Goal: Task Accomplishment & Management: Manage account settings

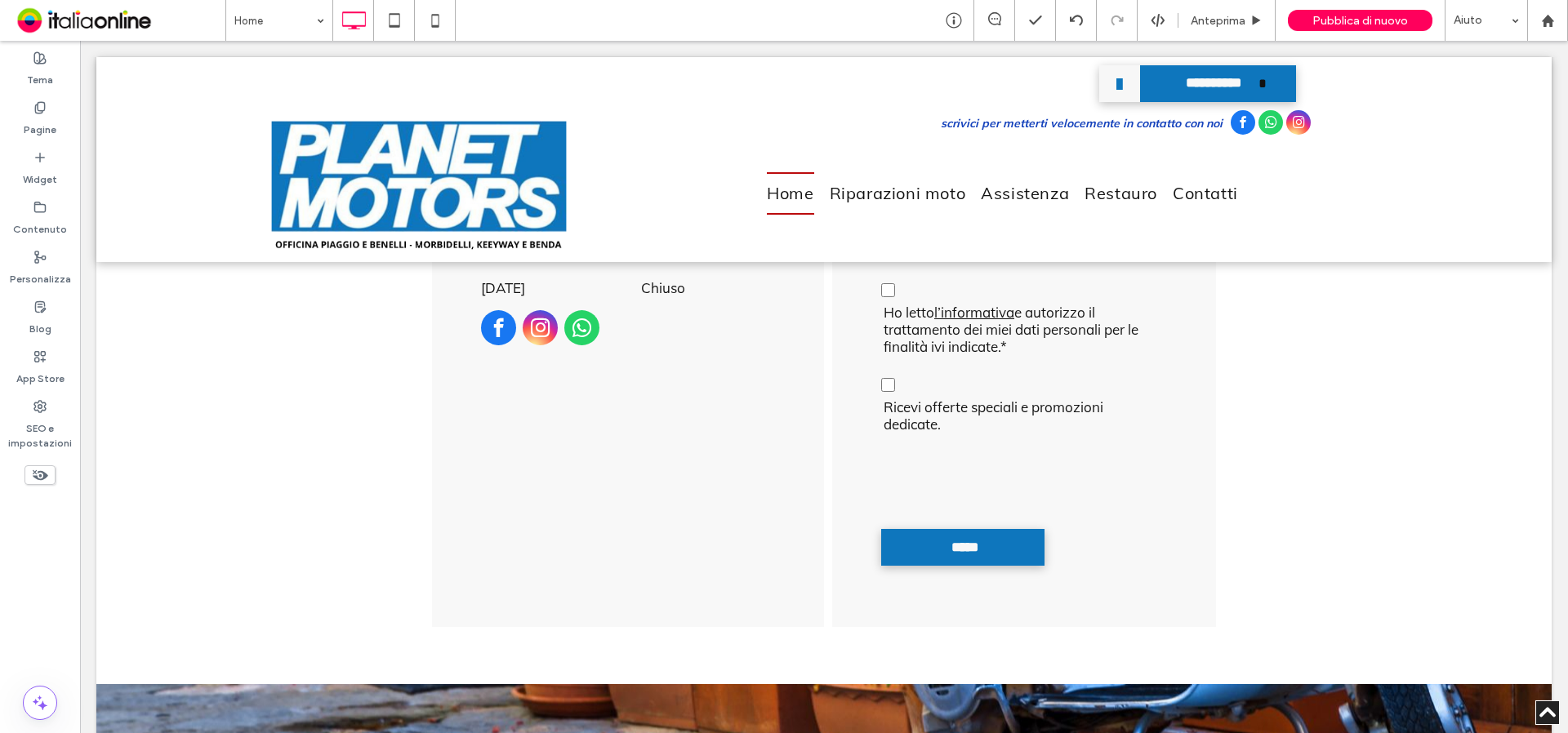
scroll to position [3853, 0]
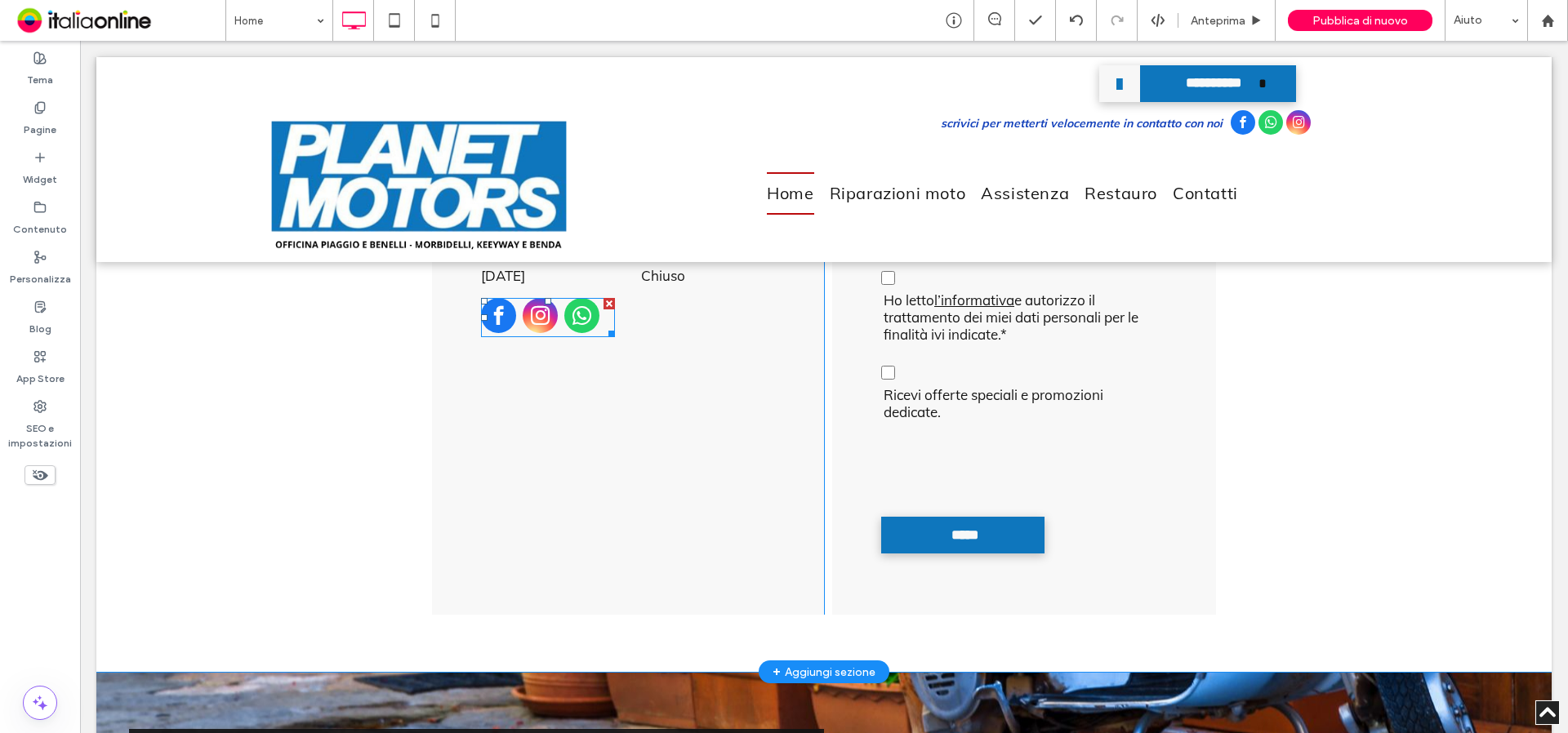
drag, startPoint x: 588, startPoint y: 317, endPoint x: 601, endPoint y: 361, distance: 45.9
click at [588, 317] on span "whatsapp" at bounding box center [582, 315] width 35 height 35
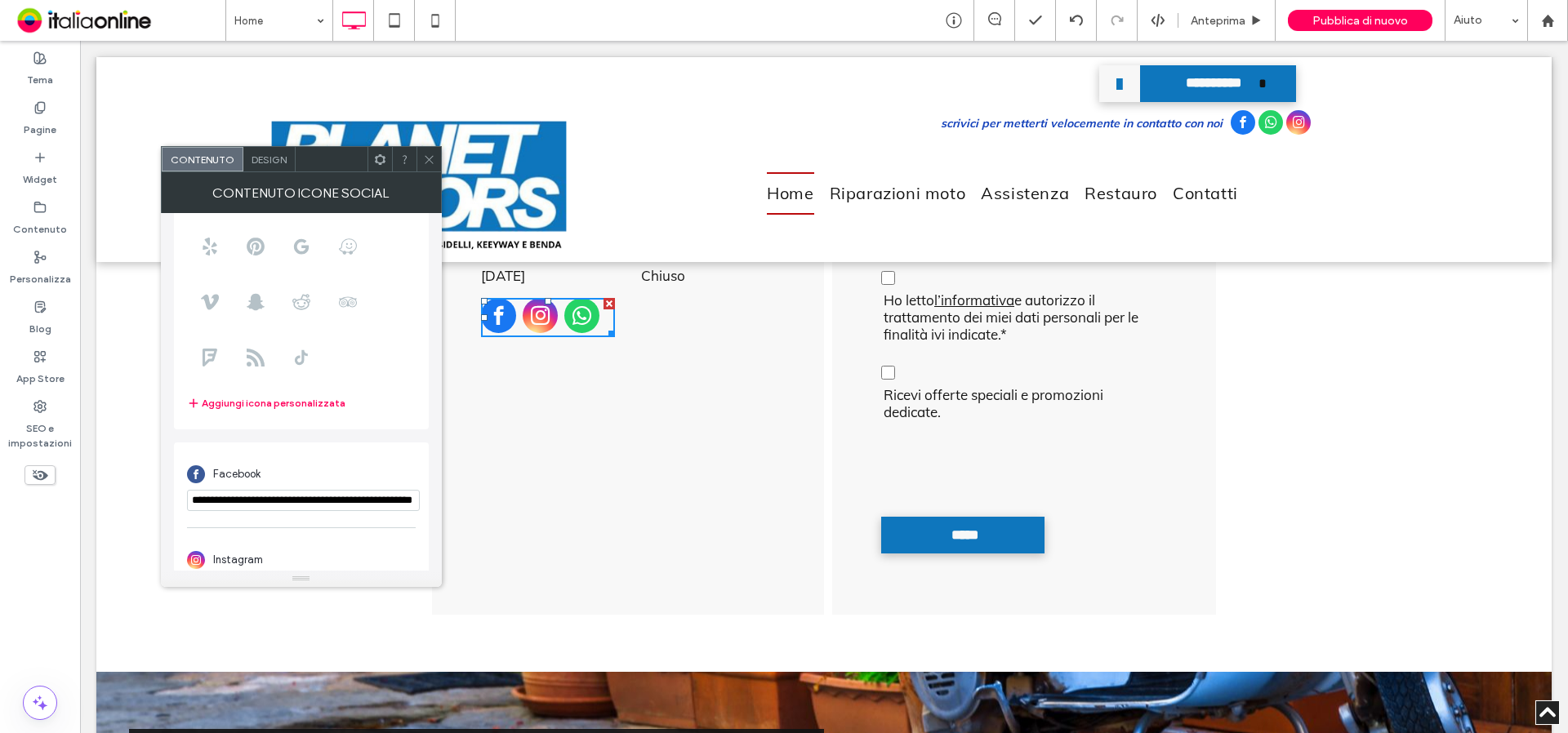
scroll to position [285, 0]
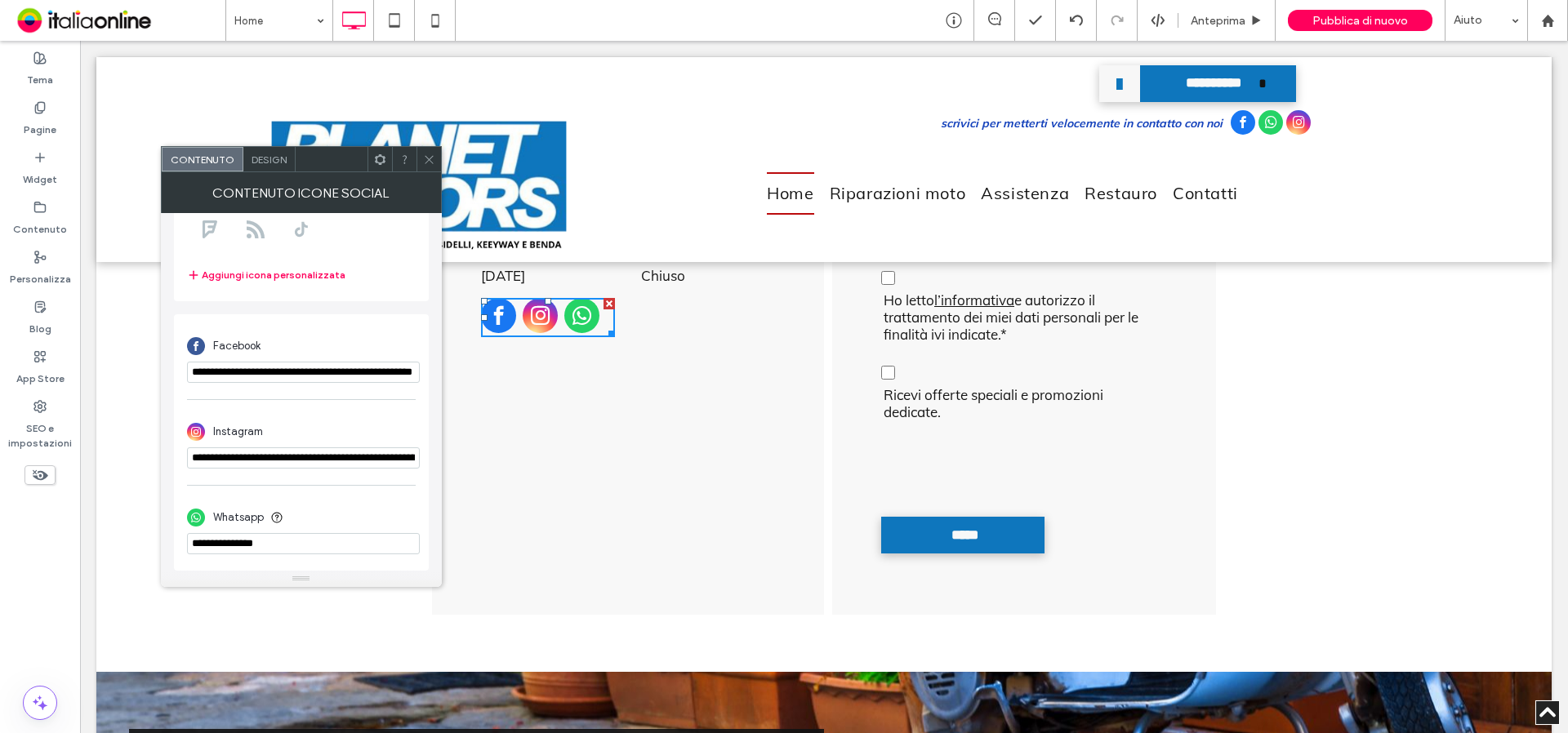
drag, startPoint x: 286, startPoint y: 542, endPoint x: 212, endPoint y: 543, distance: 74.0
click at [212, 543] on input "phone" at bounding box center [303, 544] width 233 height 21
paste input "**********"
click at [230, 545] on input "phone" at bounding box center [303, 544] width 233 height 21
type input "**********"
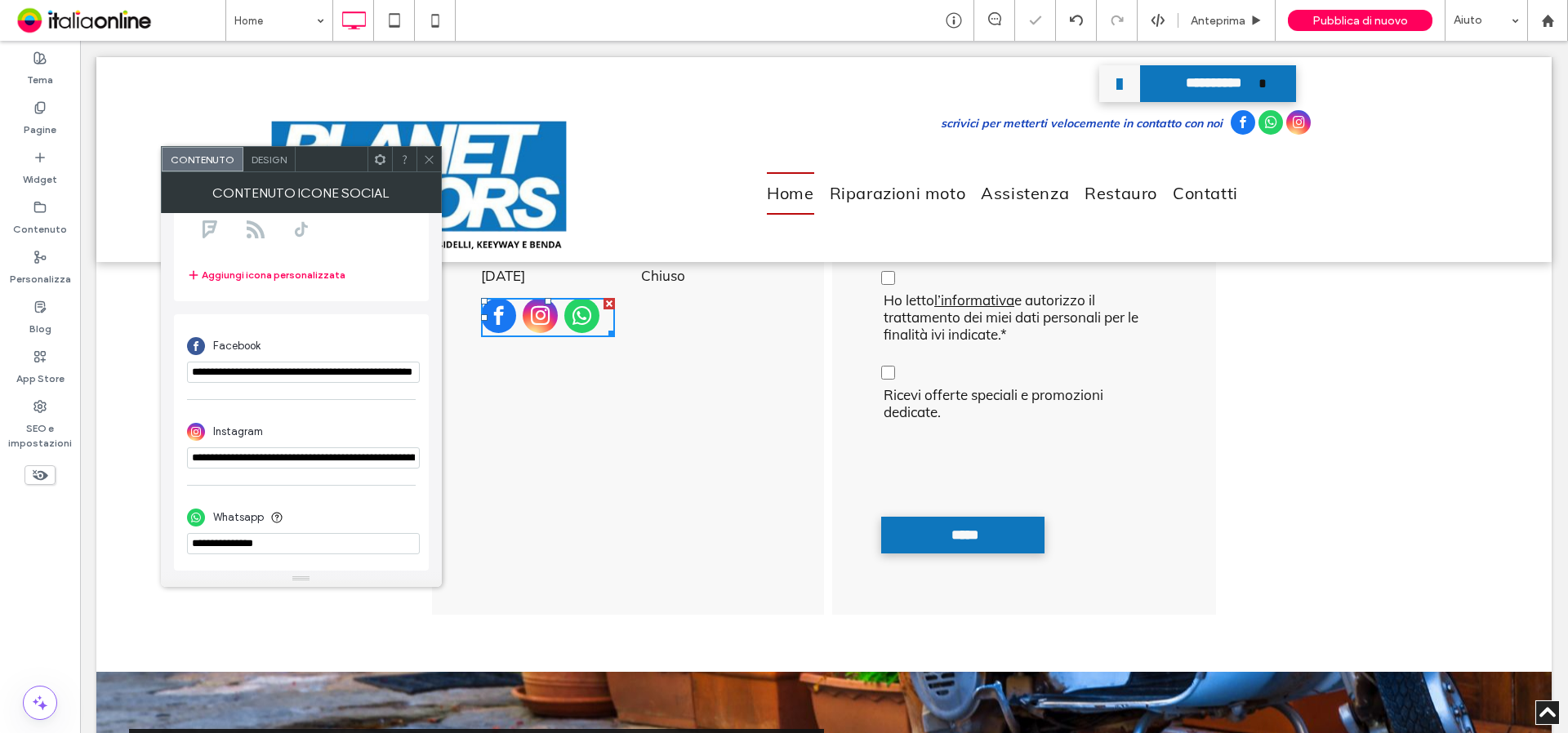
click at [435, 162] on div at bounding box center [428, 159] width 25 height 25
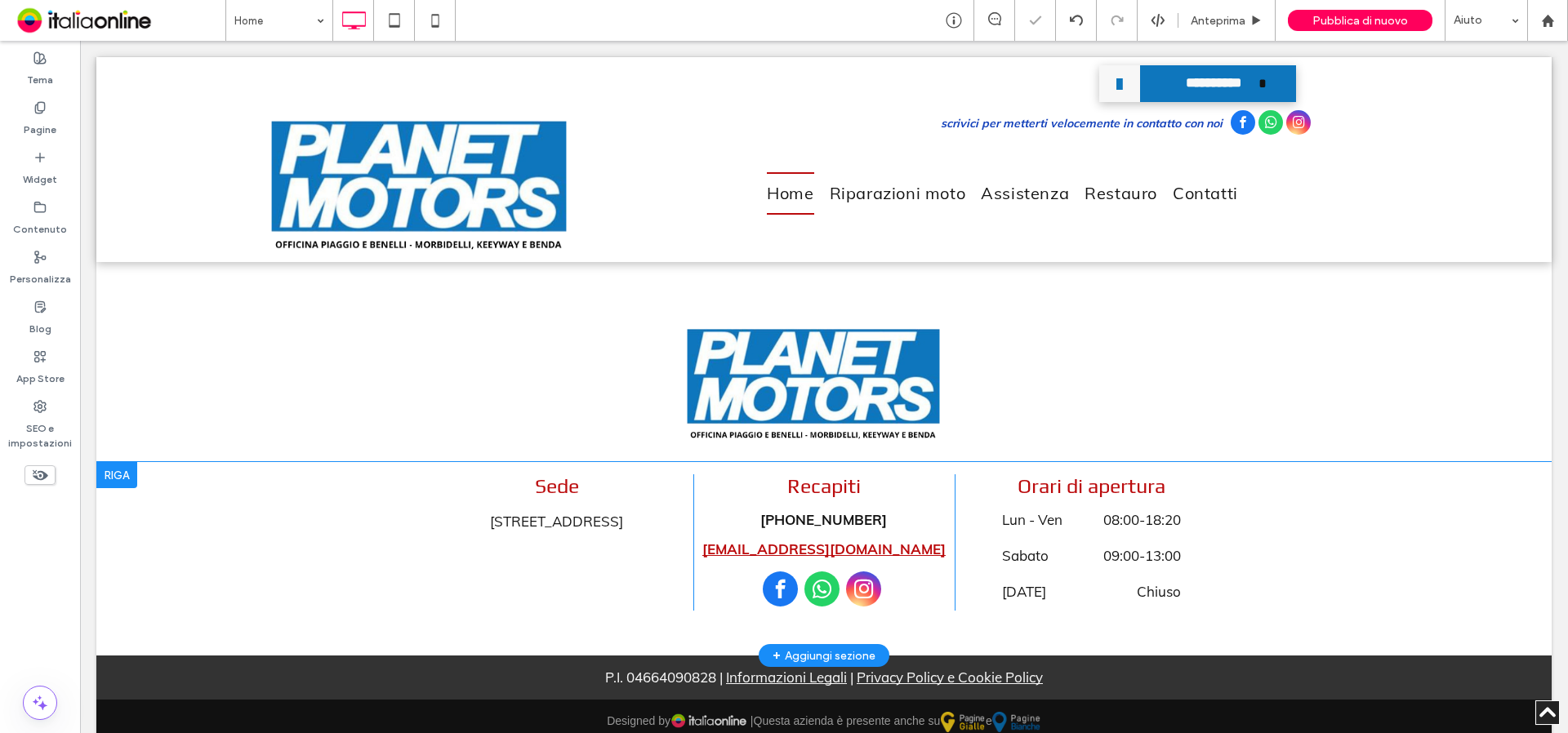
scroll to position [4662, 0]
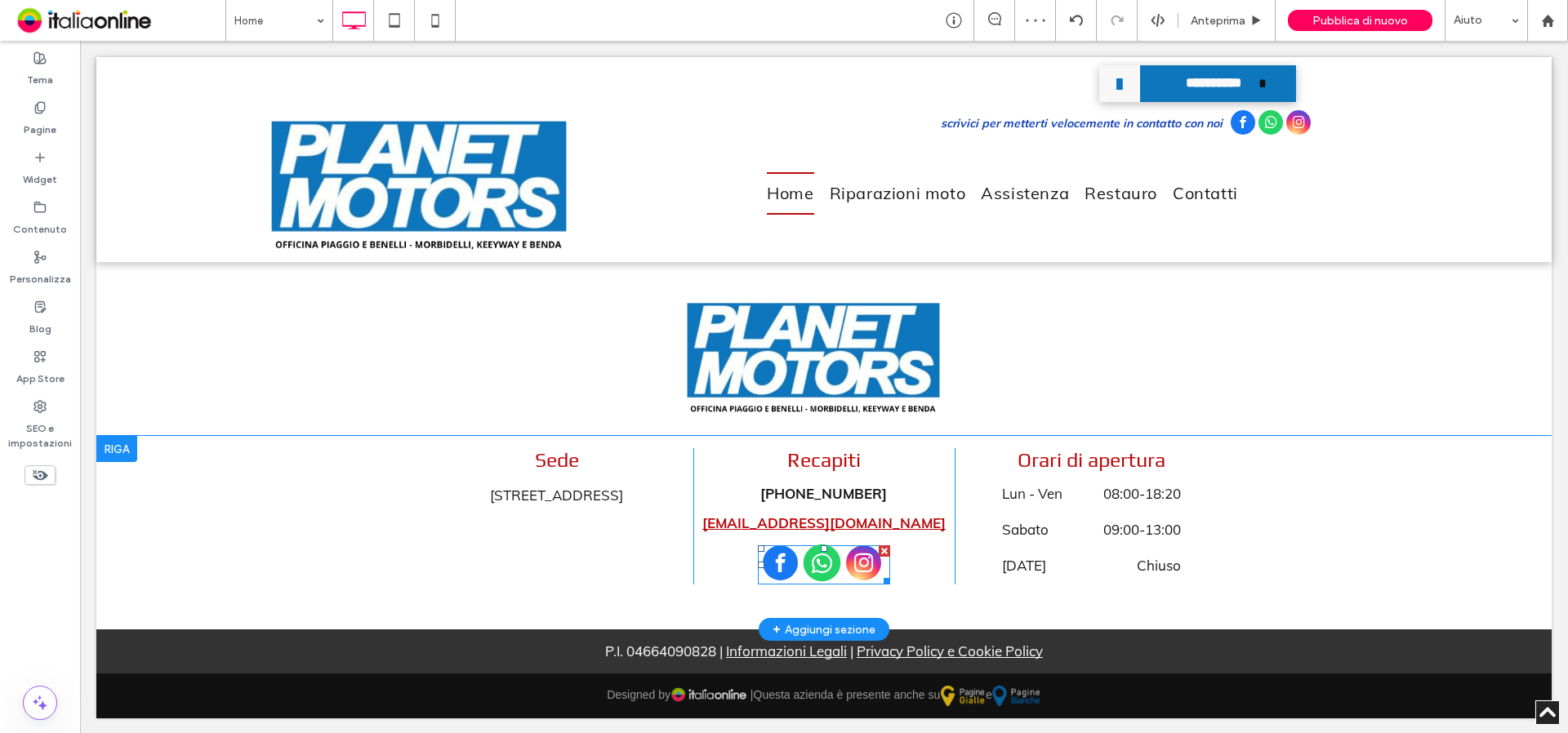
click at [817, 569] on span "whatsapp" at bounding box center [823, 563] width 38 height 38
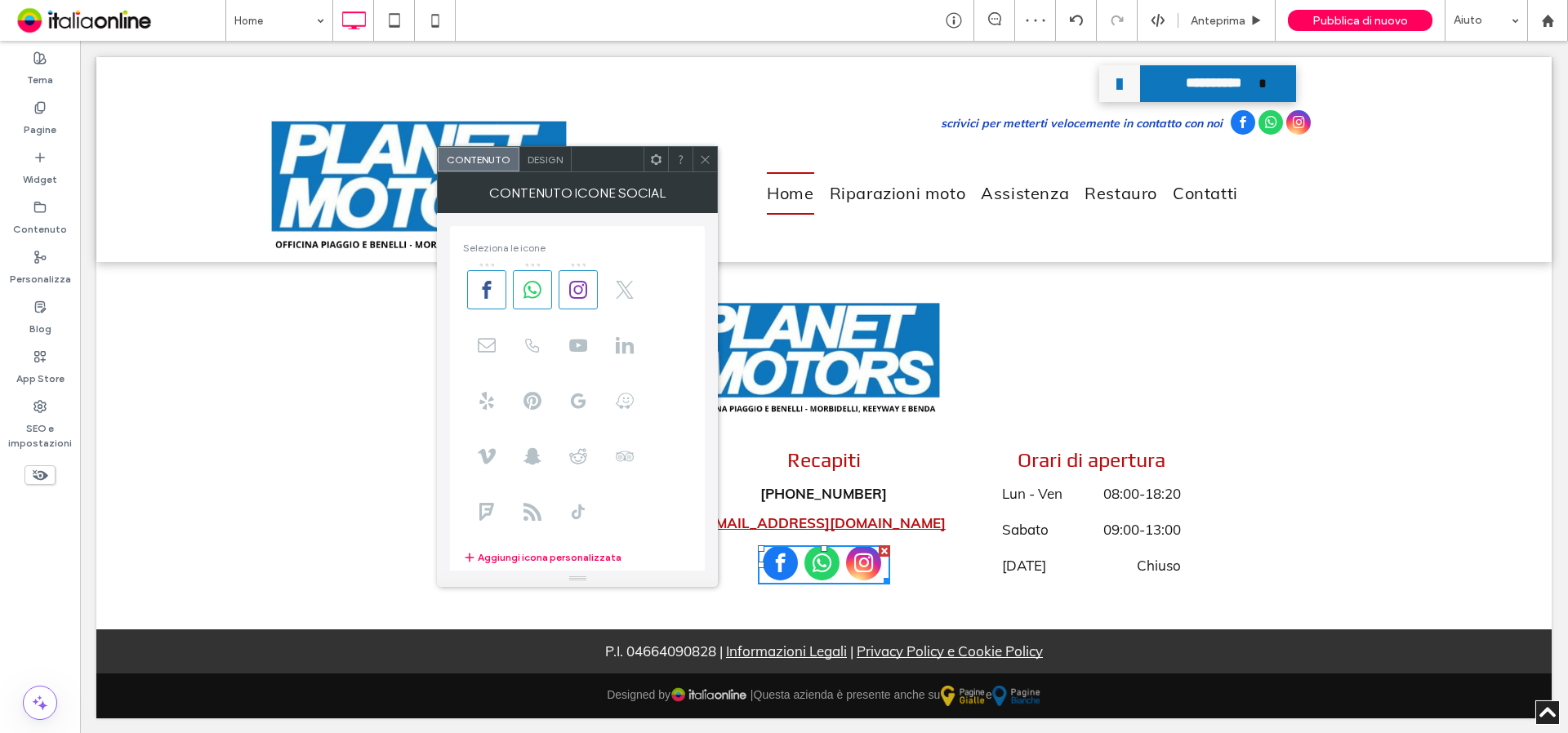
scroll to position [285, 0]
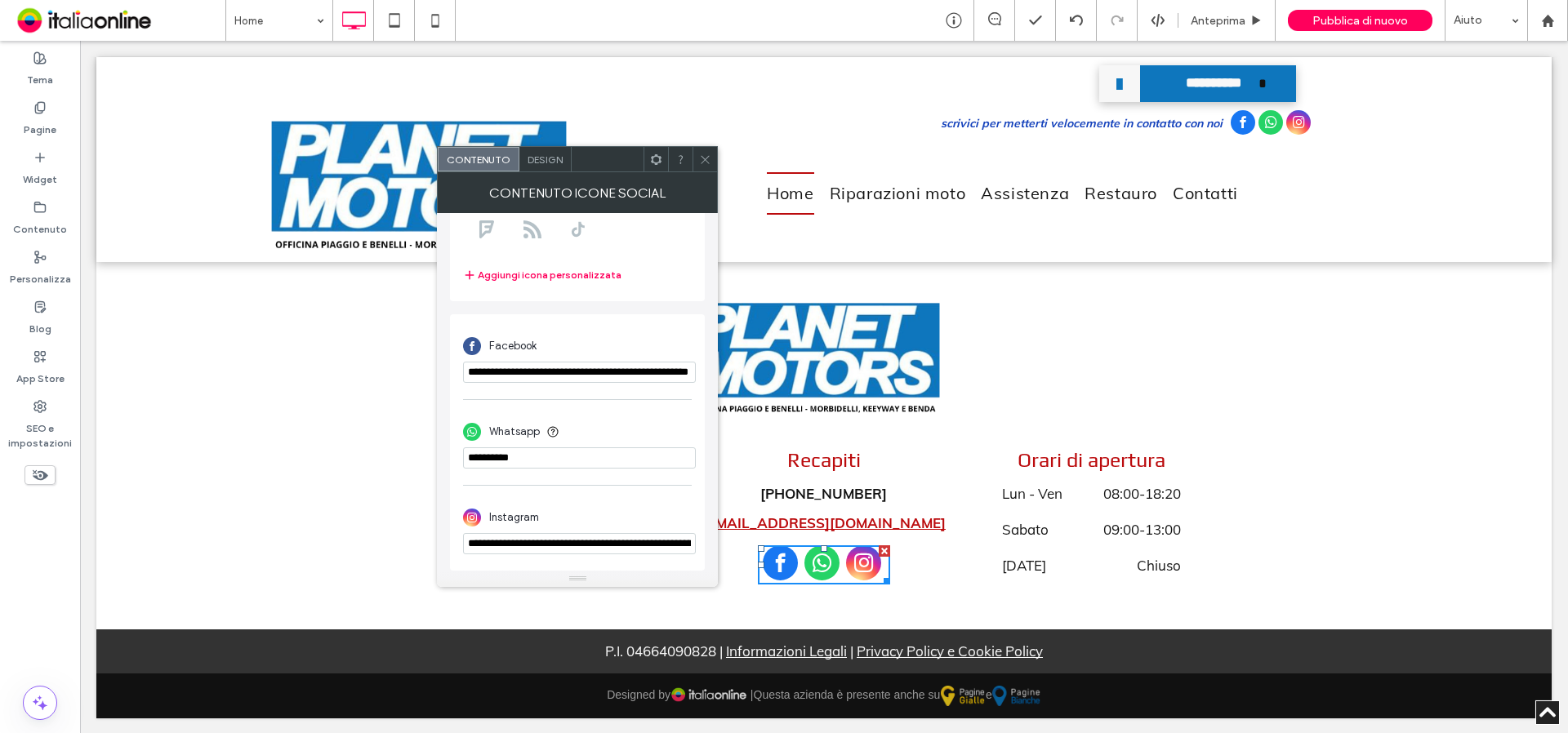
drag, startPoint x: 631, startPoint y: 503, endPoint x: 314, endPoint y: 450, distance: 321.4
paste input "**********"
click at [504, 460] on input "phone" at bounding box center [580, 457] width 233 height 21
type input "**********"
drag, startPoint x: 705, startPoint y: 161, endPoint x: 715, endPoint y: 171, distance: 14.1
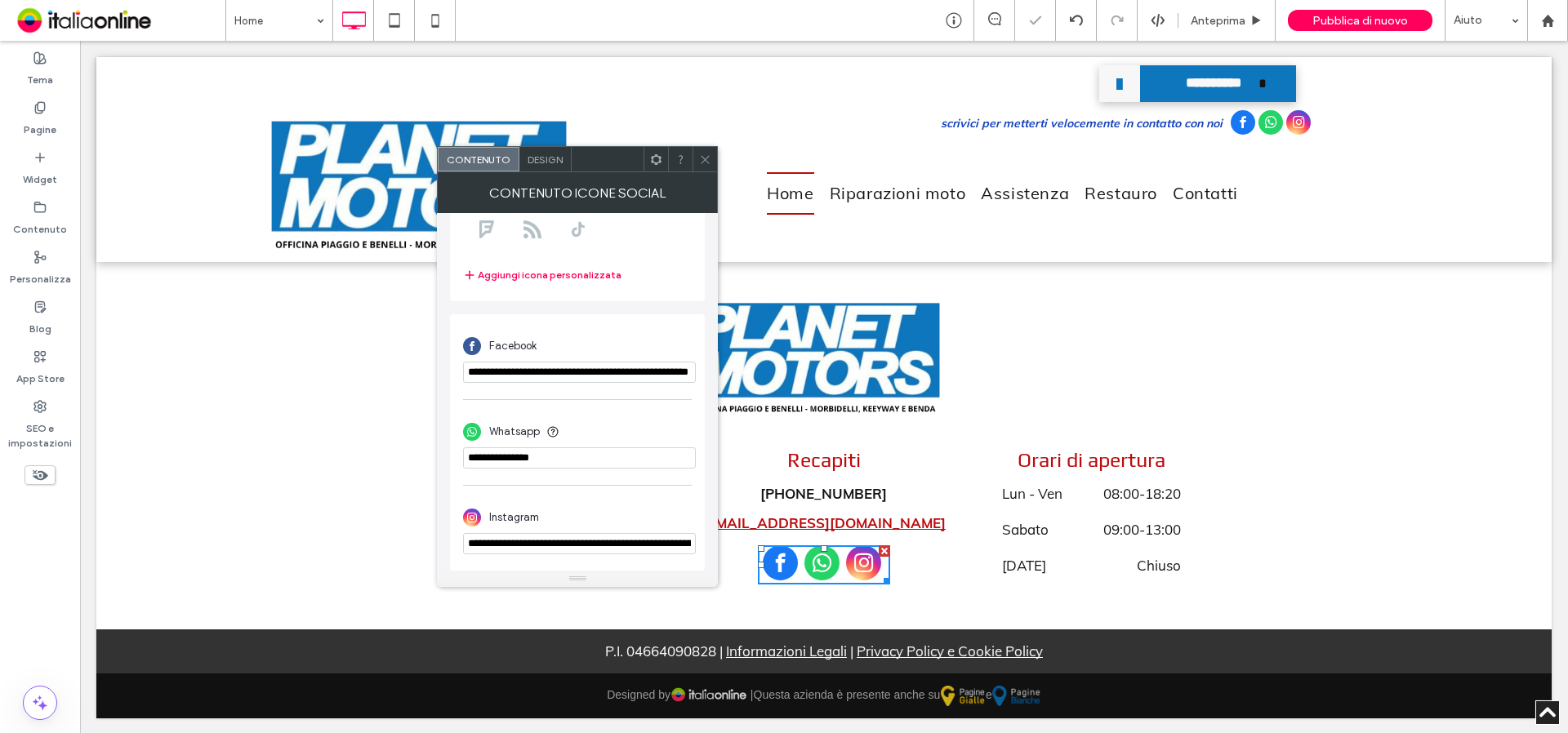
click at [705, 161] on icon at bounding box center [705, 159] width 12 height 12
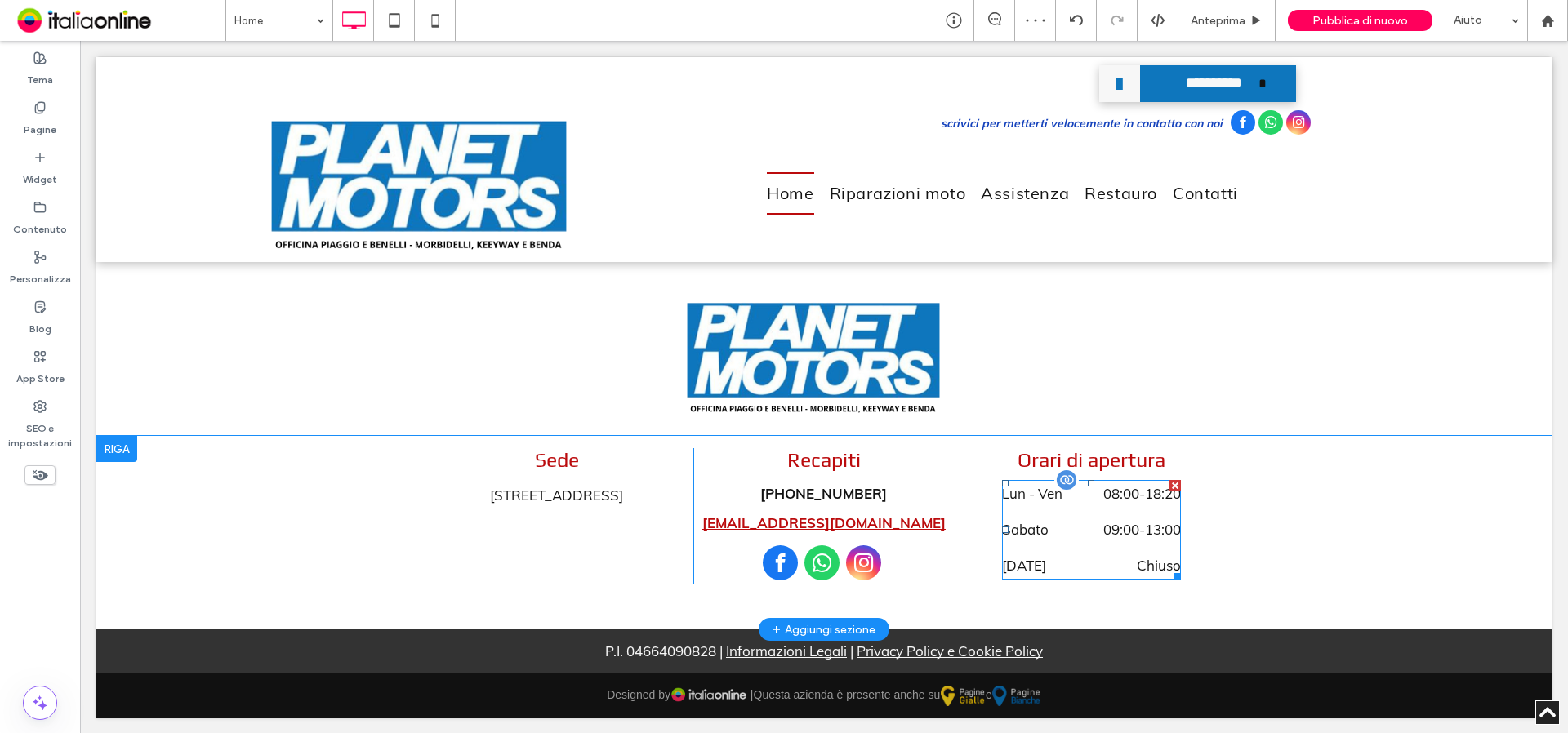
click at [1128, 522] on dd "09:00 - 13:00" at bounding box center [1128, 530] width 105 height 27
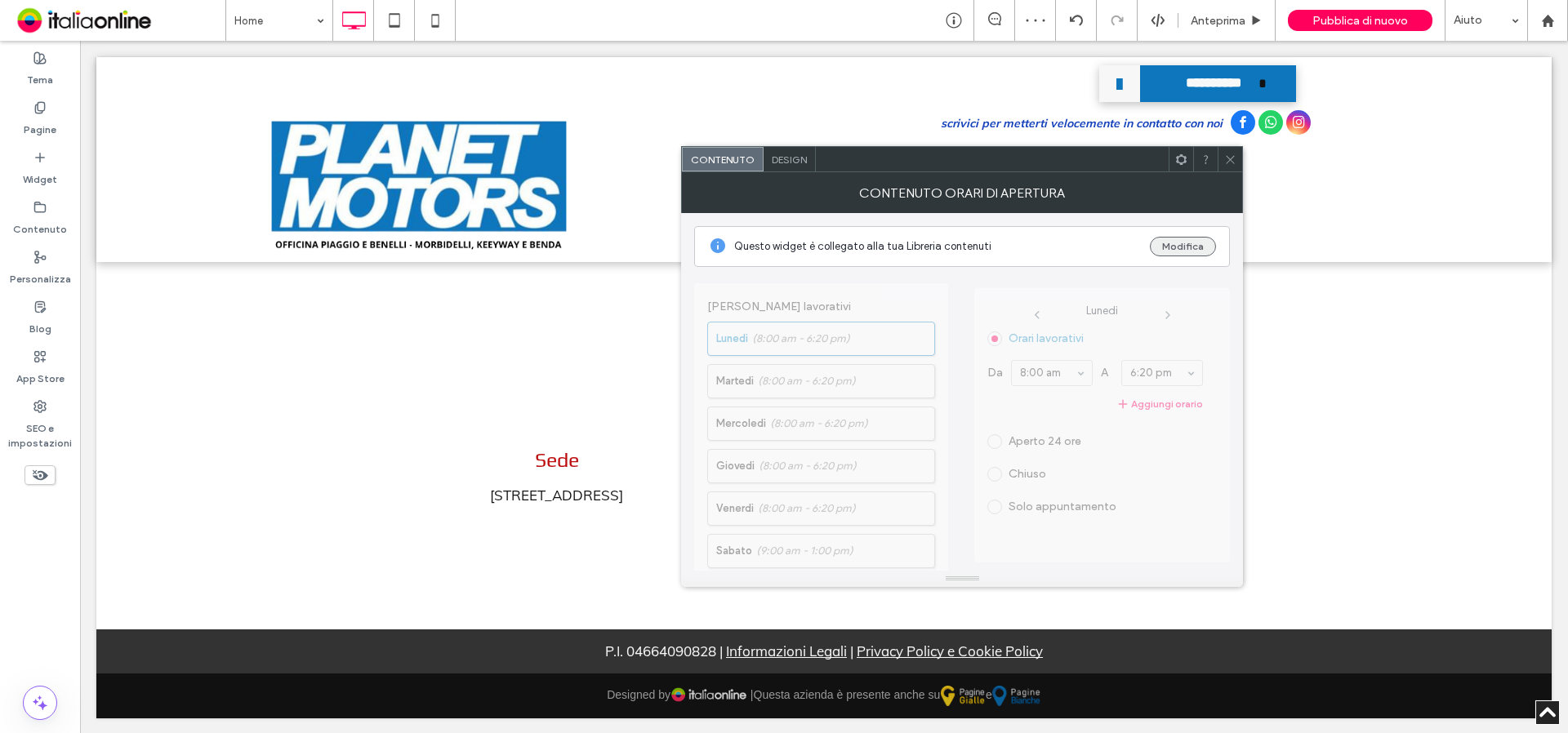
click at [1182, 242] on button "Modifica" at bounding box center [1182, 246] width 66 height 20
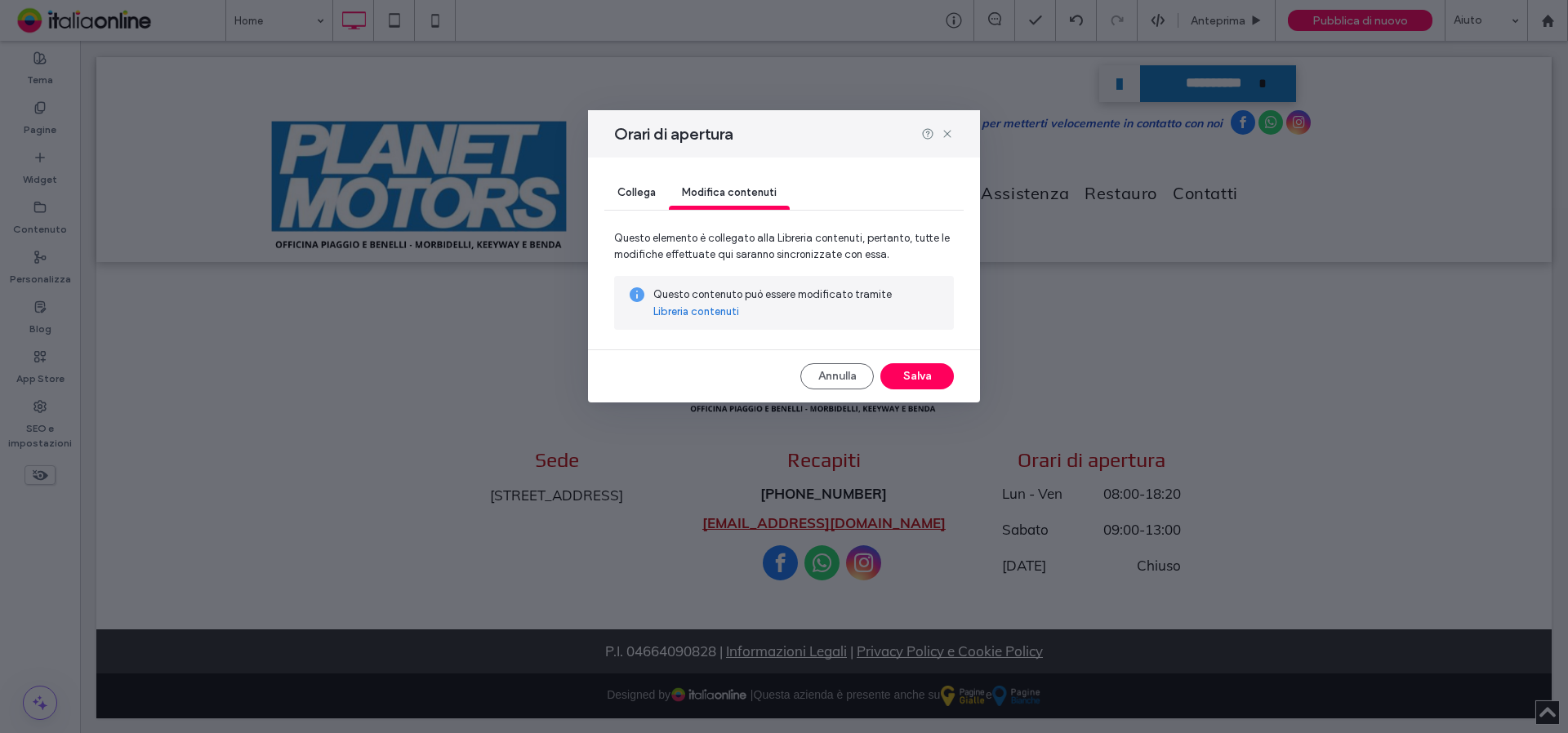
click at [718, 312] on link "Libreria contenuti" at bounding box center [697, 312] width 86 height 16
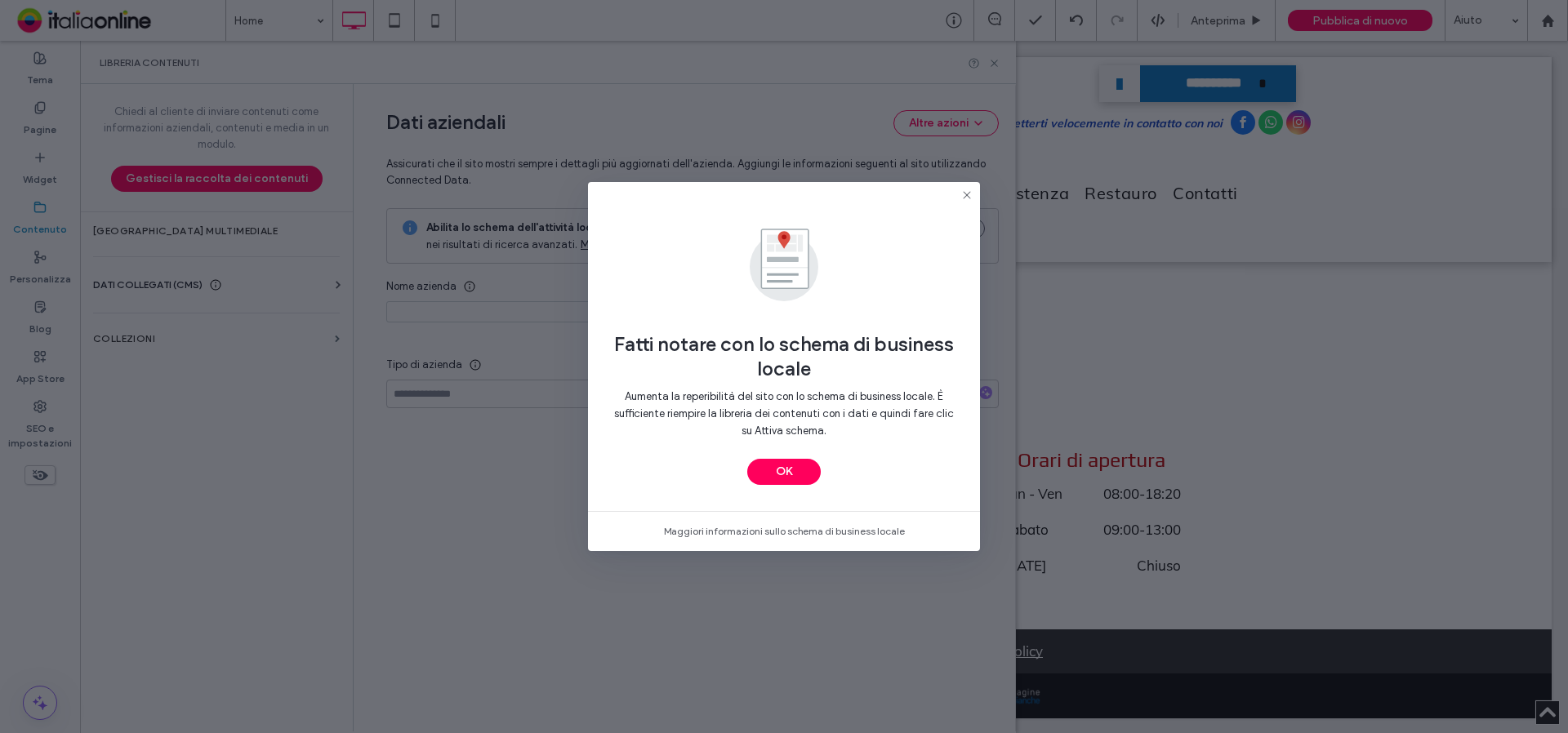
type input "**********"
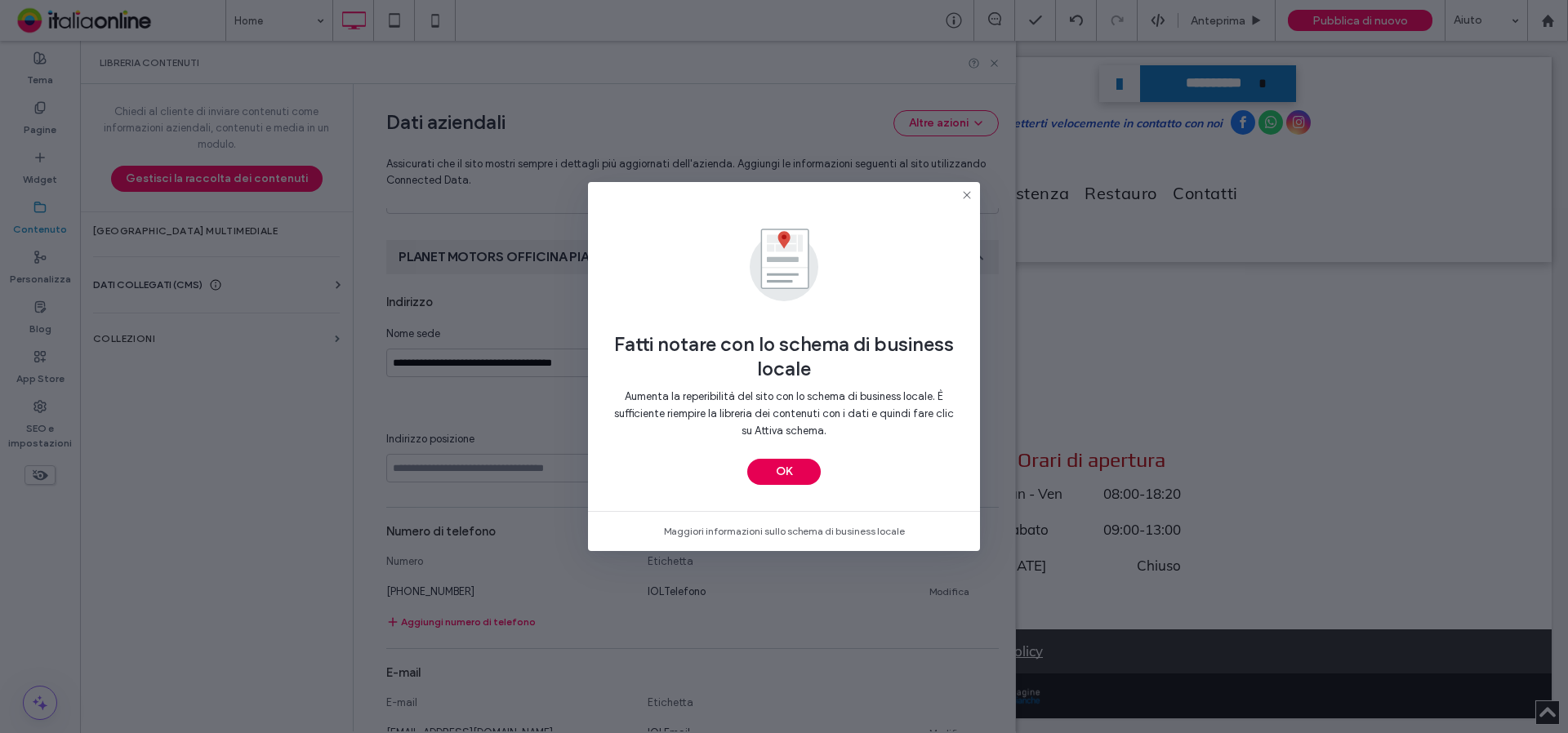
drag, startPoint x: 781, startPoint y: 469, endPoint x: 650, endPoint y: 468, distance: 131.0
click at [781, 469] on button "OK" at bounding box center [784, 472] width 74 height 27
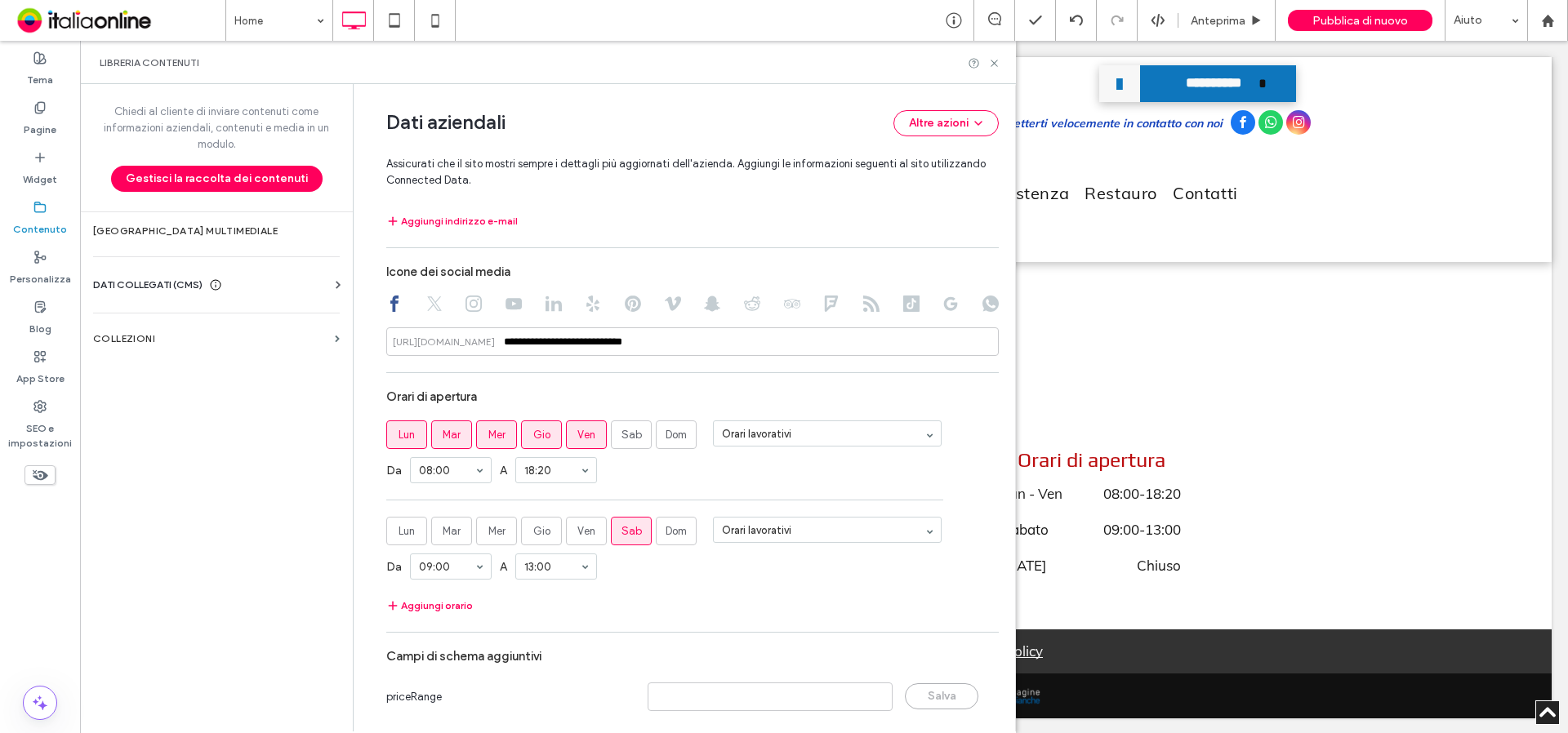
scroll to position [812, 0]
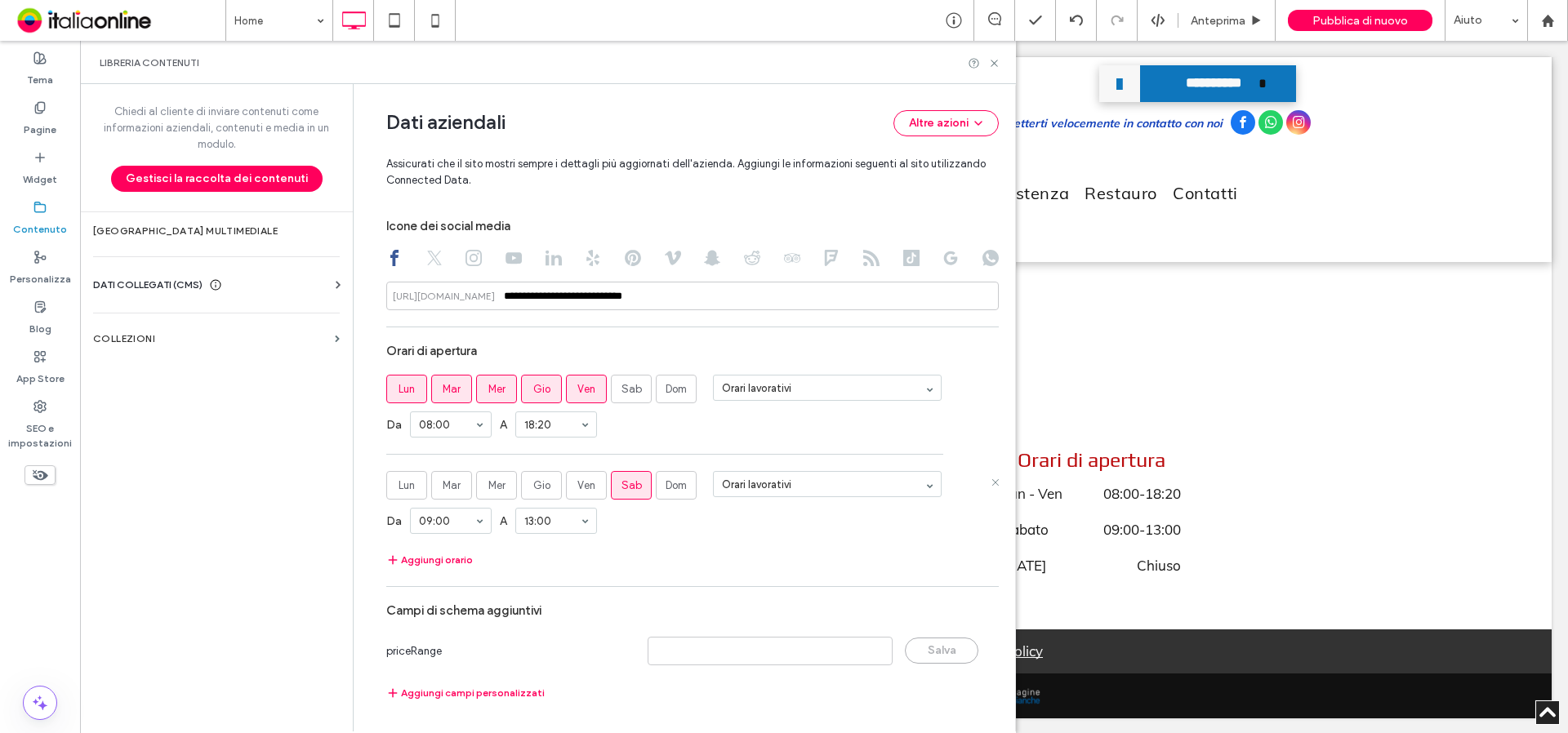
click at [631, 492] on span "Sab" at bounding box center [631, 486] width 21 height 16
click at [990, 483] on icon at bounding box center [995, 482] width 9 height 9
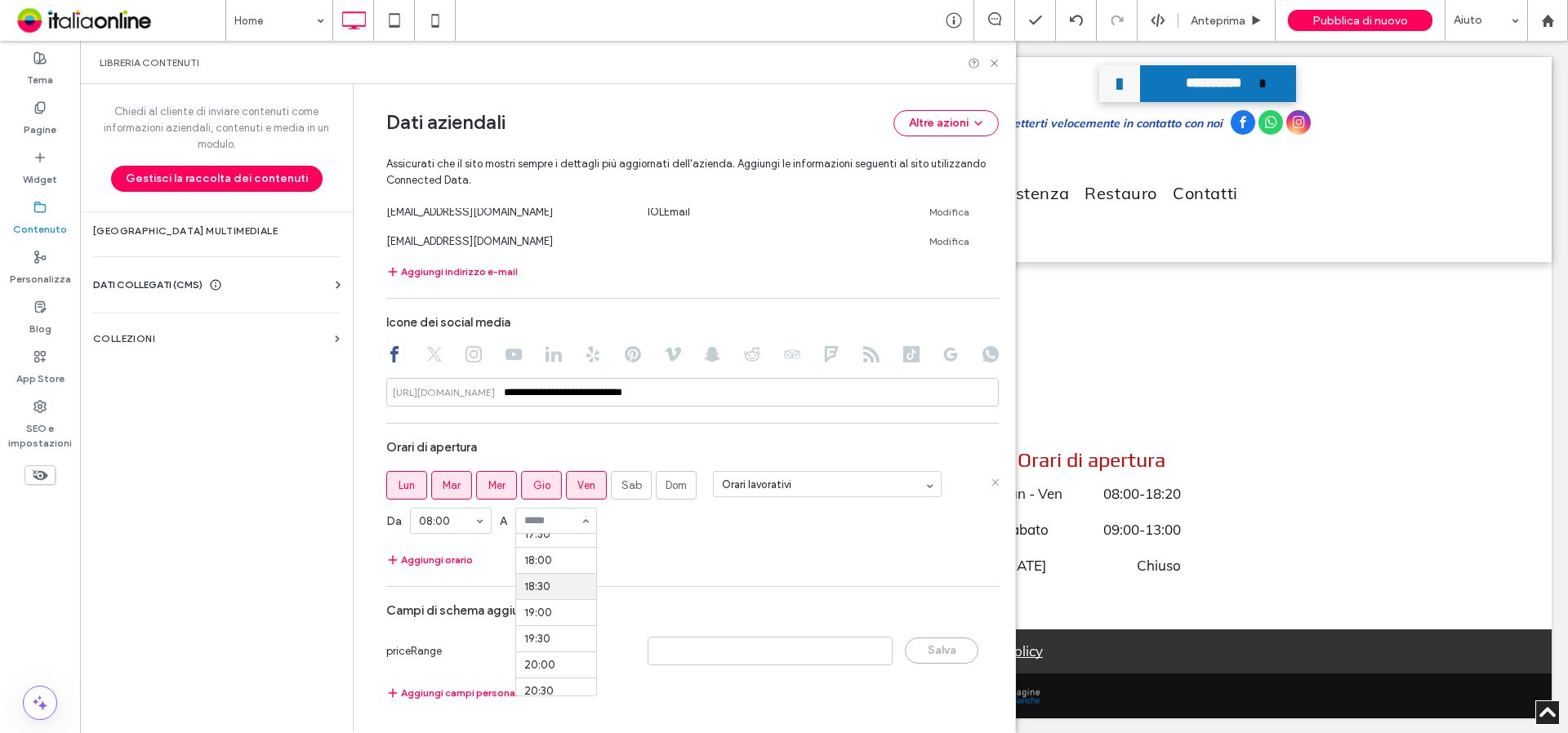
scroll to position [898, 0]
click at [989, 69] on div "Libreria contenuti" at bounding box center [548, 63] width 937 height 44
click at [989, 63] on icon at bounding box center [995, 63] width 12 height 12
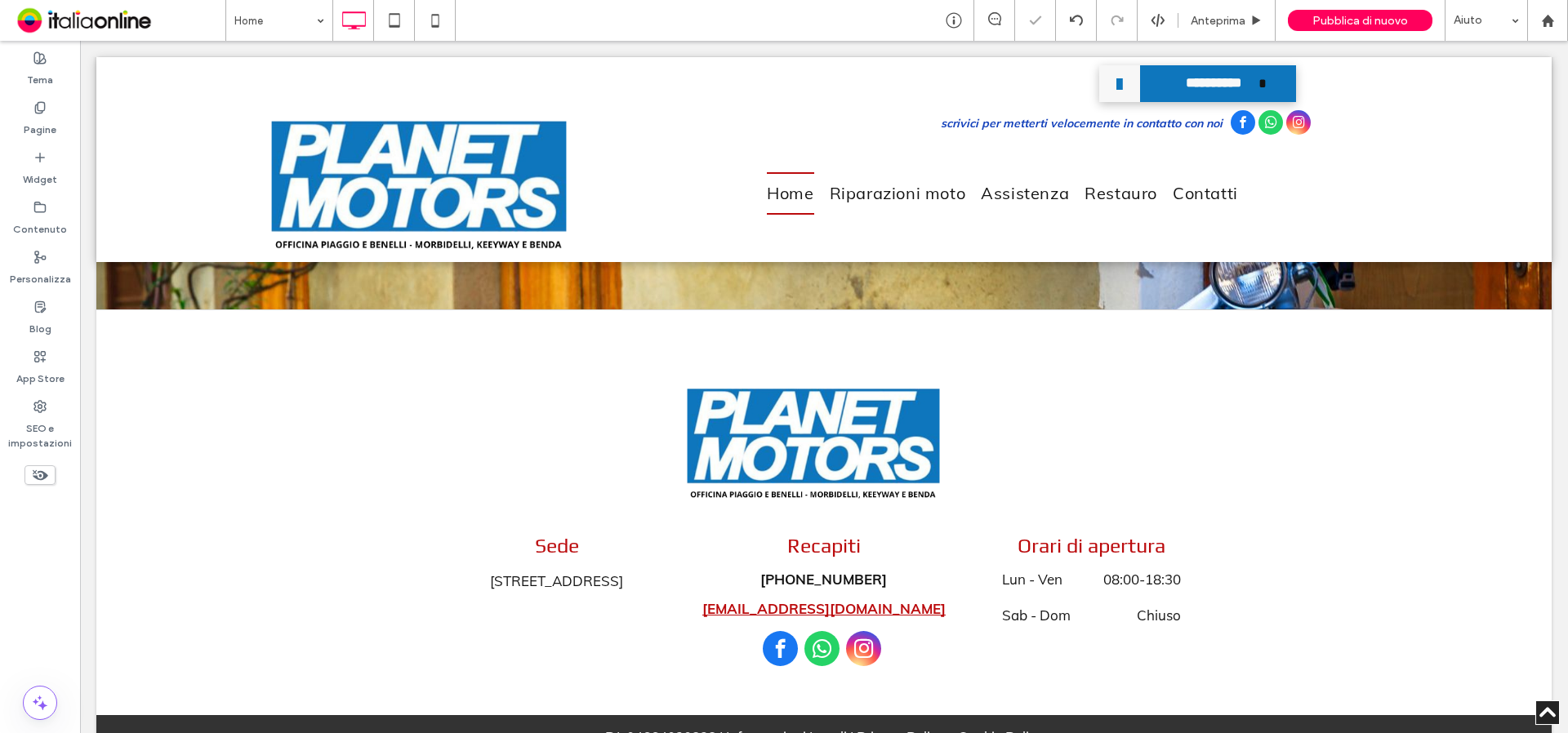
scroll to position [4662, 0]
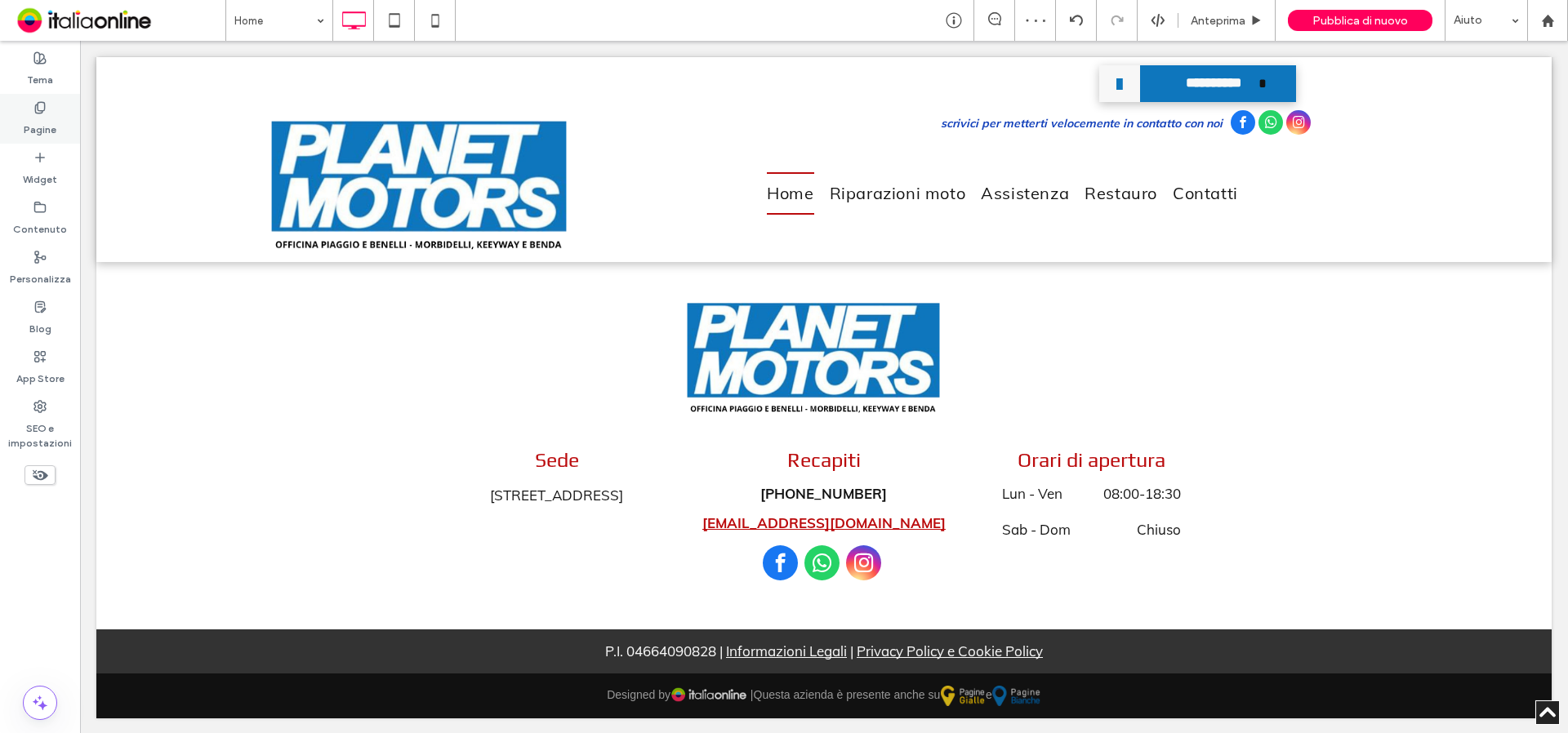
click at [46, 134] on label "Pagine" at bounding box center [40, 125] width 33 height 23
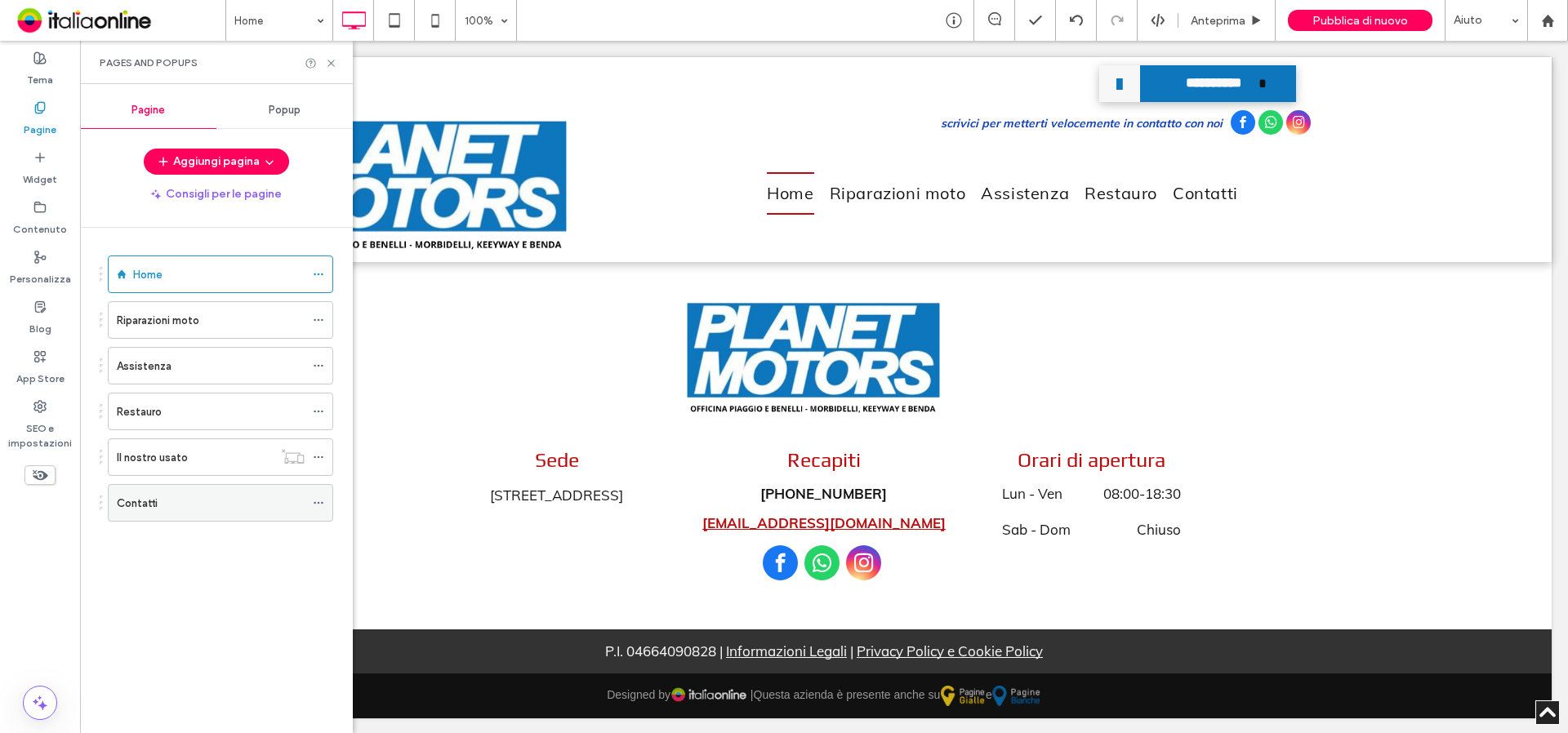
click at [139, 509] on label "Contatti" at bounding box center [137, 503] width 41 height 28
click at [328, 63] on icon at bounding box center [331, 63] width 12 height 12
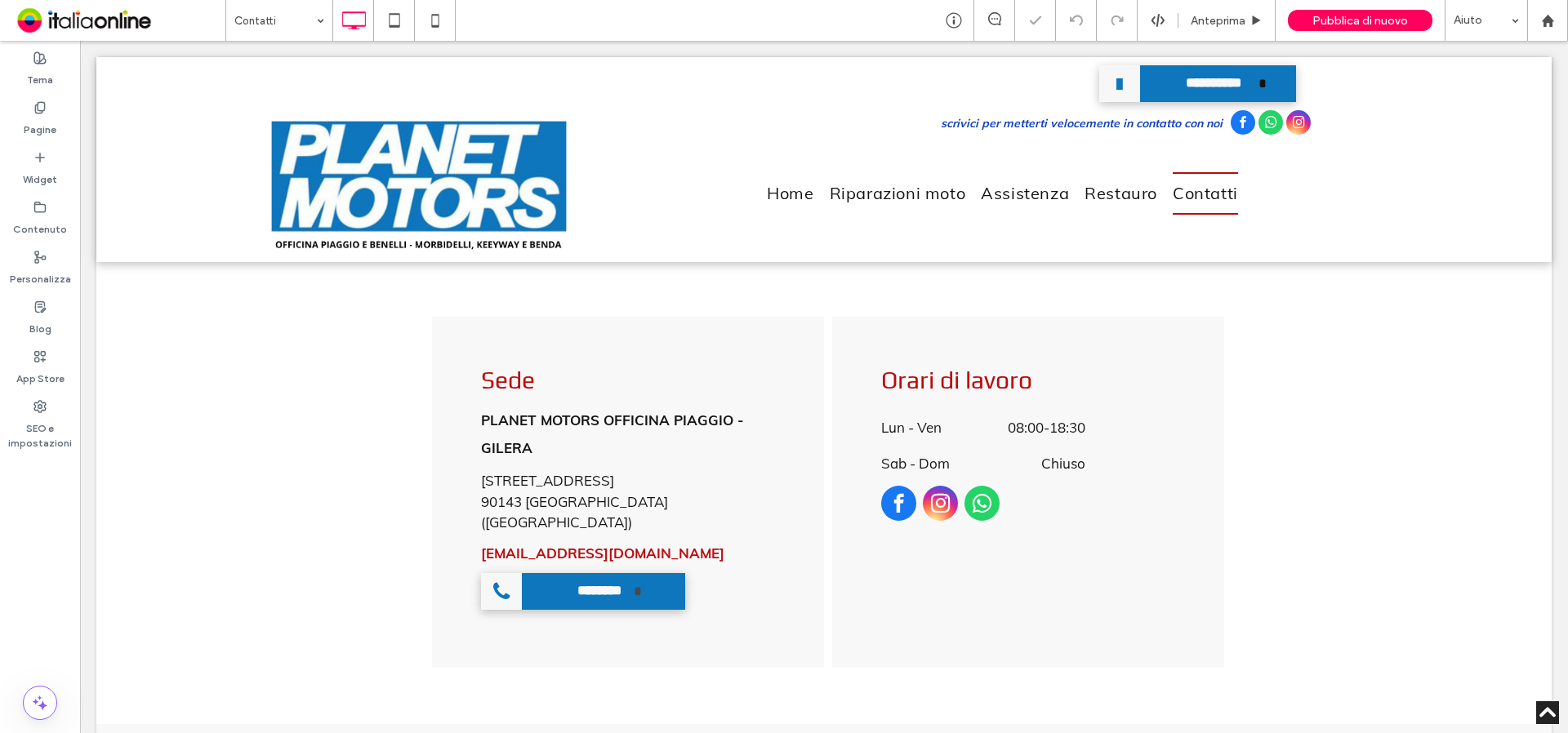
scroll to position [686, 0]
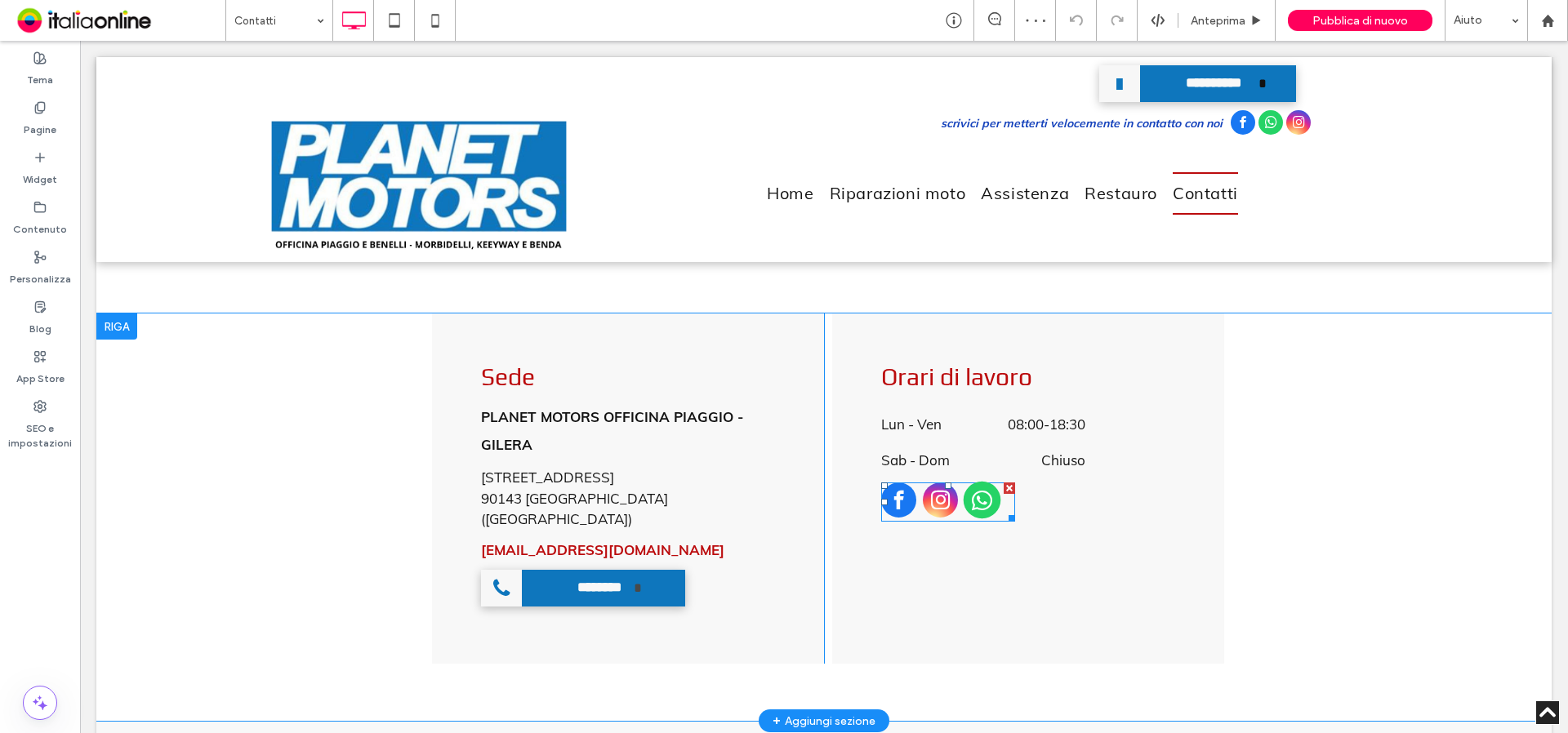
click at [981, 506] on span "whatsapp" at bounding box center [983, 500] width 38 height 38
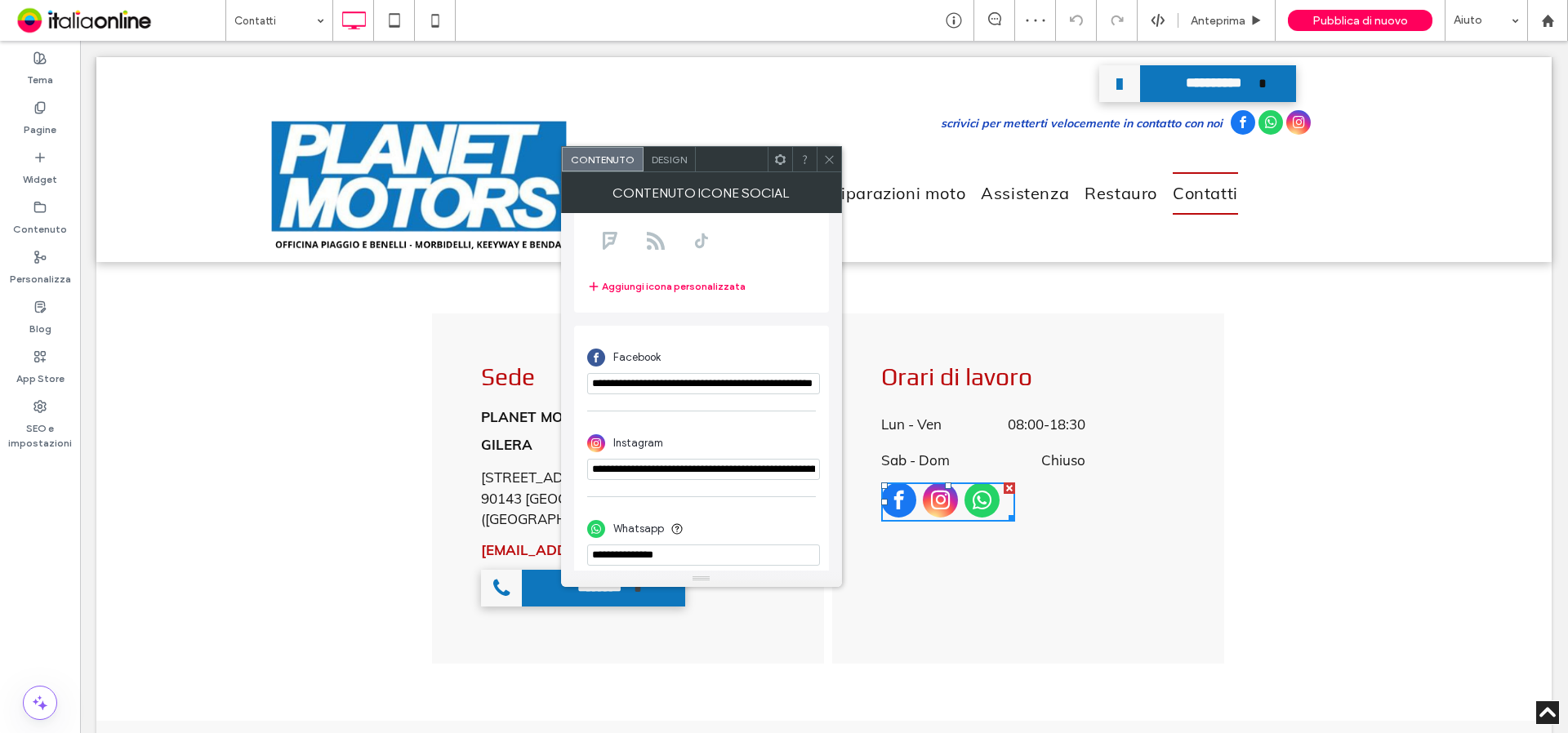
scroll to position [285, 0]
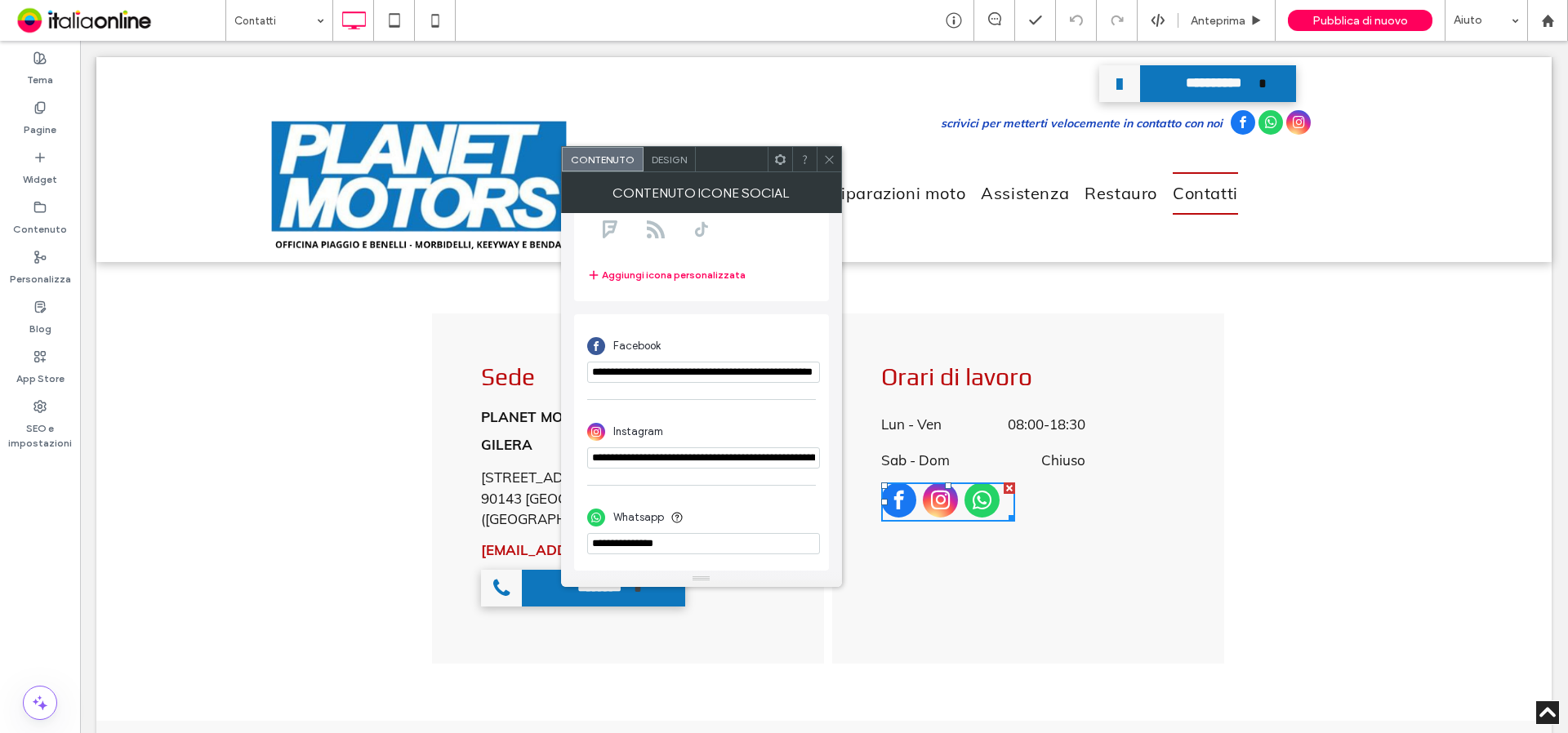
drag, startPoint x: 691, startPoint y: 539, endPoint x: 614, endPoint y: 540, distance: 77.0
click at [614, 540] on input "phone" at bounding box center [703, 544] width 233 height 21
paste input "**********"
click at [630, 543] on input "phone" at bounding box center [703, 544] width 233 height 21
type input "**********"
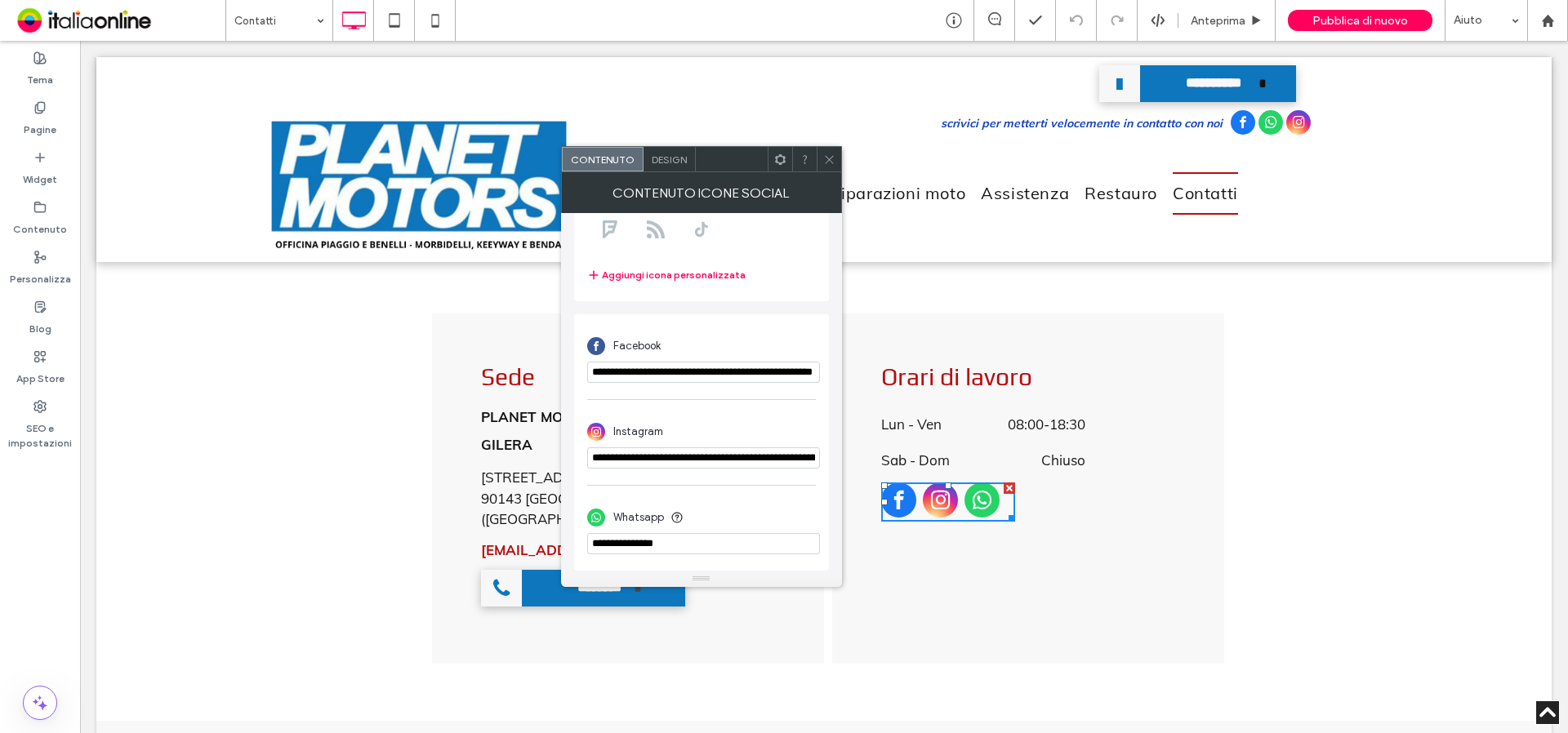
click at [828, 161] on use at bounding box center [829, 159] width 9 height 9
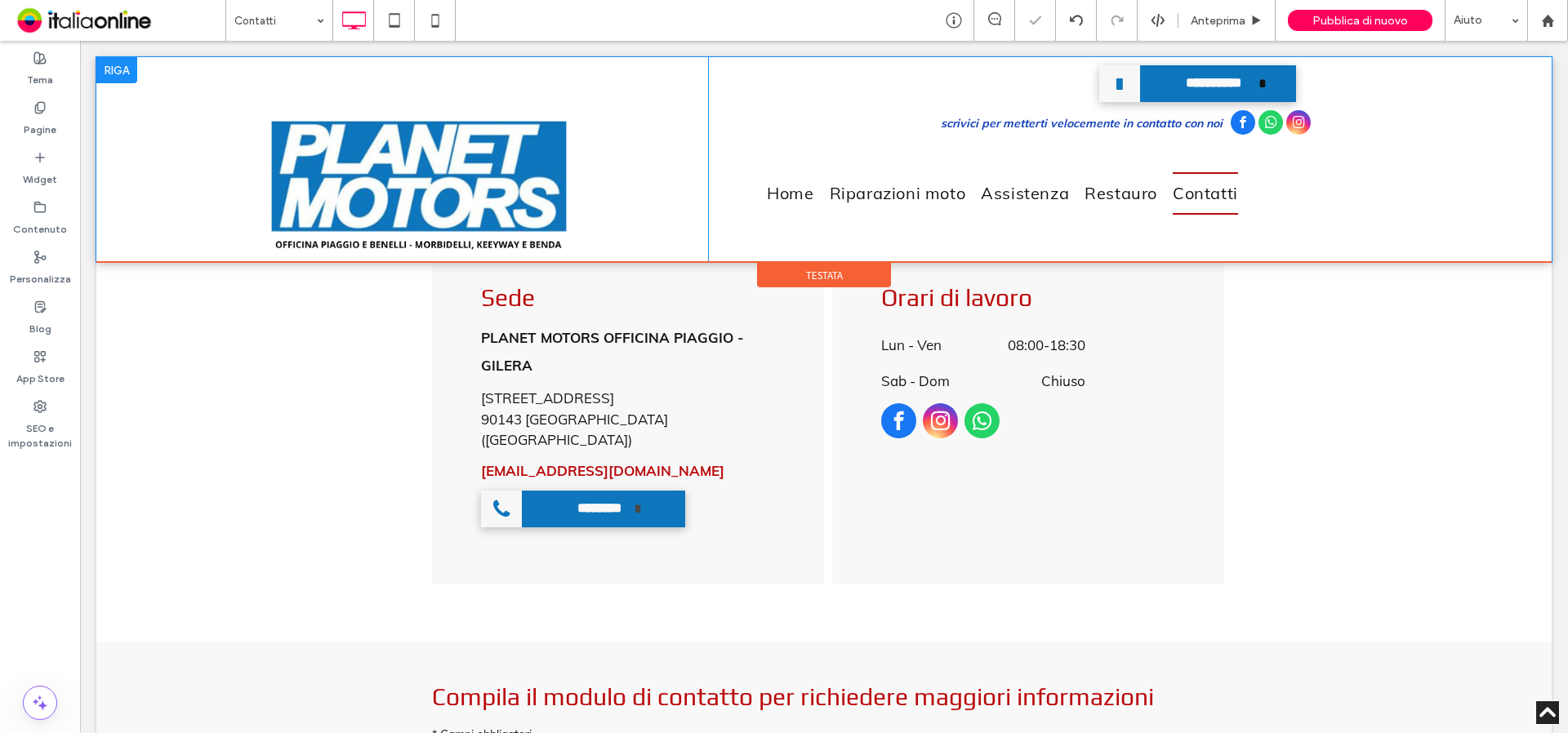
scroll to position [662, 0]
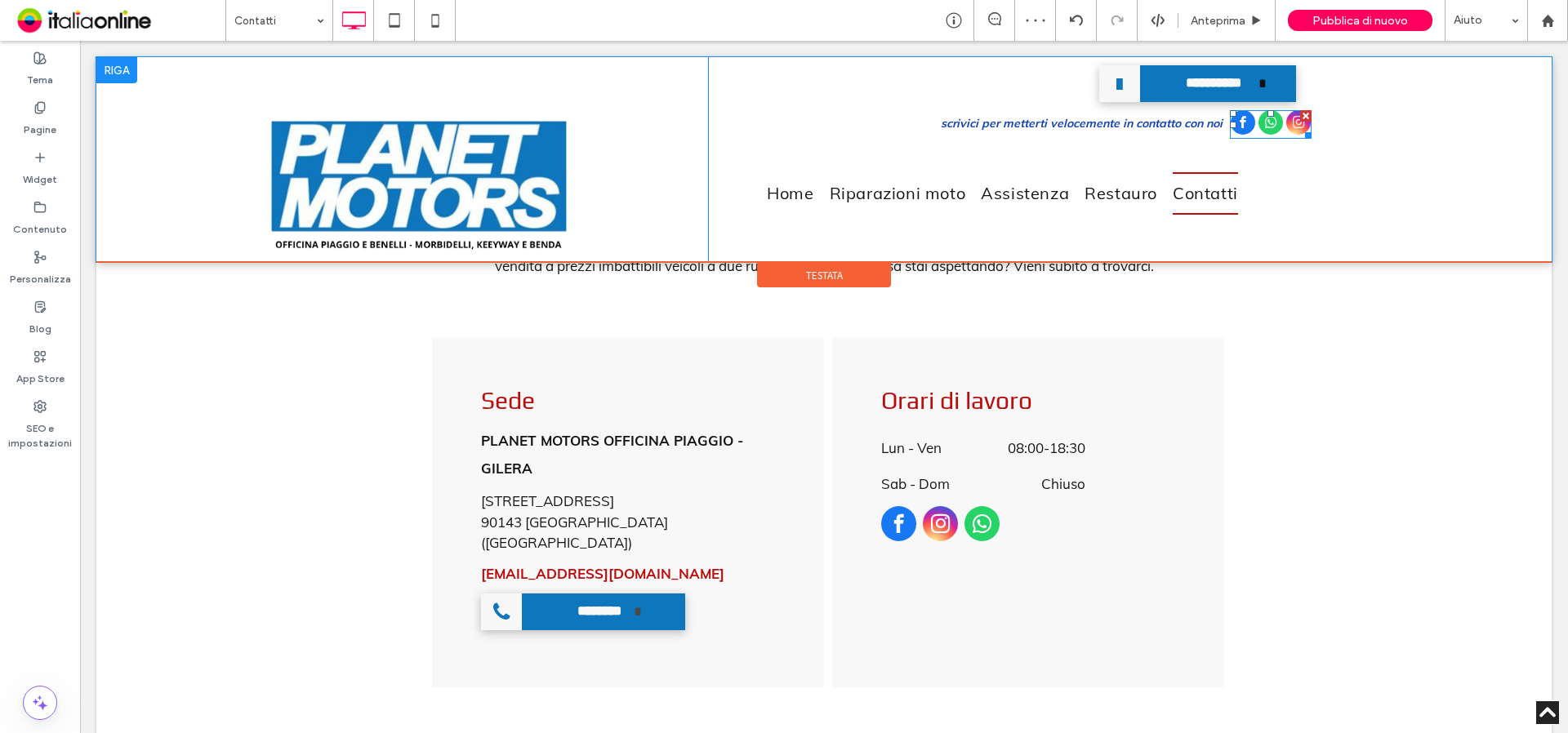
click at [1270, 128] on span "whatsapp" at bounding box center [1271, 122] width 25 height 25
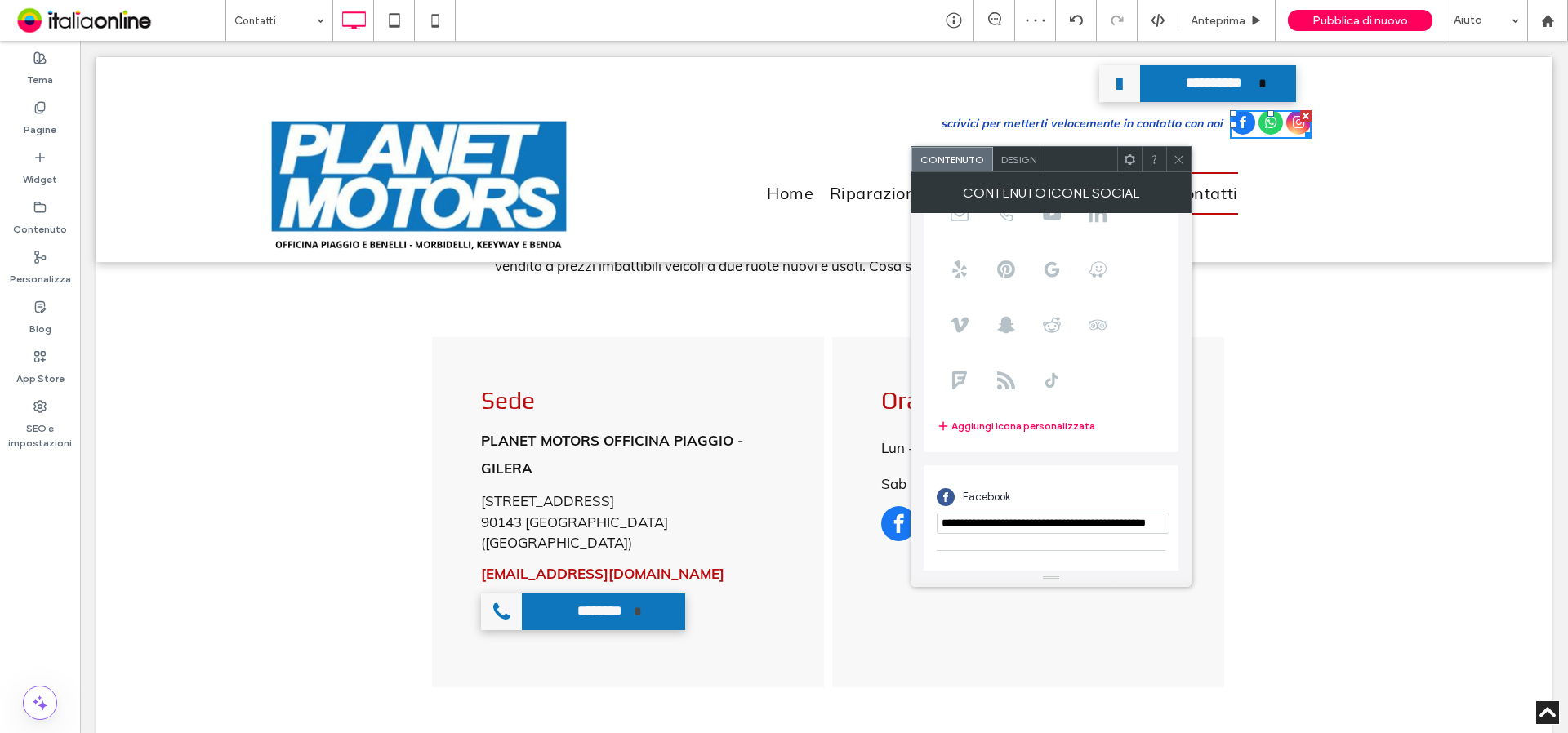
scroll to position [285, 0]
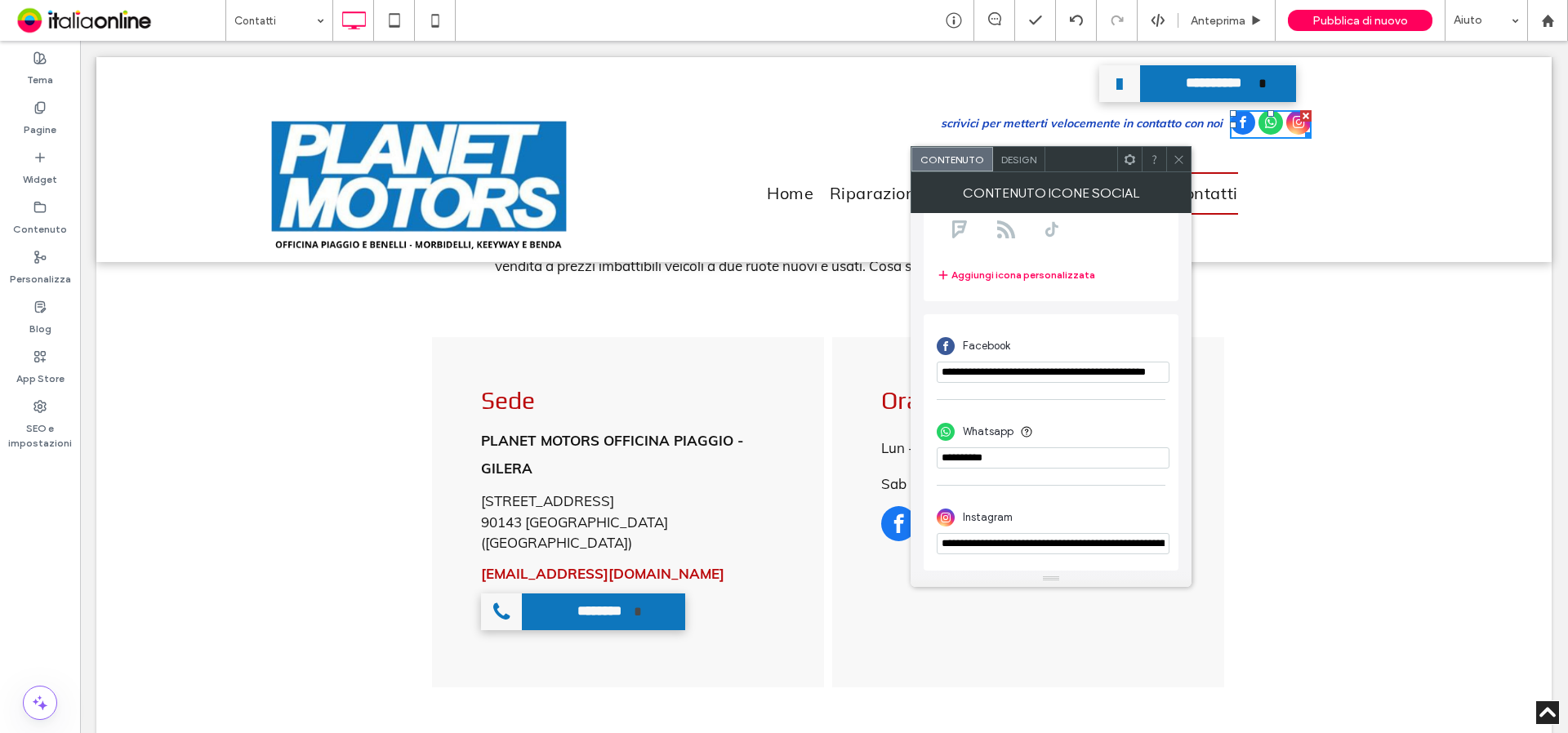
click at [942, 463] on input "phone" at bounding box center [1053, 457] width 233 height 21
click at [982, 454] on input "phone" at bounding box center [1053, 457] width 233 height 21
click at [979, 455] on input "phone" at bounding box center [1053, 457] width 233 height 21
type input "**********"
click at [1180, 167] on span at bounding box center [1179, 159] width 12 height 25
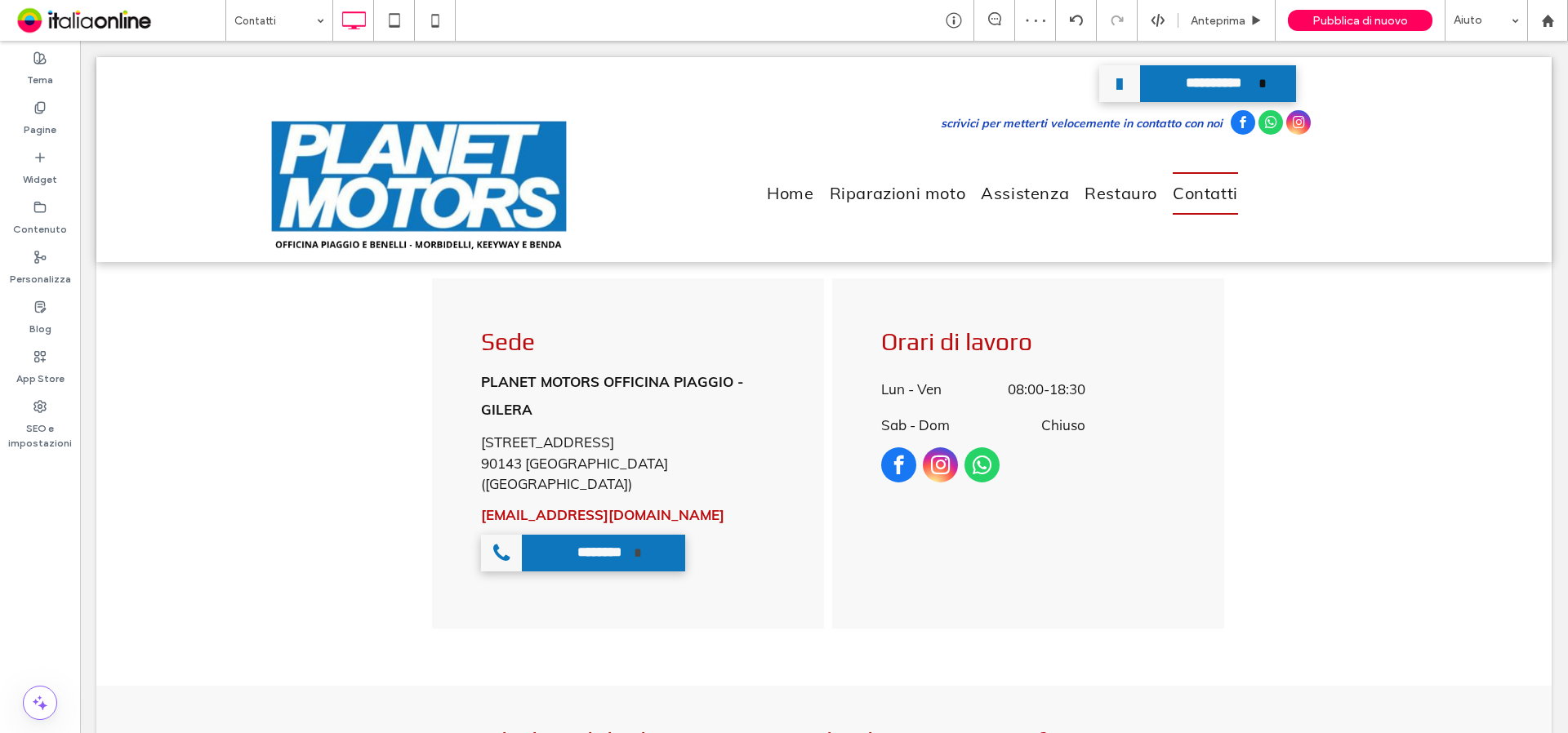
scroll to position [0, 0]
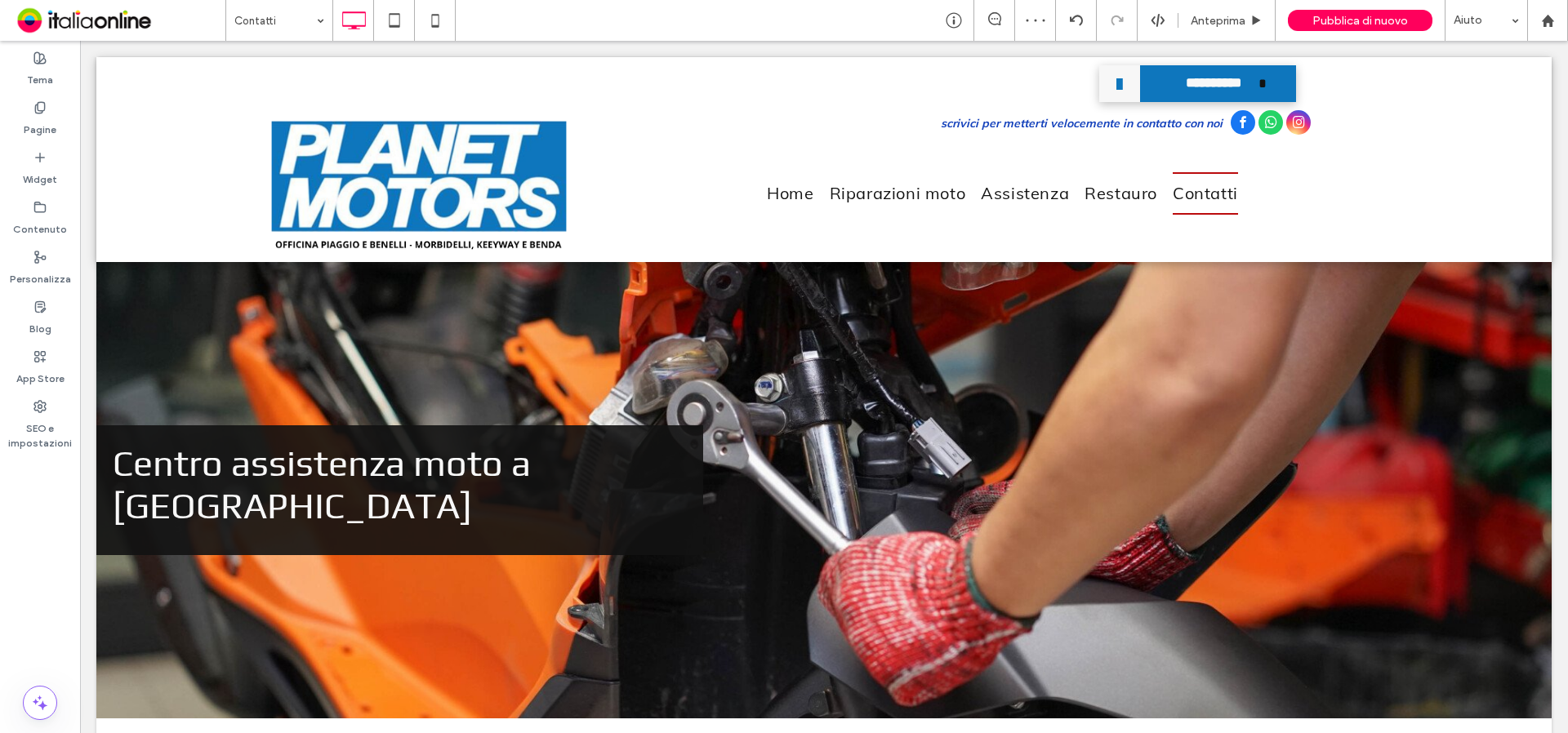
click at [457, 15] on div "Contatti Anteprima Pubblica di nuovo Aiuto" at bounding box center [896, 21] width 1343 height 41
click at [446, 15] on icon at bounding box center [435, 21] width 33 height 33
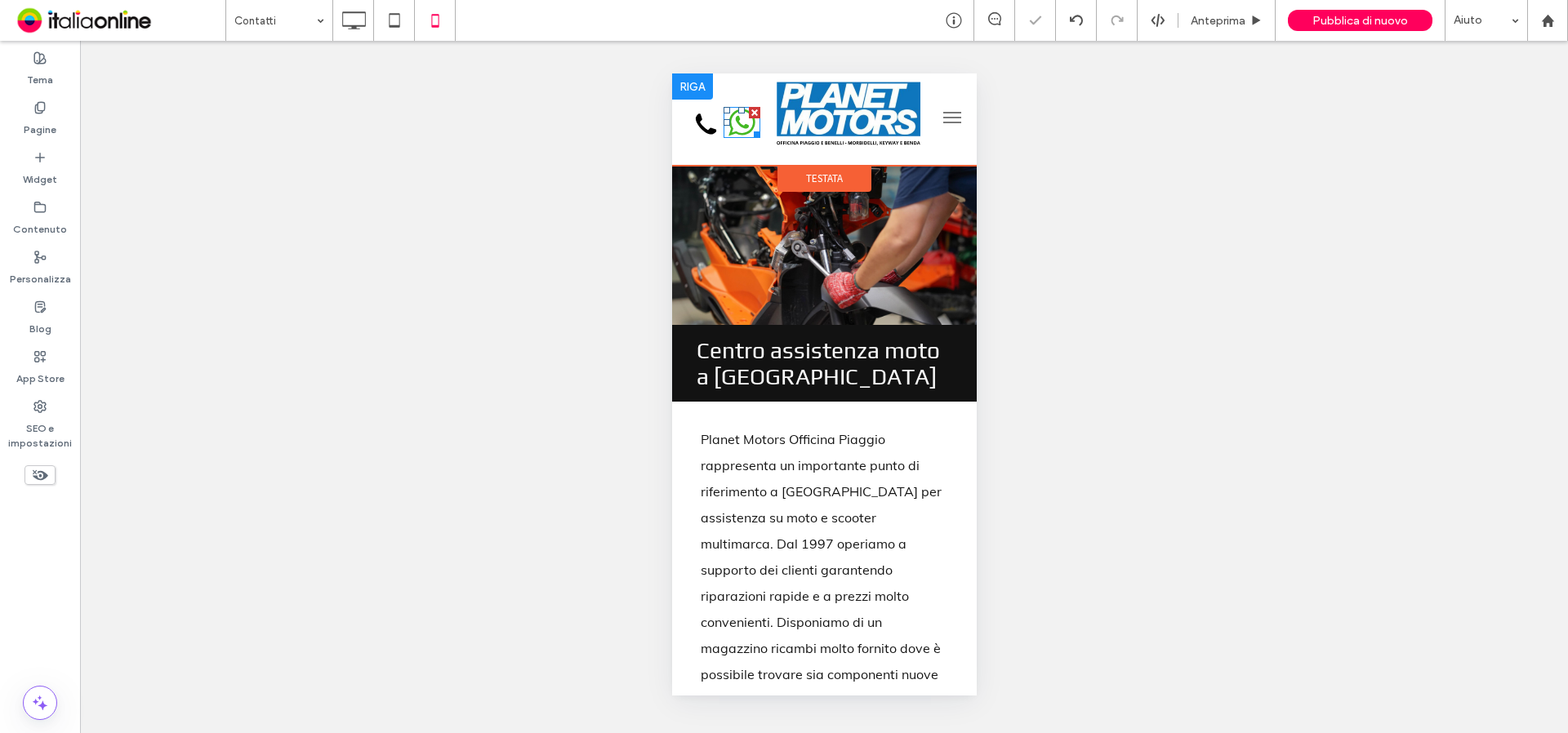
click at [739, 124] on icon at bounding box center [740, 122] width 27 height 27
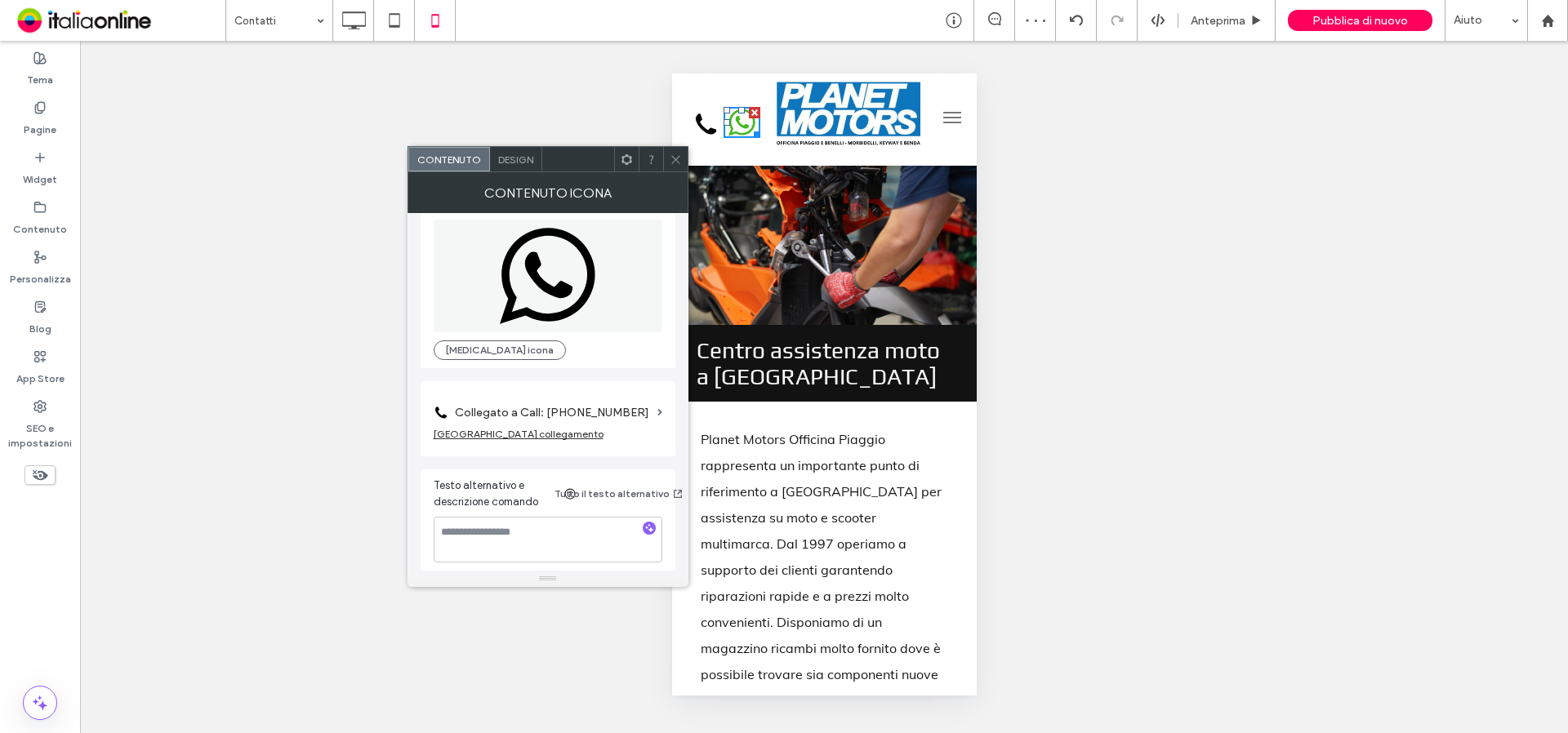
scroll to position [29, 0]
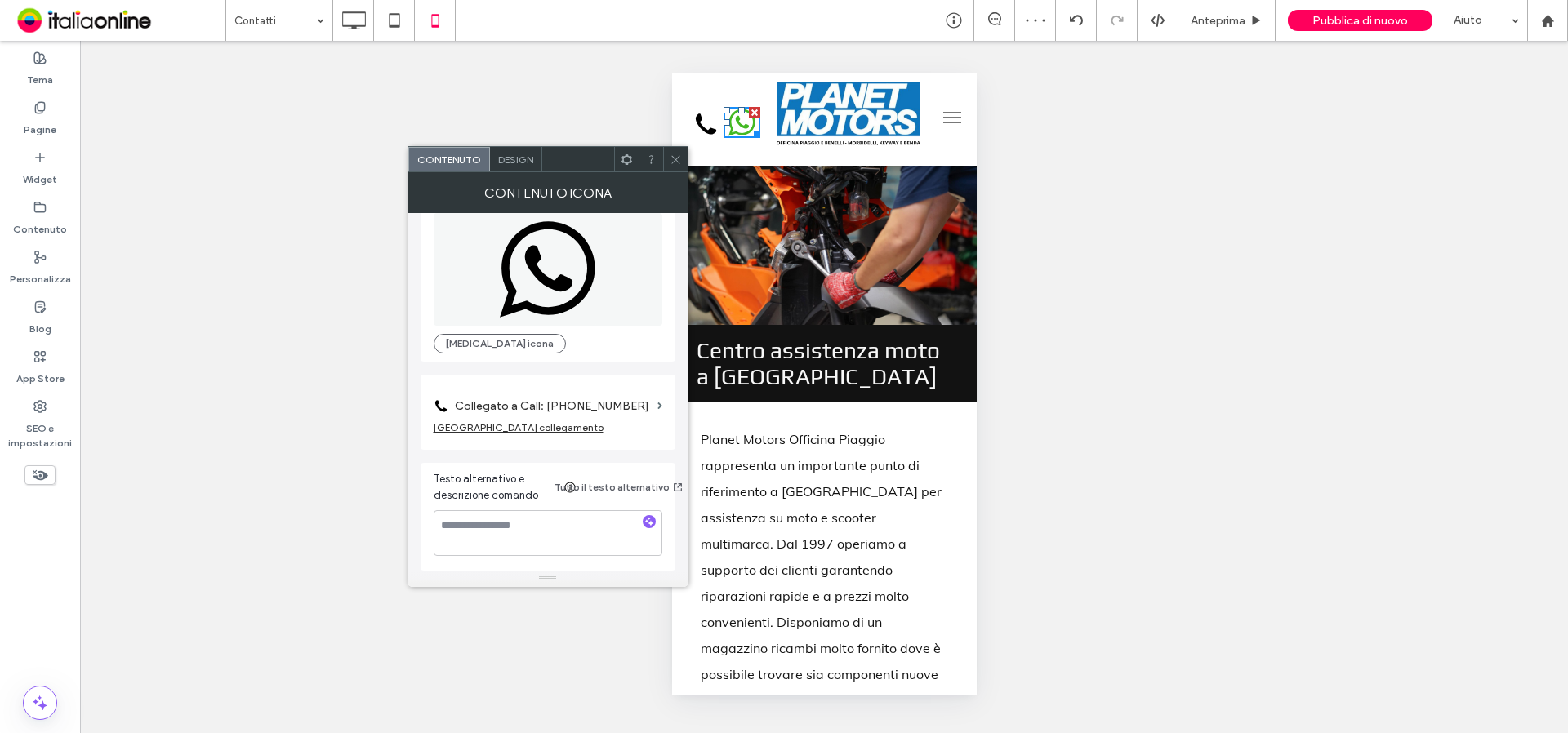
click at [584, 409] on label "Collegato a Call: [PHONE_NUMBER]" at bounding box center [553, 406] width 196 height 30
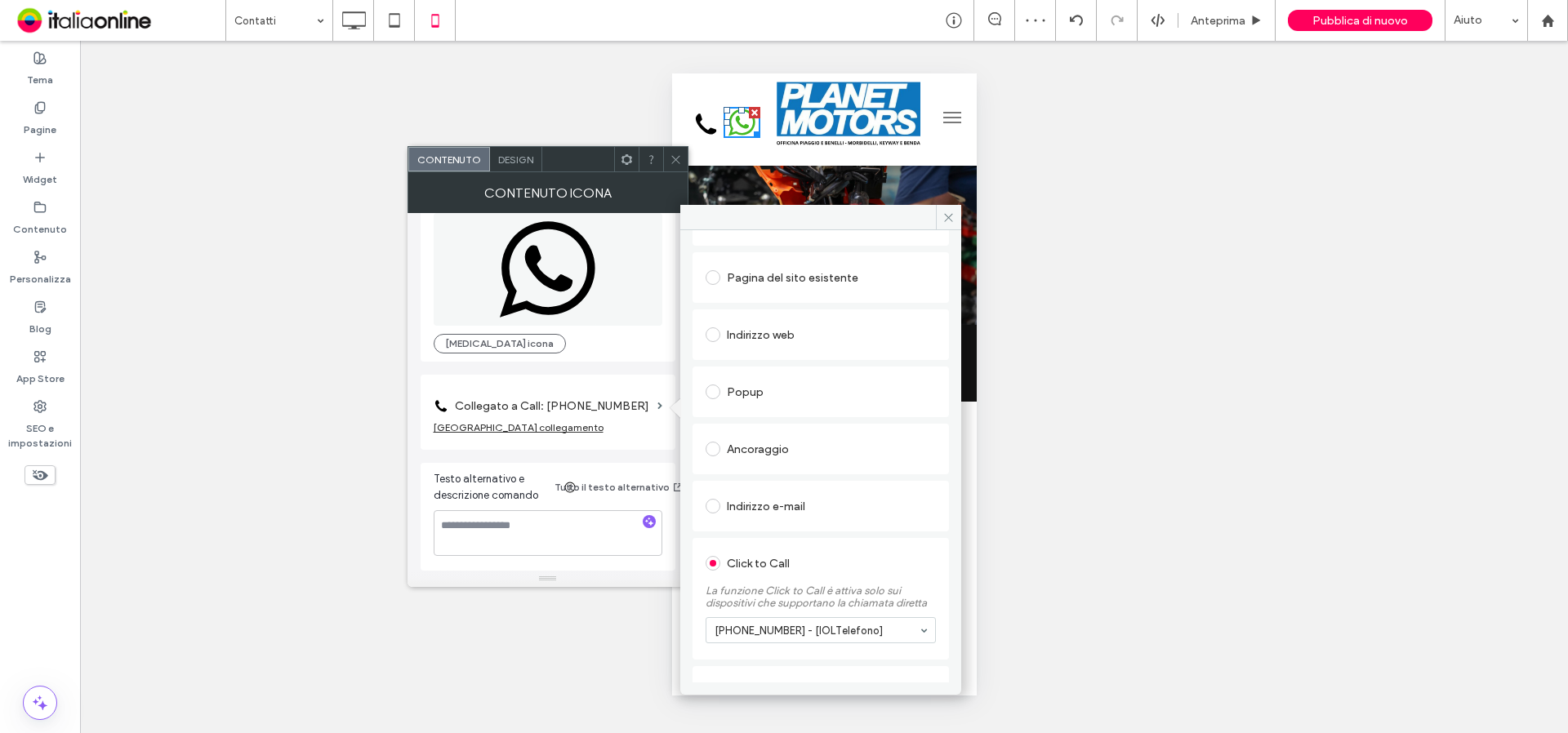
scroll to position [140, 0]
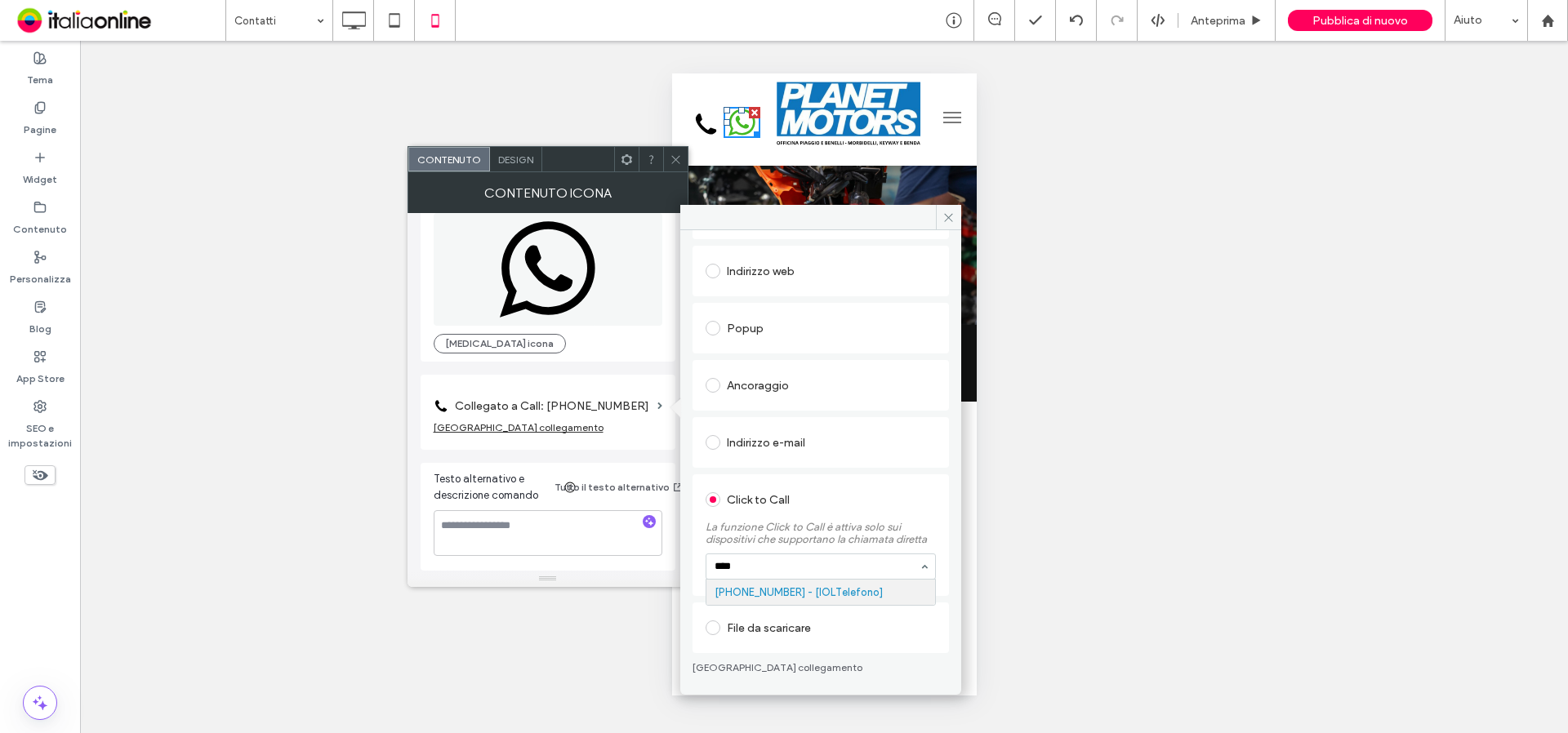
paste input "**********"
click at [751, 571] on input "**********" at bounding box center [817, 566] width 204 height 11
type input "**********"
click at [942, 222] on span at bounding box center [949, 217] width 26 height 25
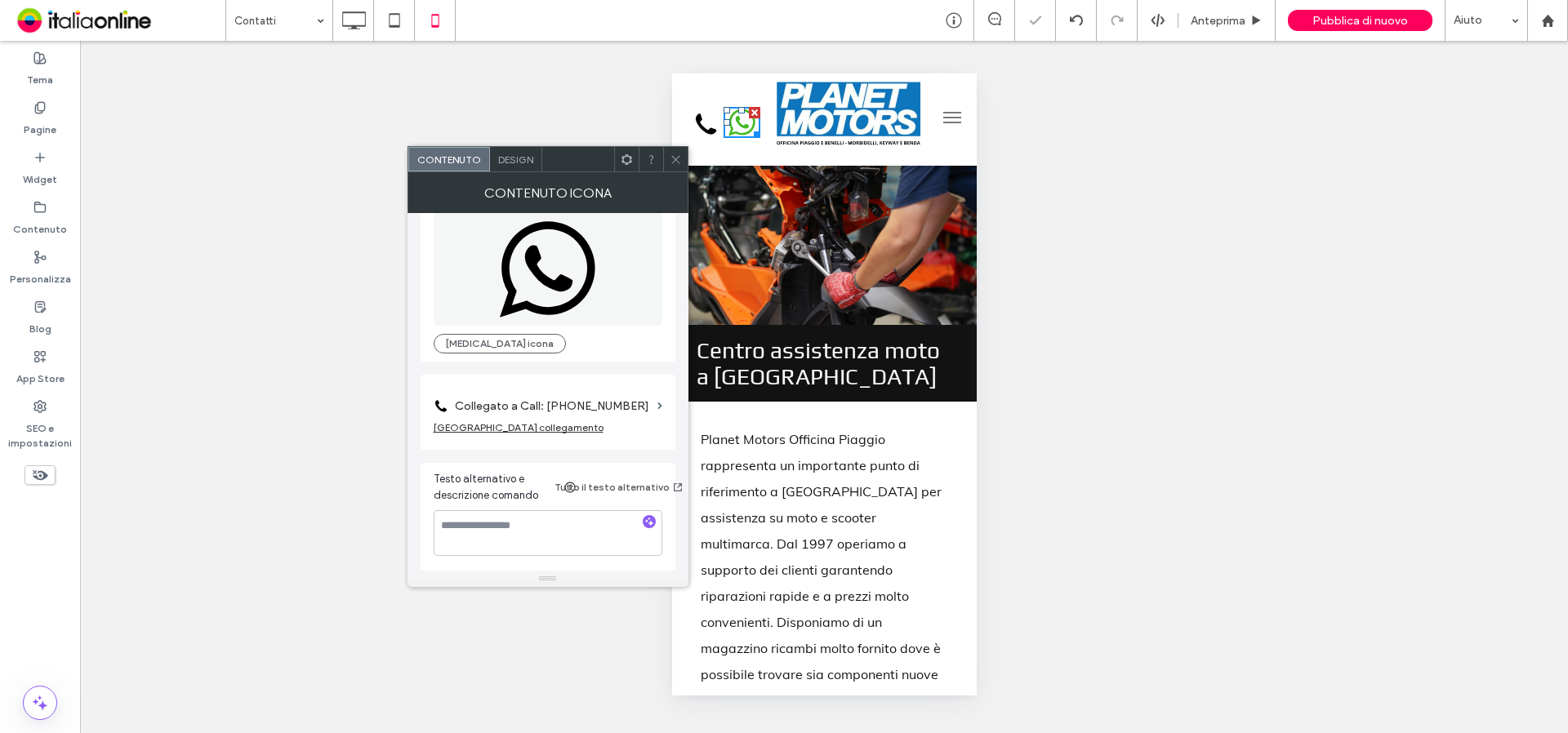
drag, startPoint x: 674, startPoint y: 154, endPoint x: 683, endPoint y: 152, distance: 9.2
click at [674, 154] on icon at bounding box center [676, 159] width 12 height 12
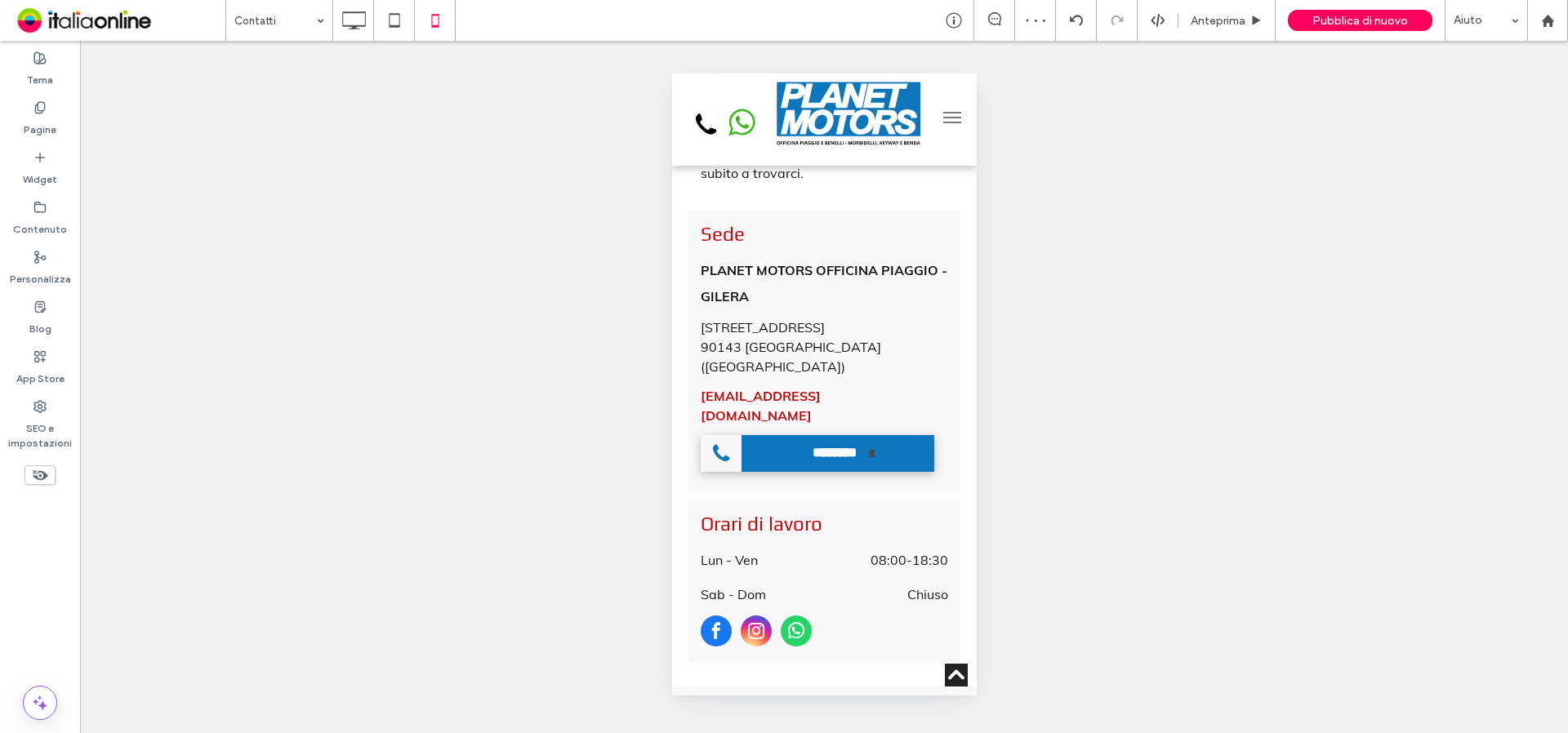
scroll to position [771, 0]
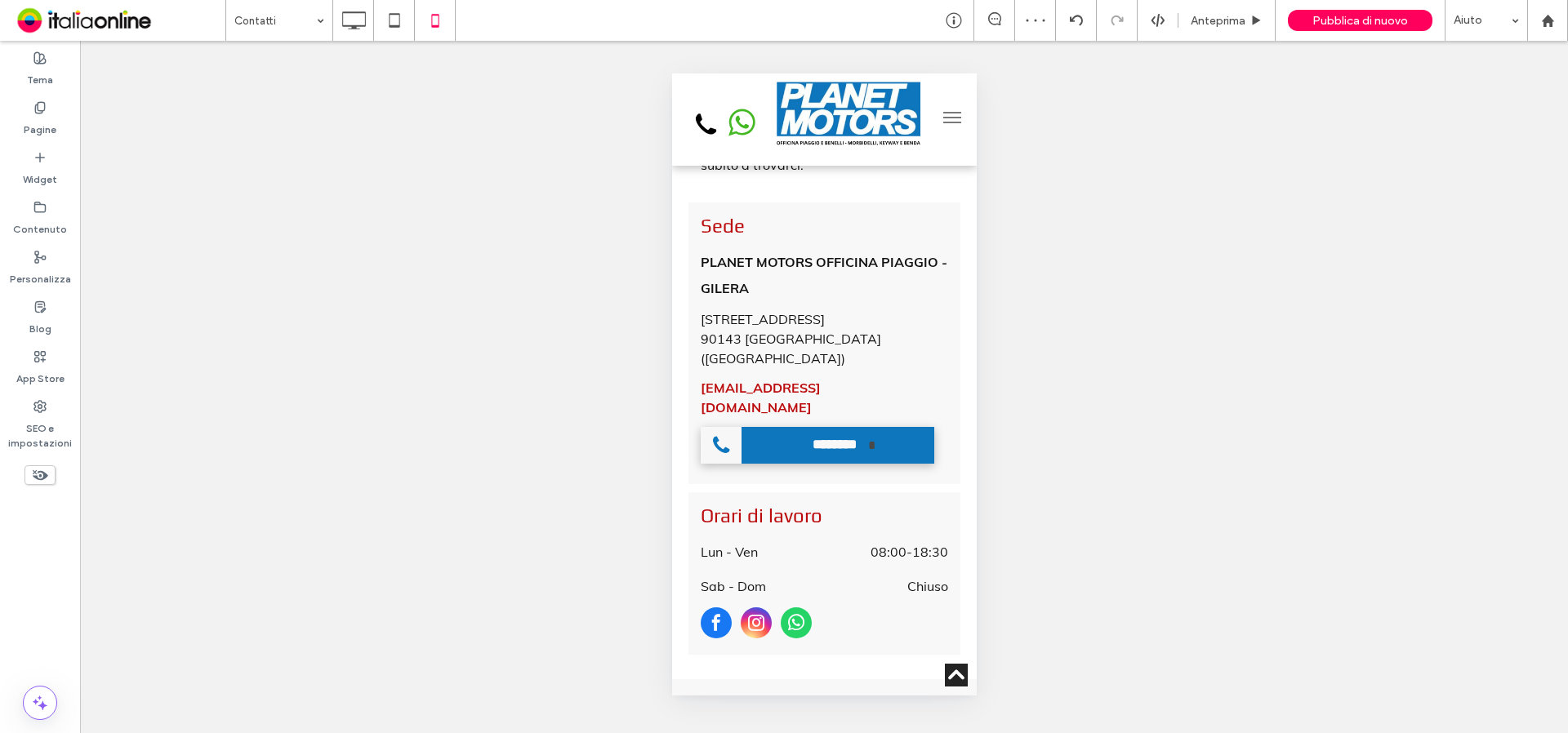
drag, startPoint x: 970, startPoint y: 135, endPoint x: 1651, endPoint y: 360, distance: 717.2
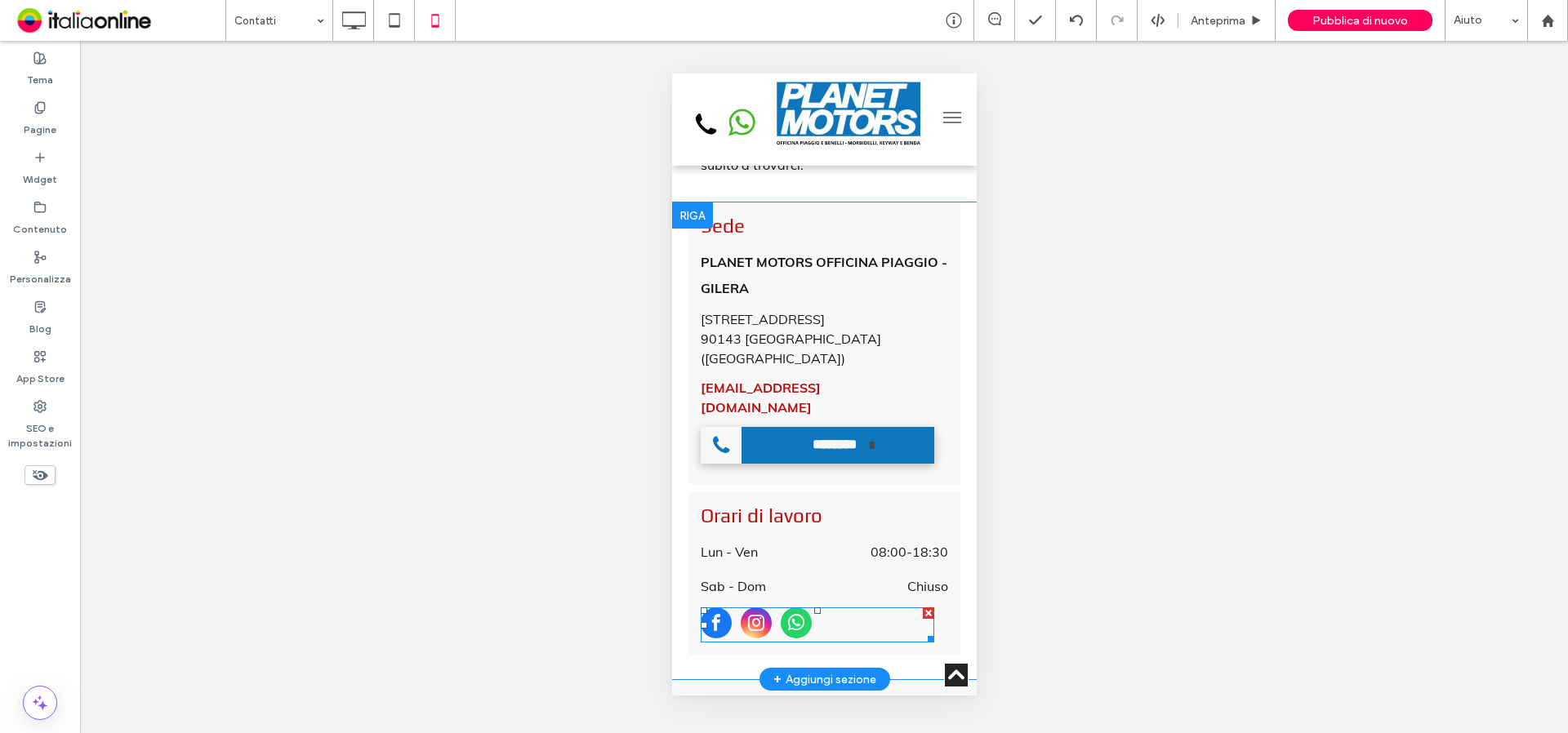
click at [802, 607] on span "whatsapp" at bounding box center [795, 623] width 31 height 31
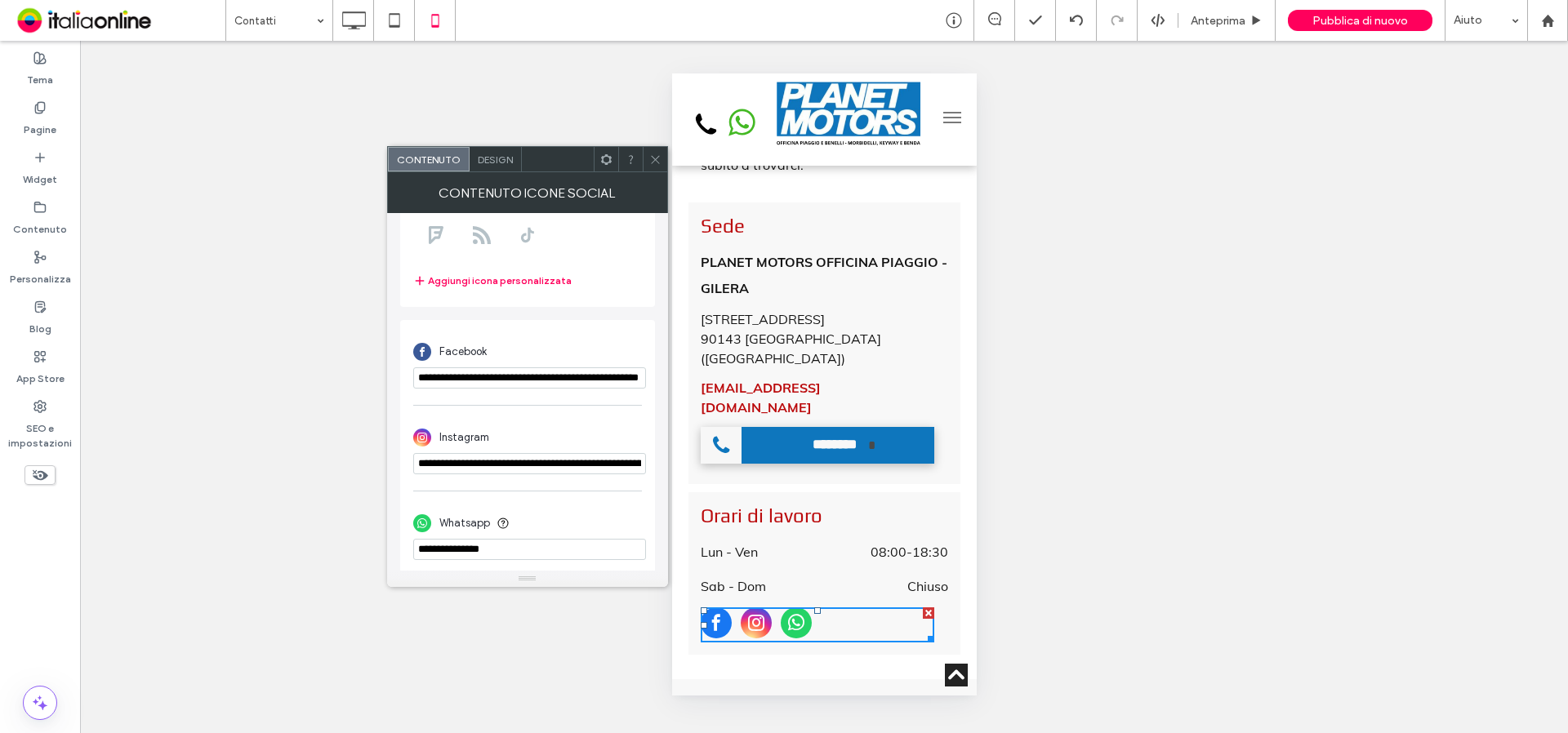
scroll to position [285, 0]
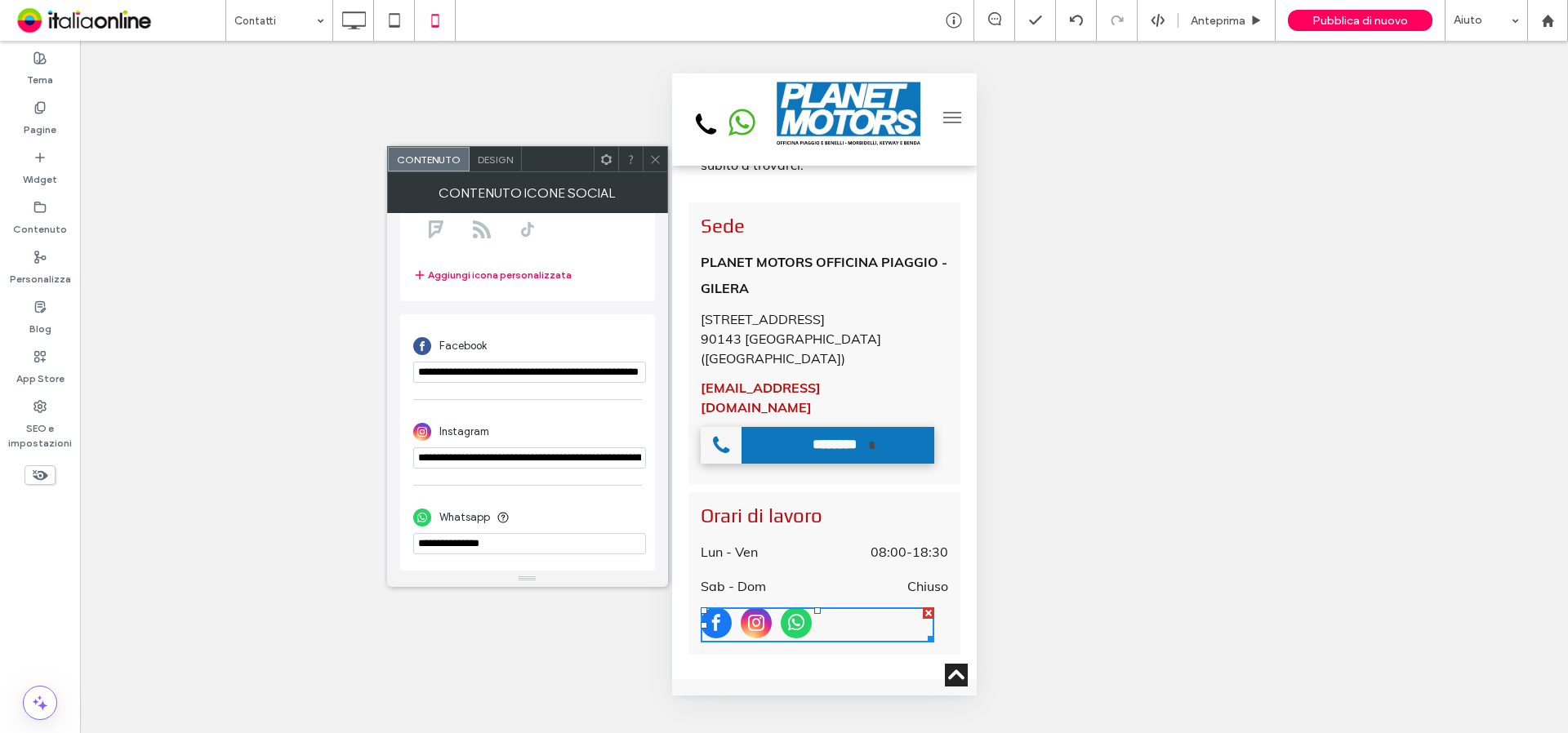
click at [656, 160] on use at bounding box center [655, 159] width 9 height 9
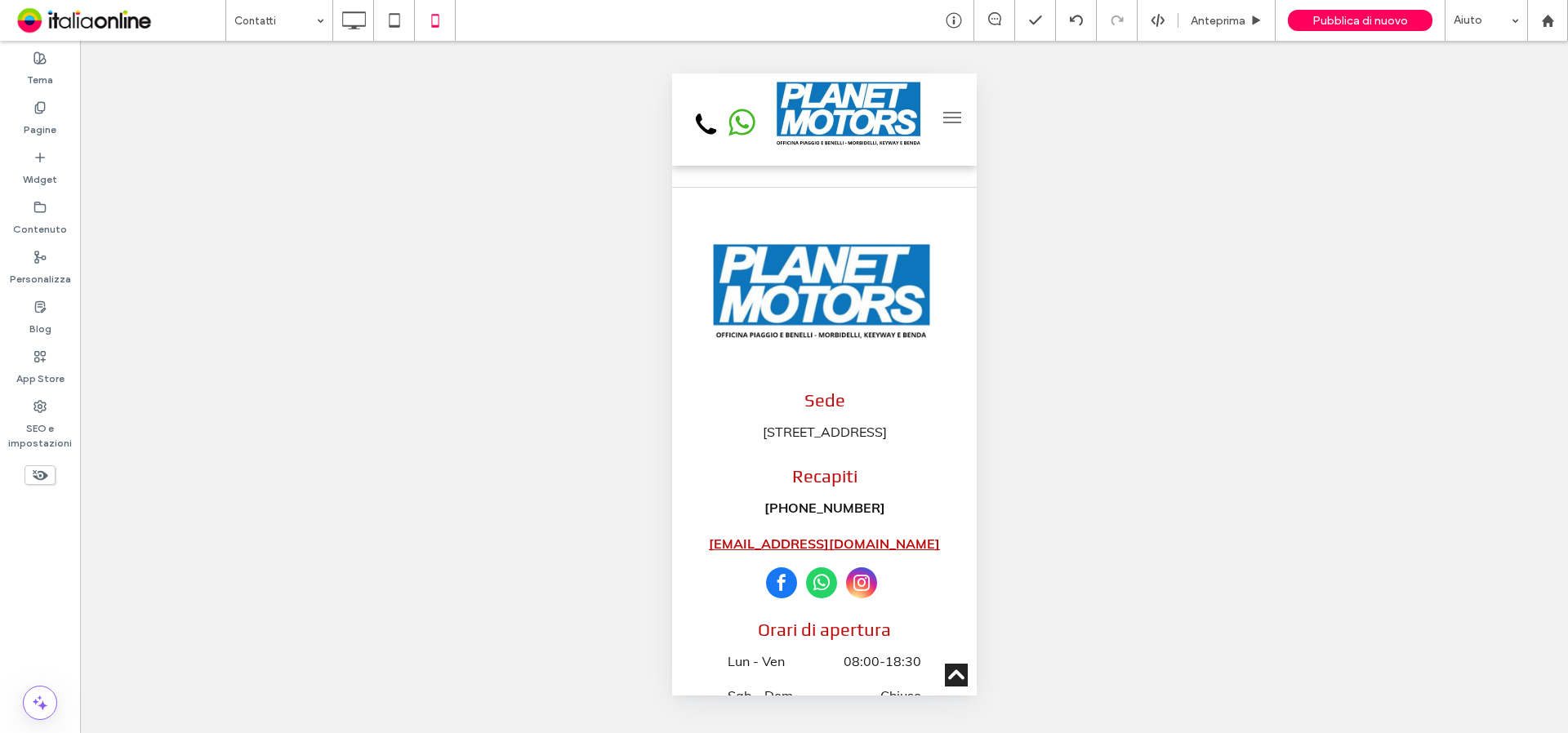
scroll to position [2478, 0]
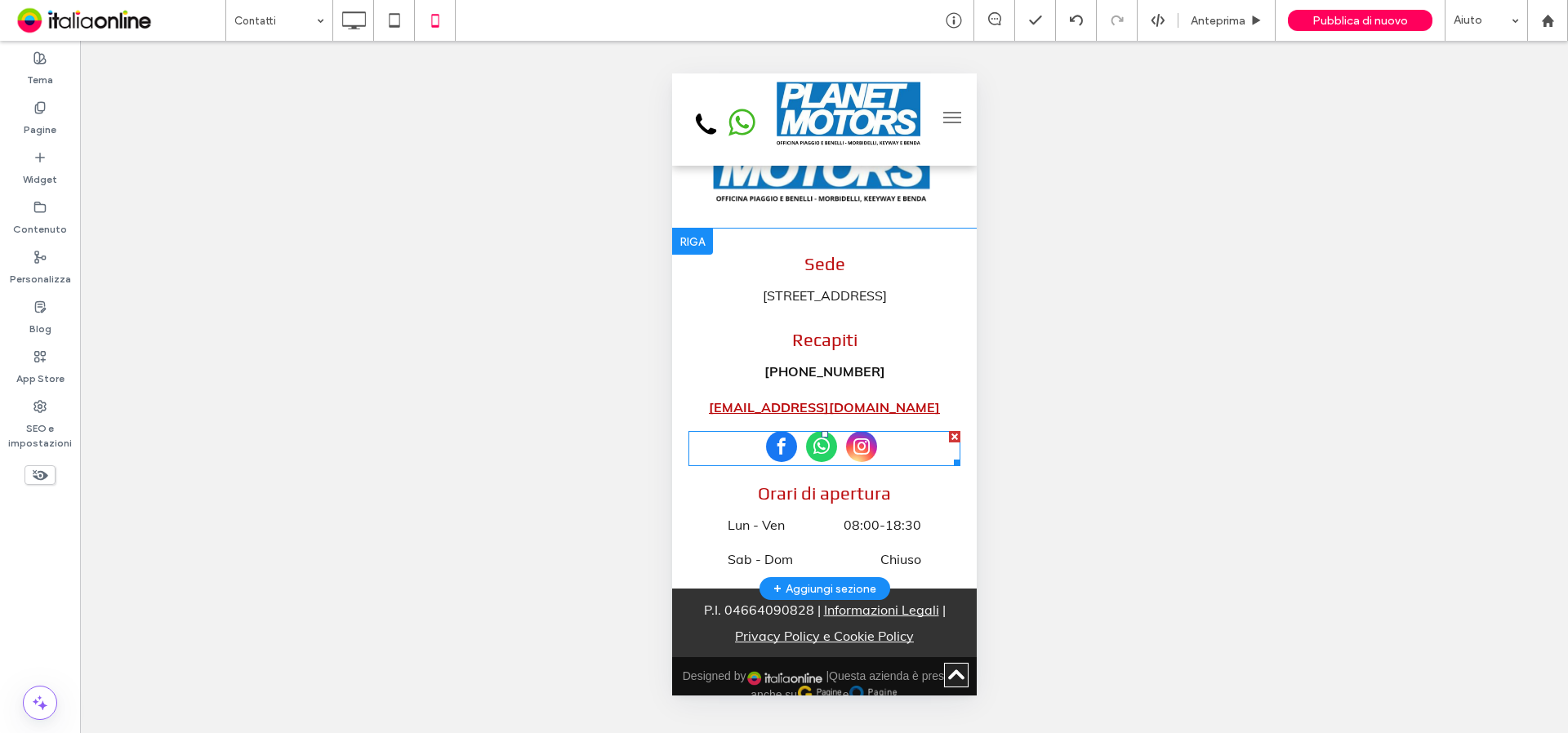
click at [814, 431] on span "whatsapp" at bounding box center [821, 446] width 31 height 31
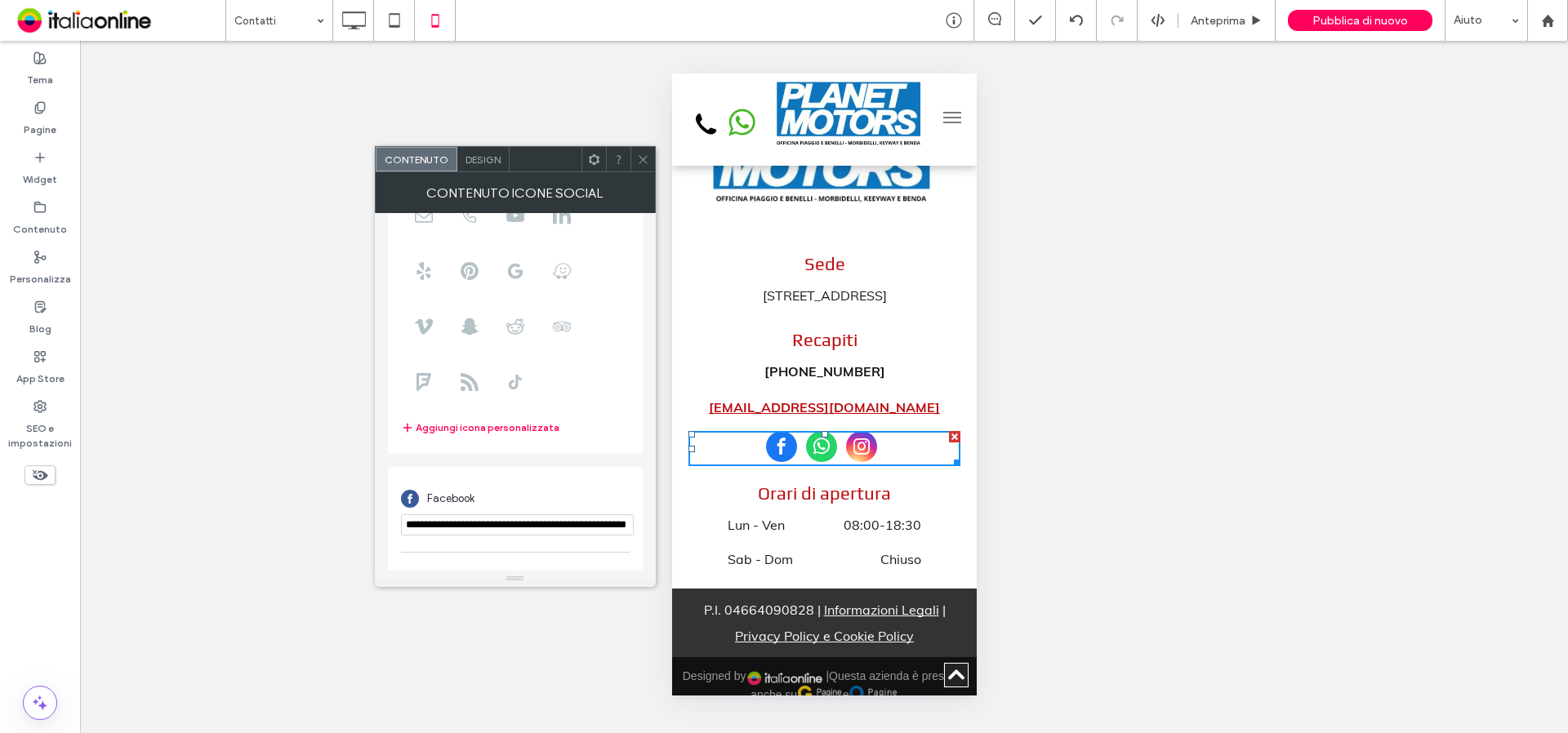
scroll to position [285, 0]
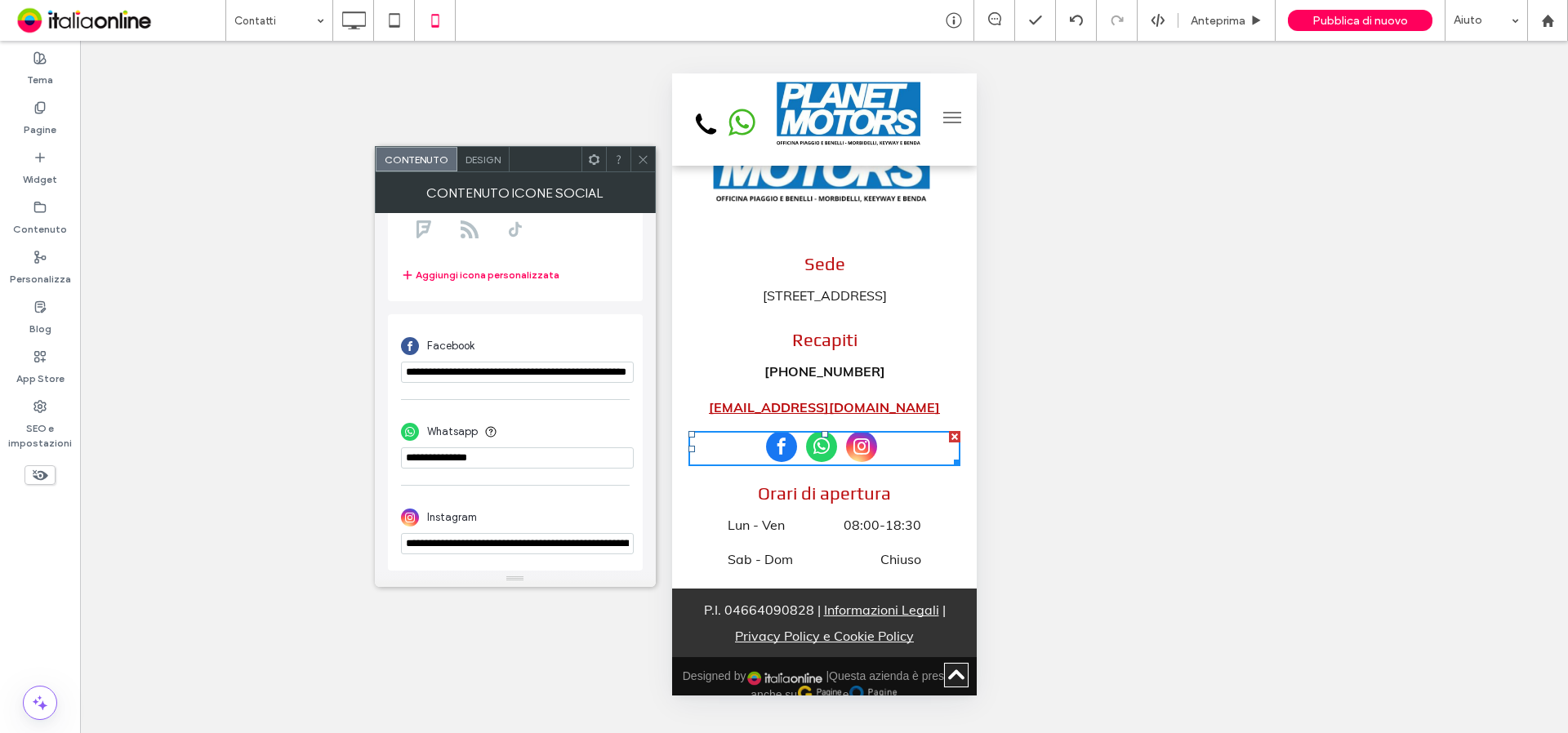
click at [643, 171] on div "Contenuto Design" at bounding box center [516, 159] width 281 height 27
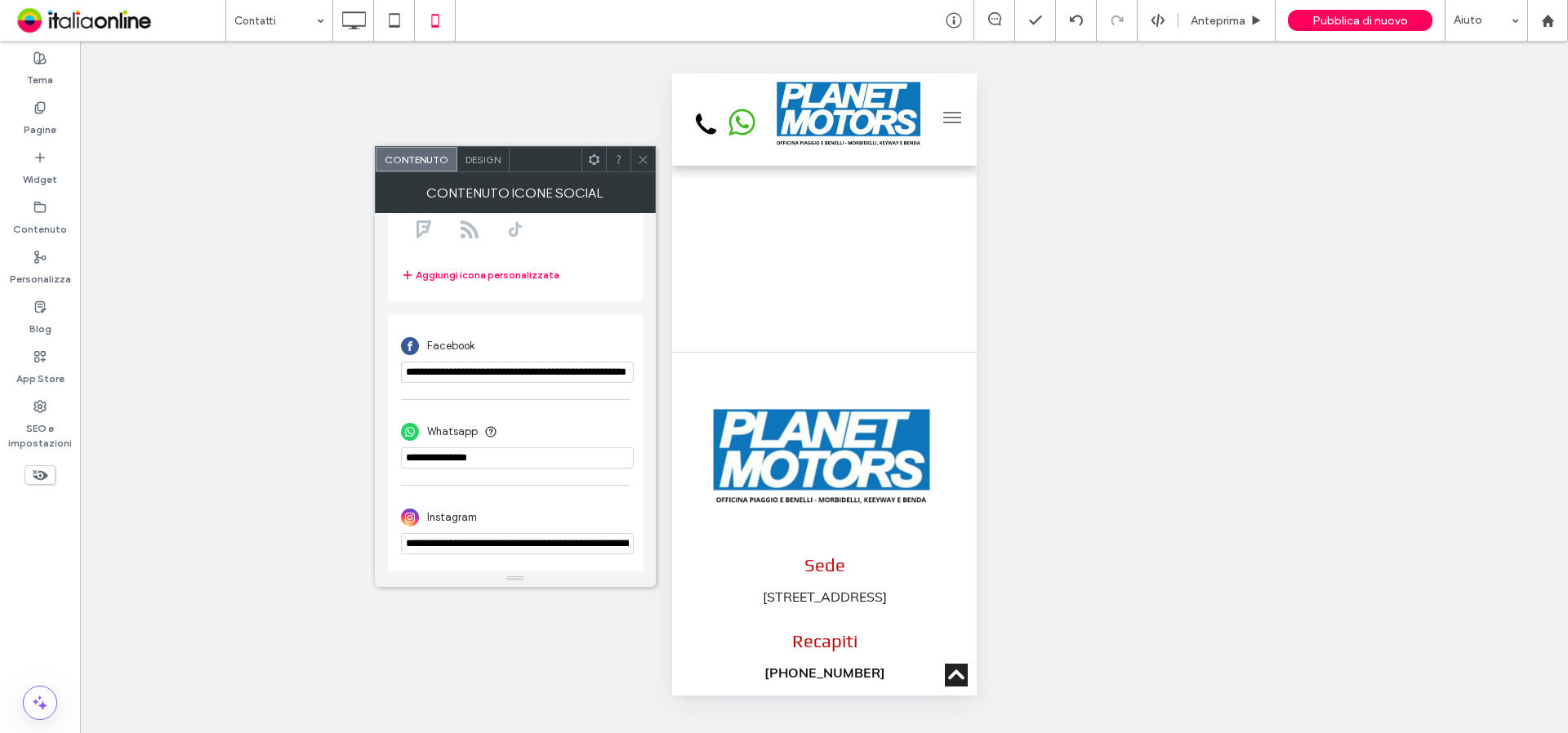
scroll to position [2071, 0]
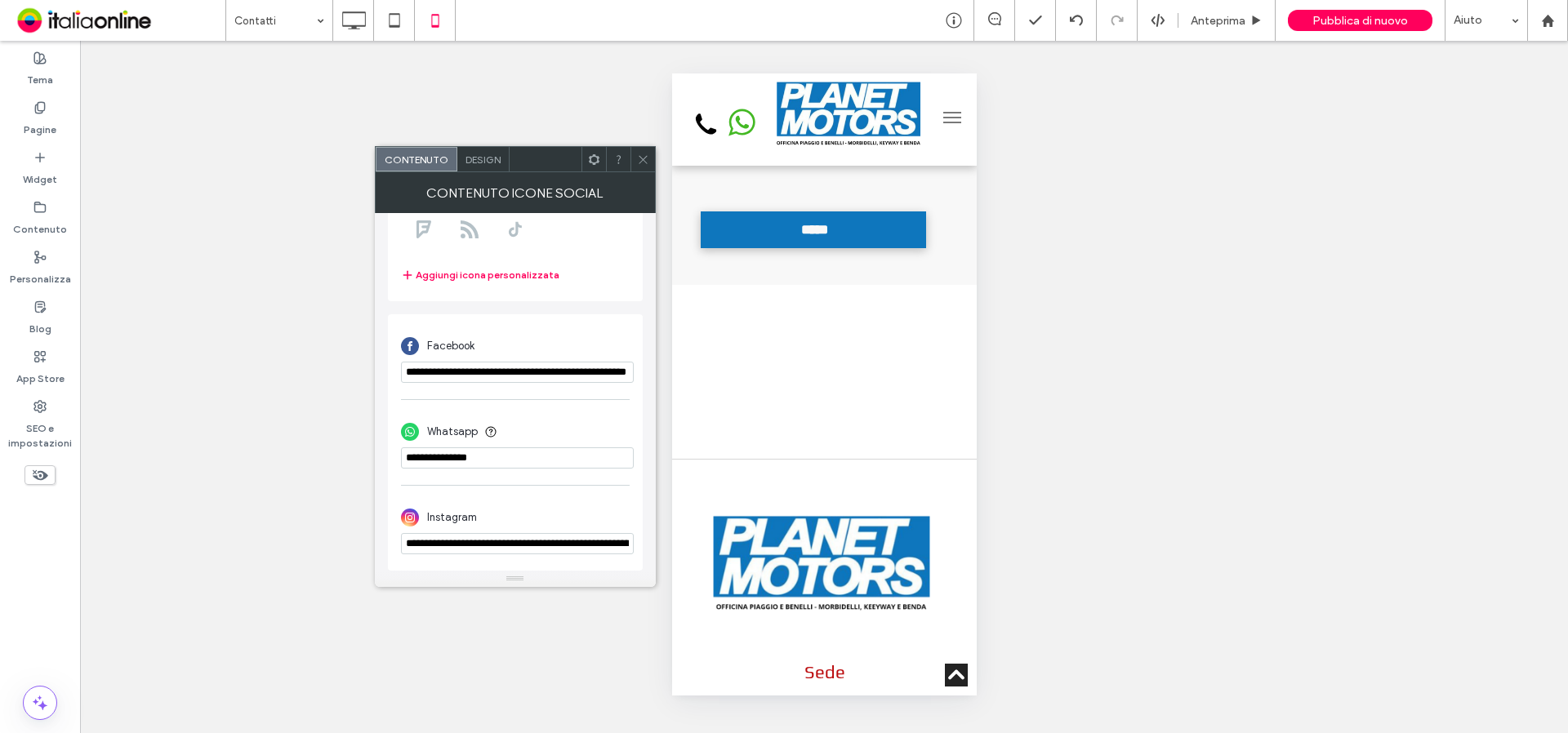
drag, startPoint x: 642, startPoint y: 157, endPoint x: 587, endPoint y: 134, distance: 59.6
click at [642, 157] on icon at bounding box center [643, 159] width 12 height 12
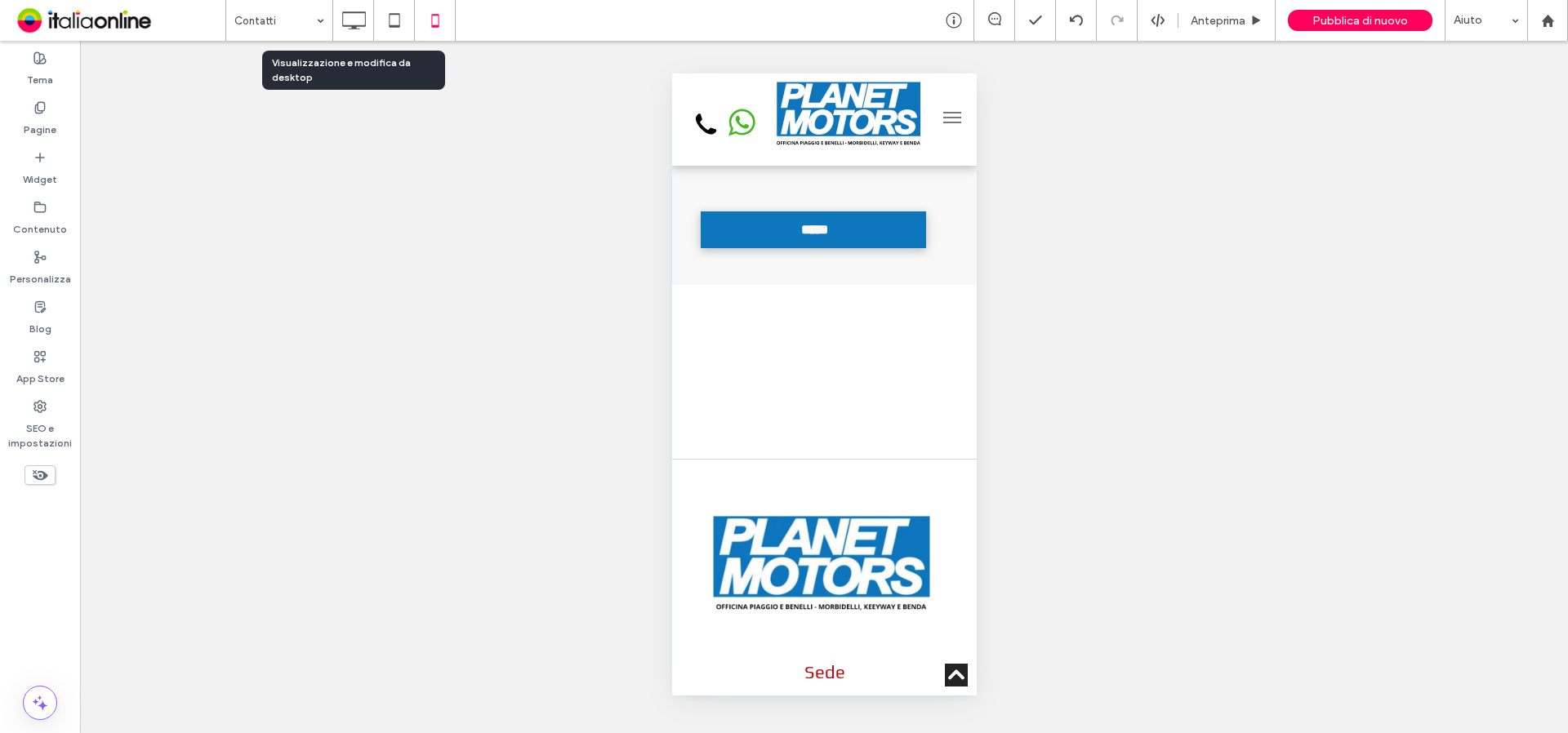
drag, startPoint x: 348, startPoint y: 13, endPoint x: 399, endPoint y: 31, distance: 54.1
click at [348, 13] on use at bounding box center [354, 20] width 24 height 18
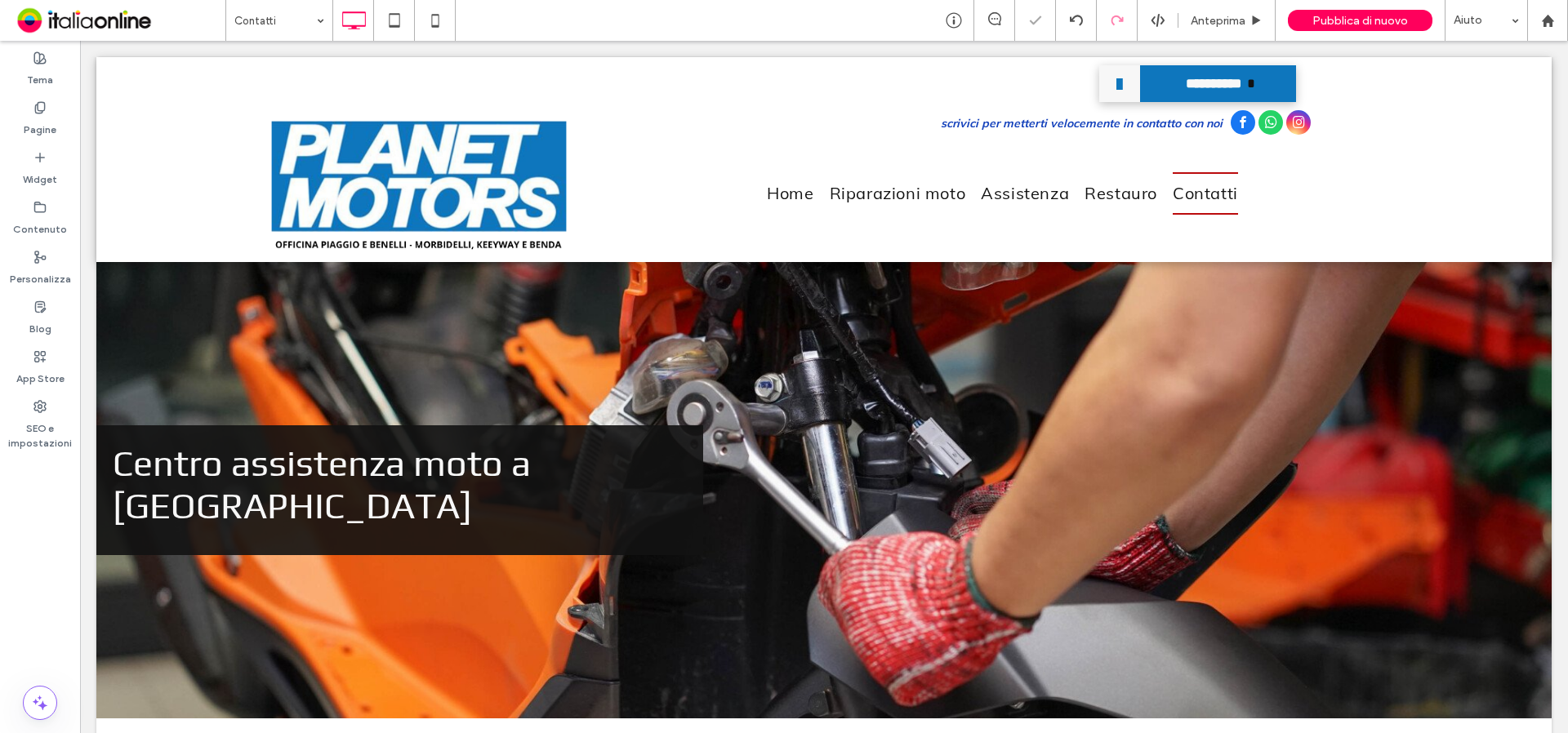
scroll to position [0, 0]
click at [1347, 19] on span "Pubblica di nuovo" at bounding box center [1361, 21] width 96 height 14
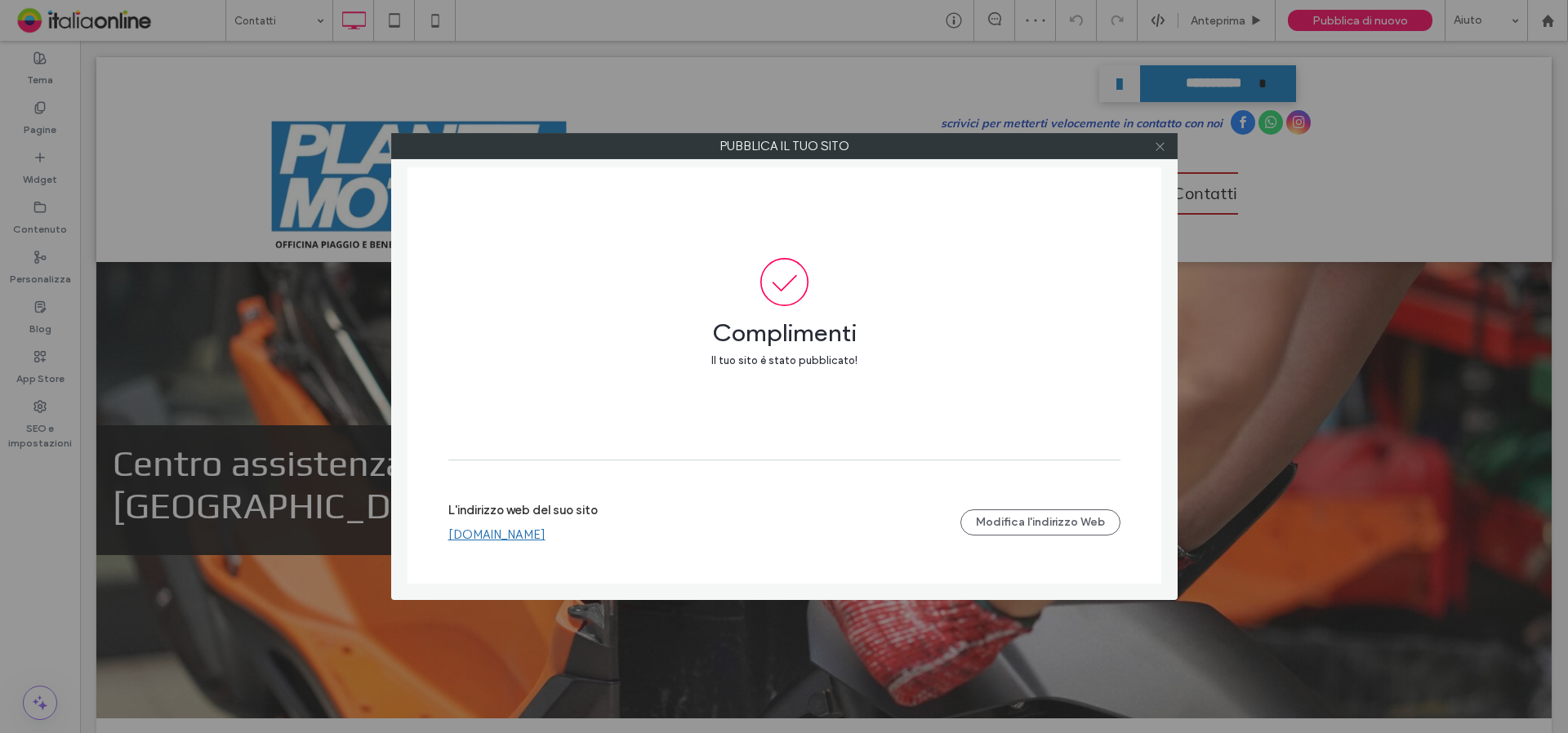
click at [1154, 149] on icon at bounding box center [1160, 146] width 12 height 12
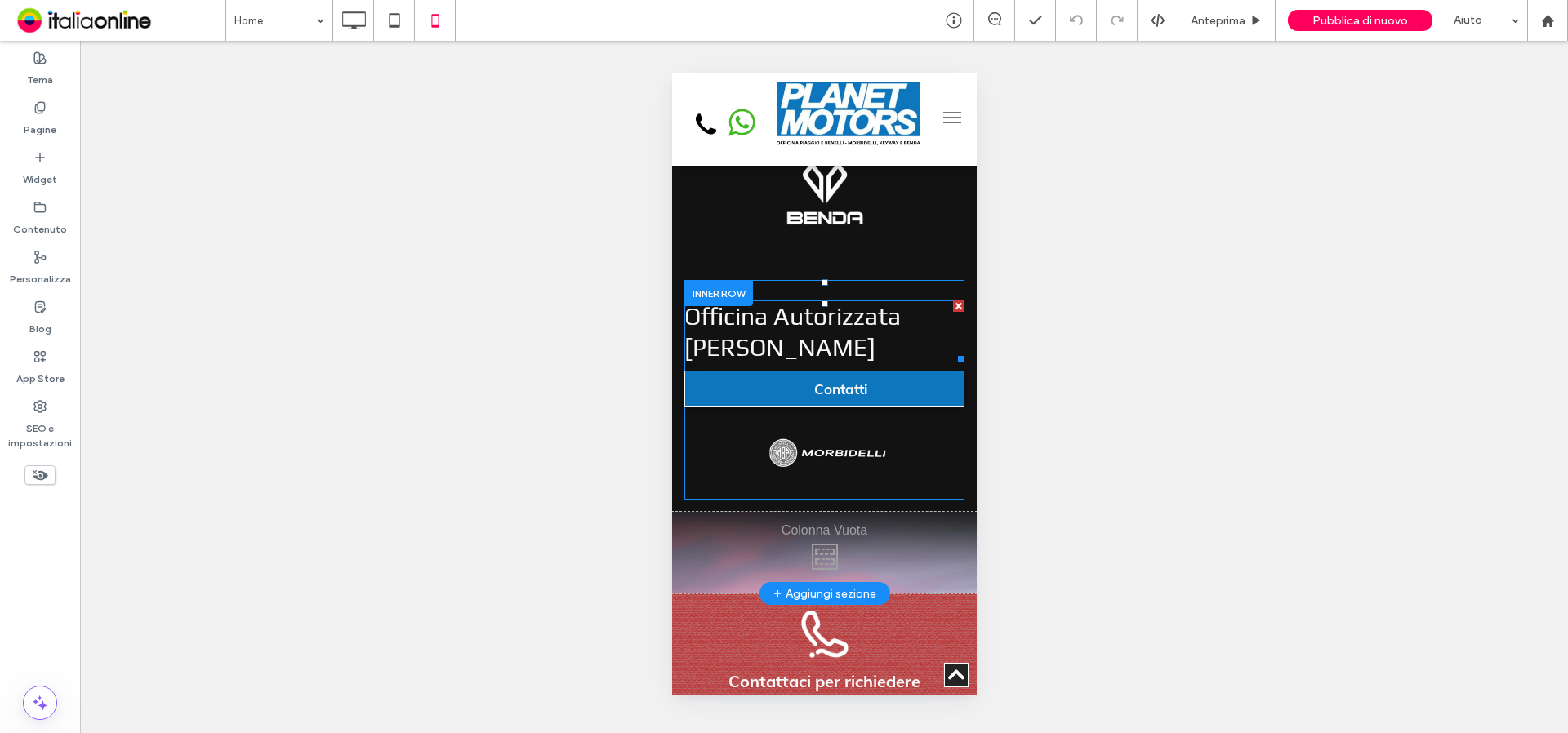
scroll to position [1143, 0]
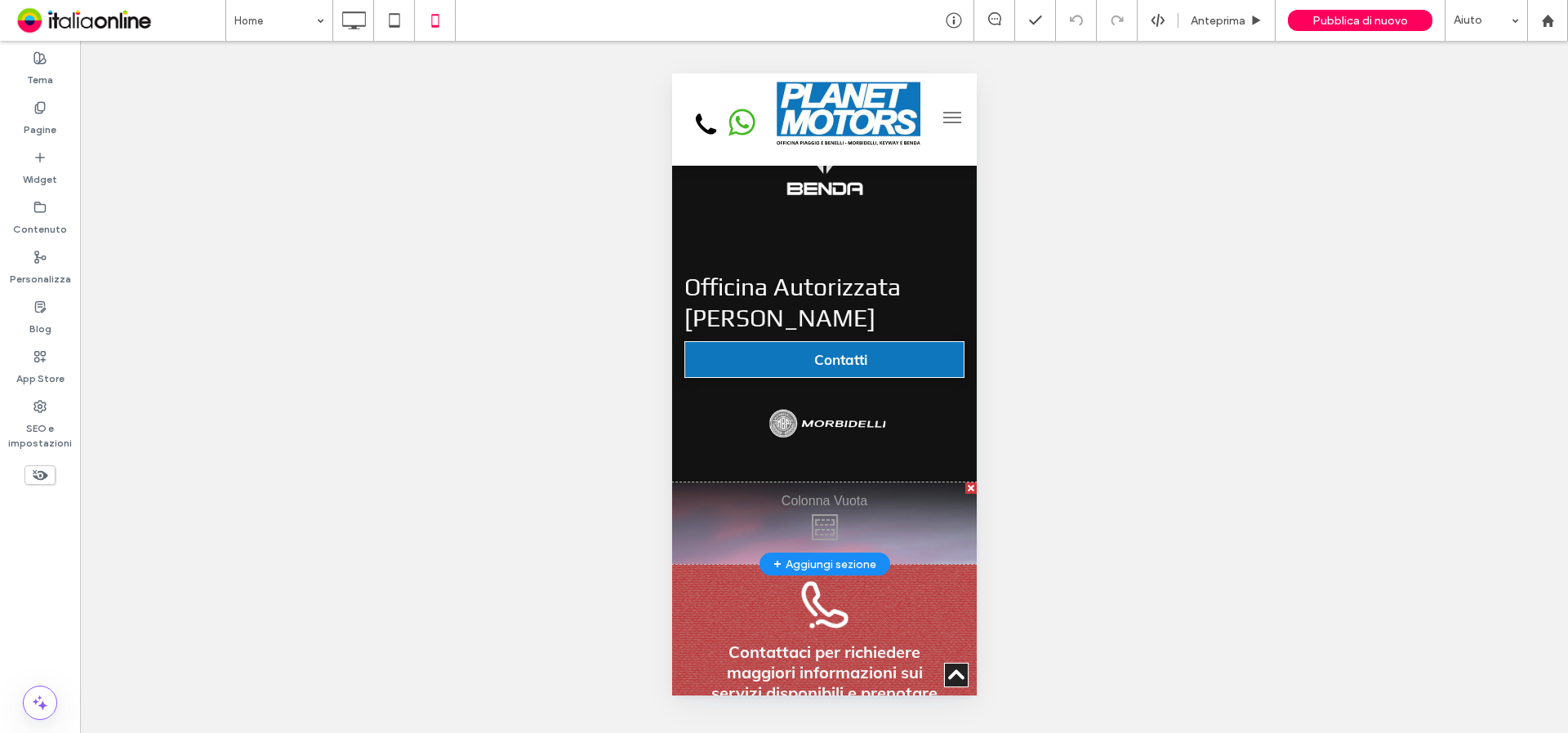
click at [877, 503] on div "Click To Paste" at bounding box center [824, 522] width 305 height 81
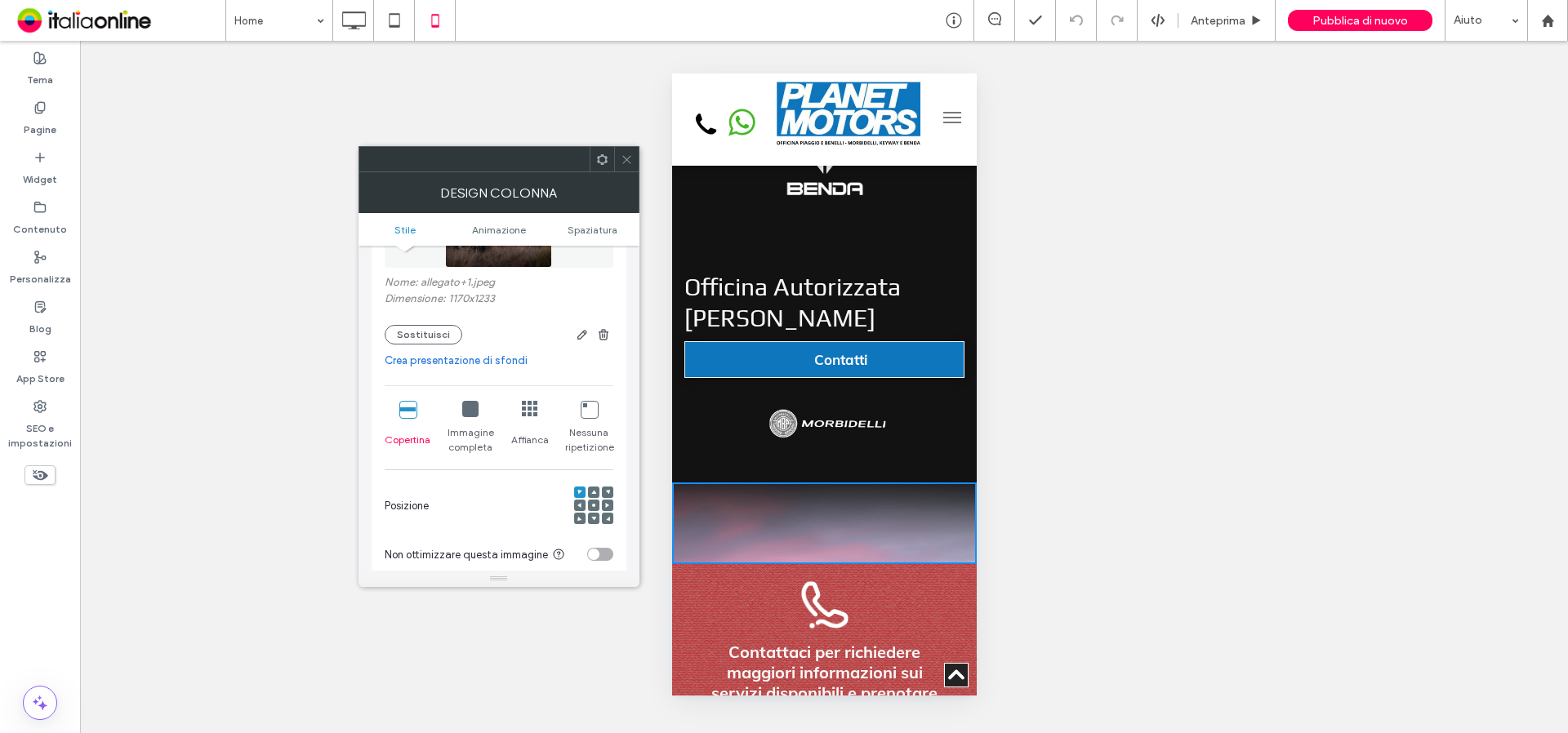
scroll to position [245, 0]
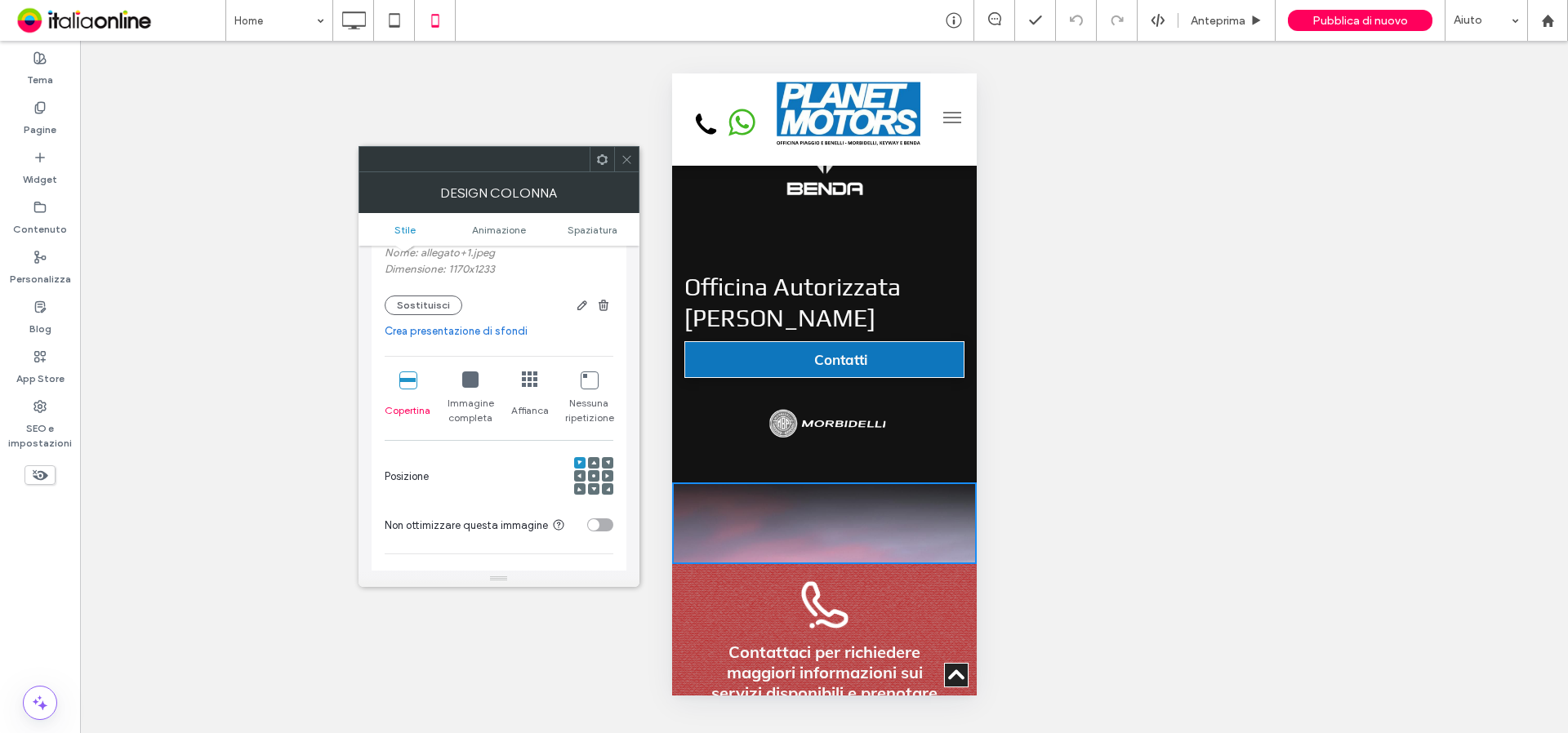
click at [624, 162] on use at bounding box center [626, 159] width 9 height 9
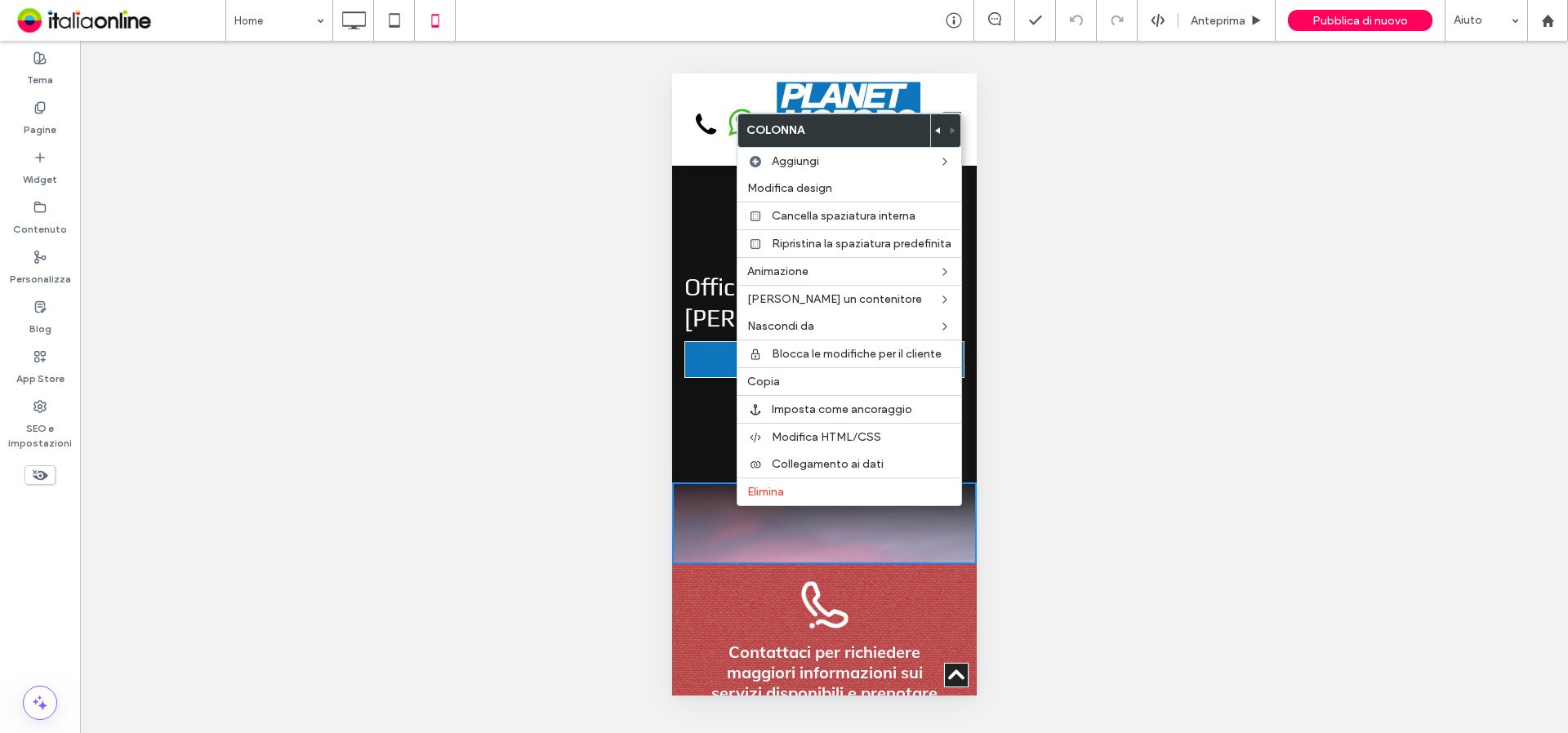
drag, startPoint x: 437, startPoint y: 411, endPoint x: 453, endPoint y: 411, distance: 16.0
click at [437, 411] on div "Mostrare? Sì Mostrare? Sì Mostrare? Sì Mostrare? Sì" at bounding box center [823, 387] width 1488 height 692
click at [871, 484] on div "Elimina" at bounding box center [849, 492] width 224 height 27
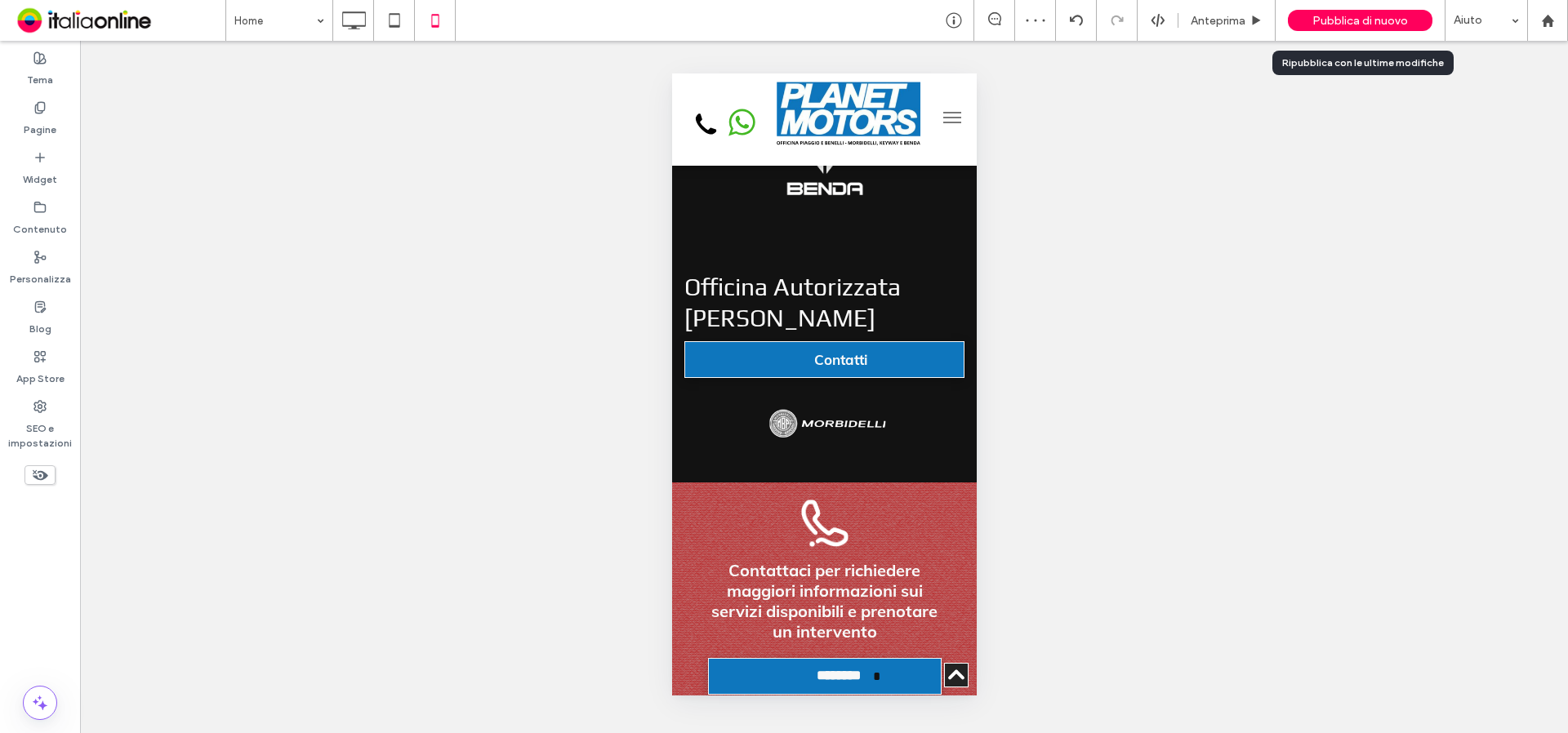
click at [1343, 24] on span "Pubblica di nuovo" at bounding box center [1361, 21] width 96 height 14
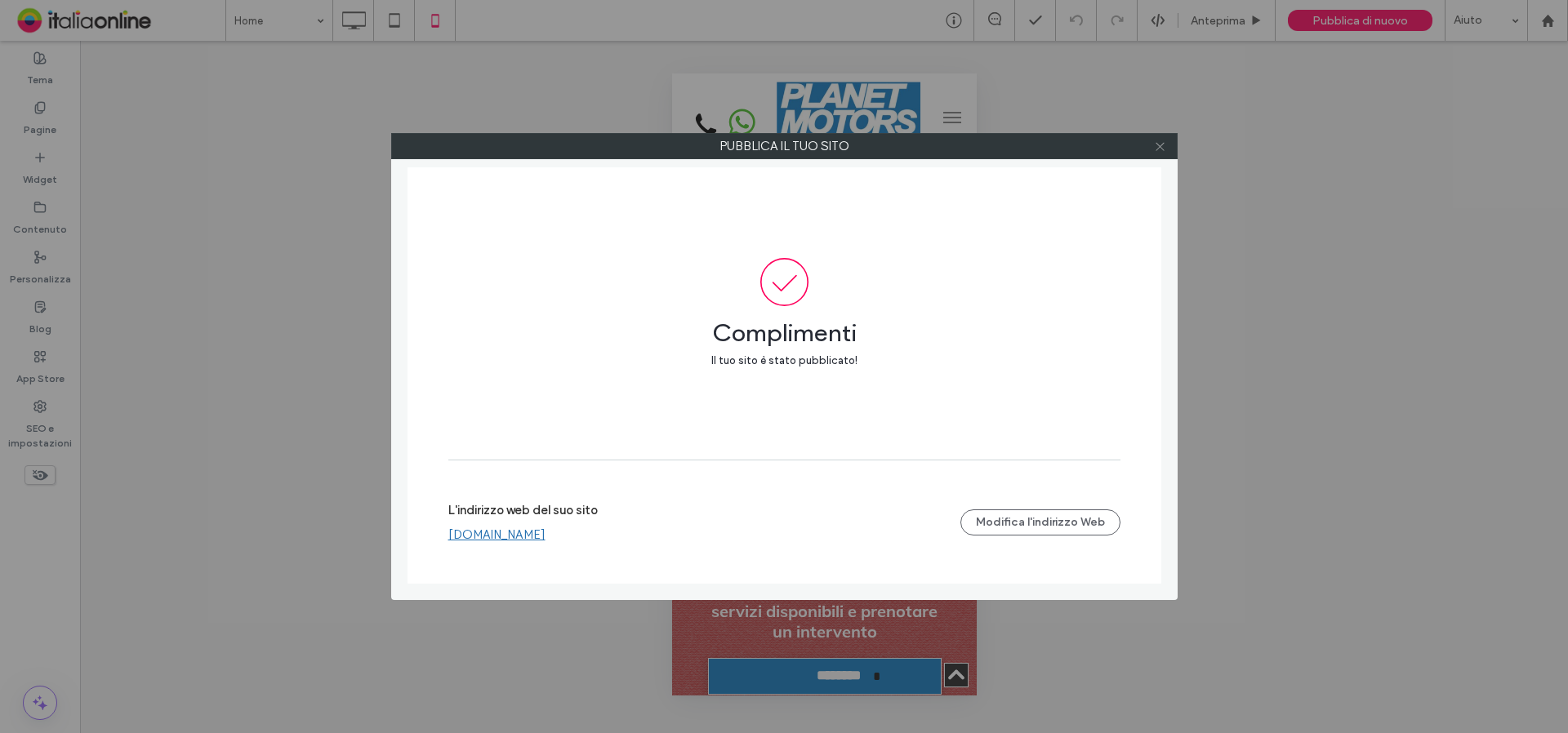
click at [1162, 146] on icon at bounding box center [1160, 146] width 12 height 12
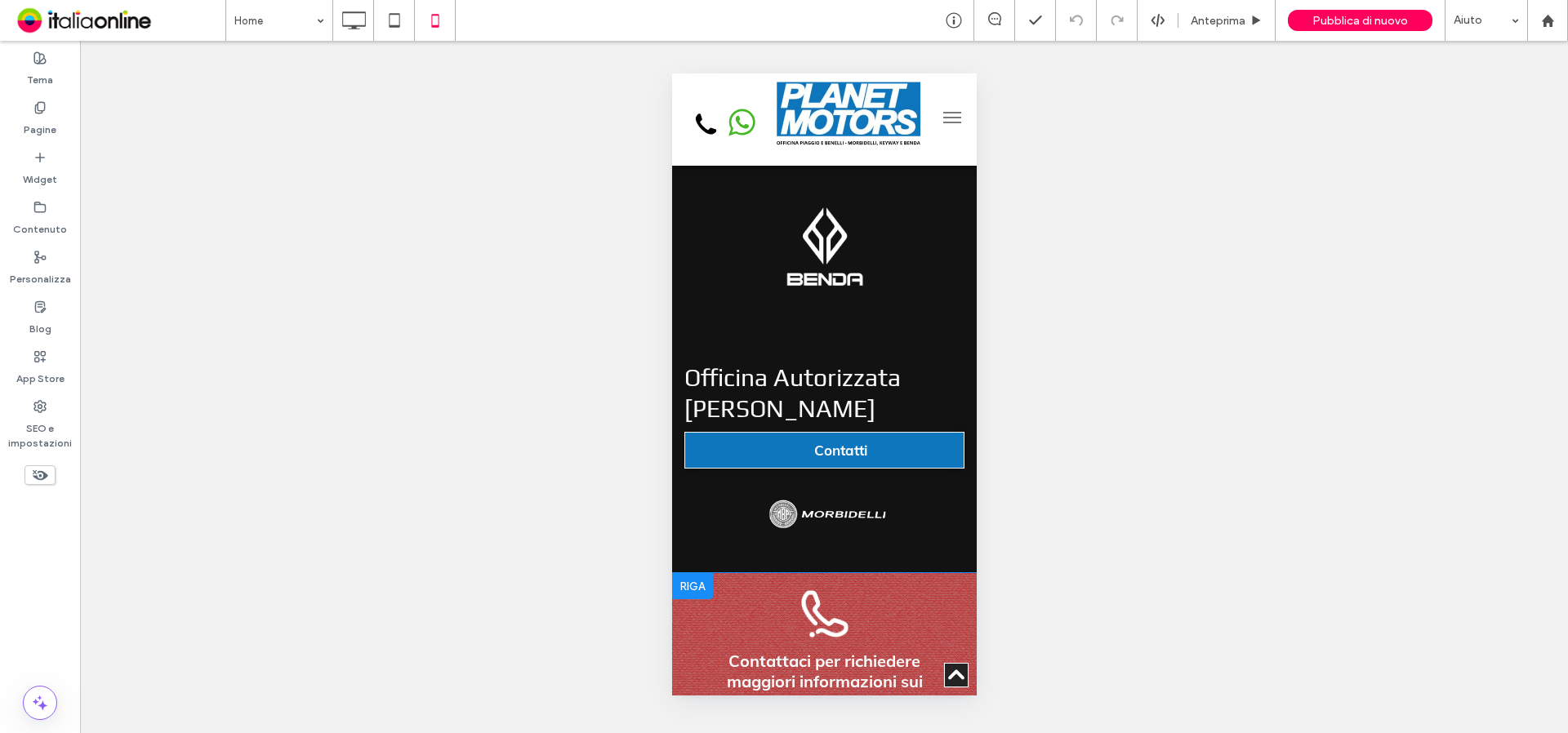
scroll to position [1143, 0]
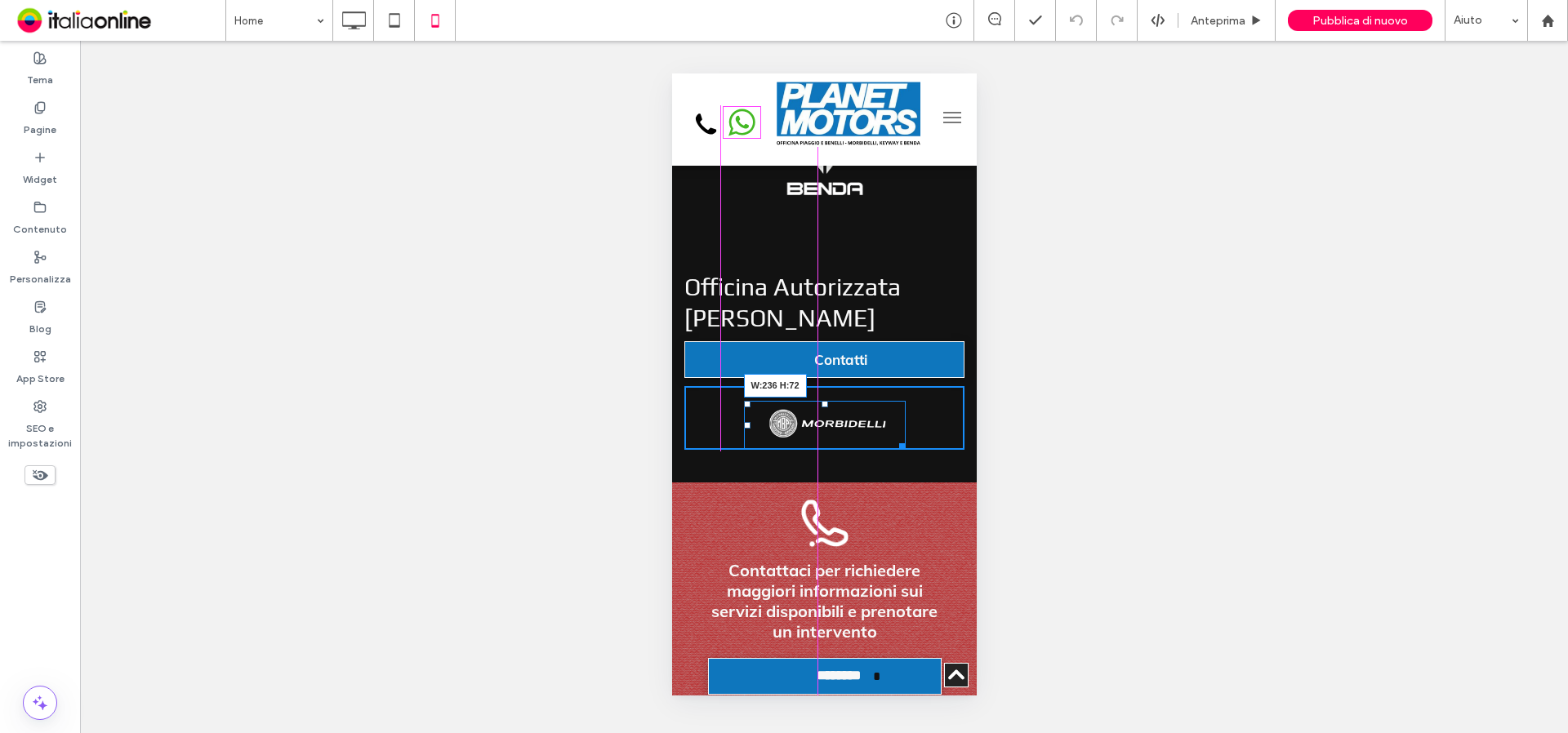
drag, startPoint x: 895, startPoint y: 437, endPoint x: 917, endPoint y: 447, distance: 24.2
click at [917, 447] on div "W:236 H:72 Click To Paste" at bounding box center [823, 418] width 280 height 63
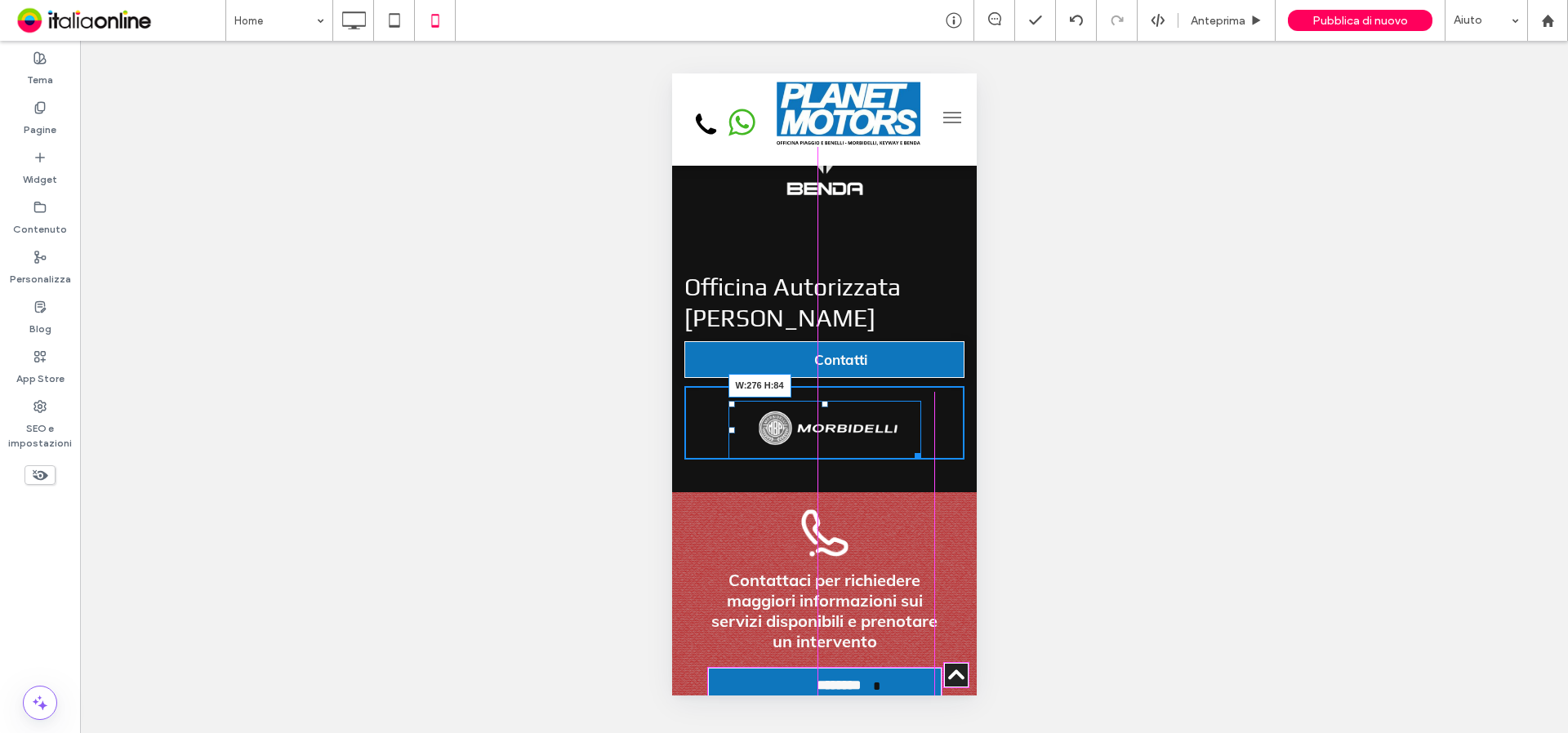
drag, startPoint x: 912, startPoint y: 448, endPoint x: 930, endPoint y: 458, distance: 20.6
click at [930, 458] on div "W:276 H:84 Click To Paste" at bounding box center [823, 423] width 280 height 74
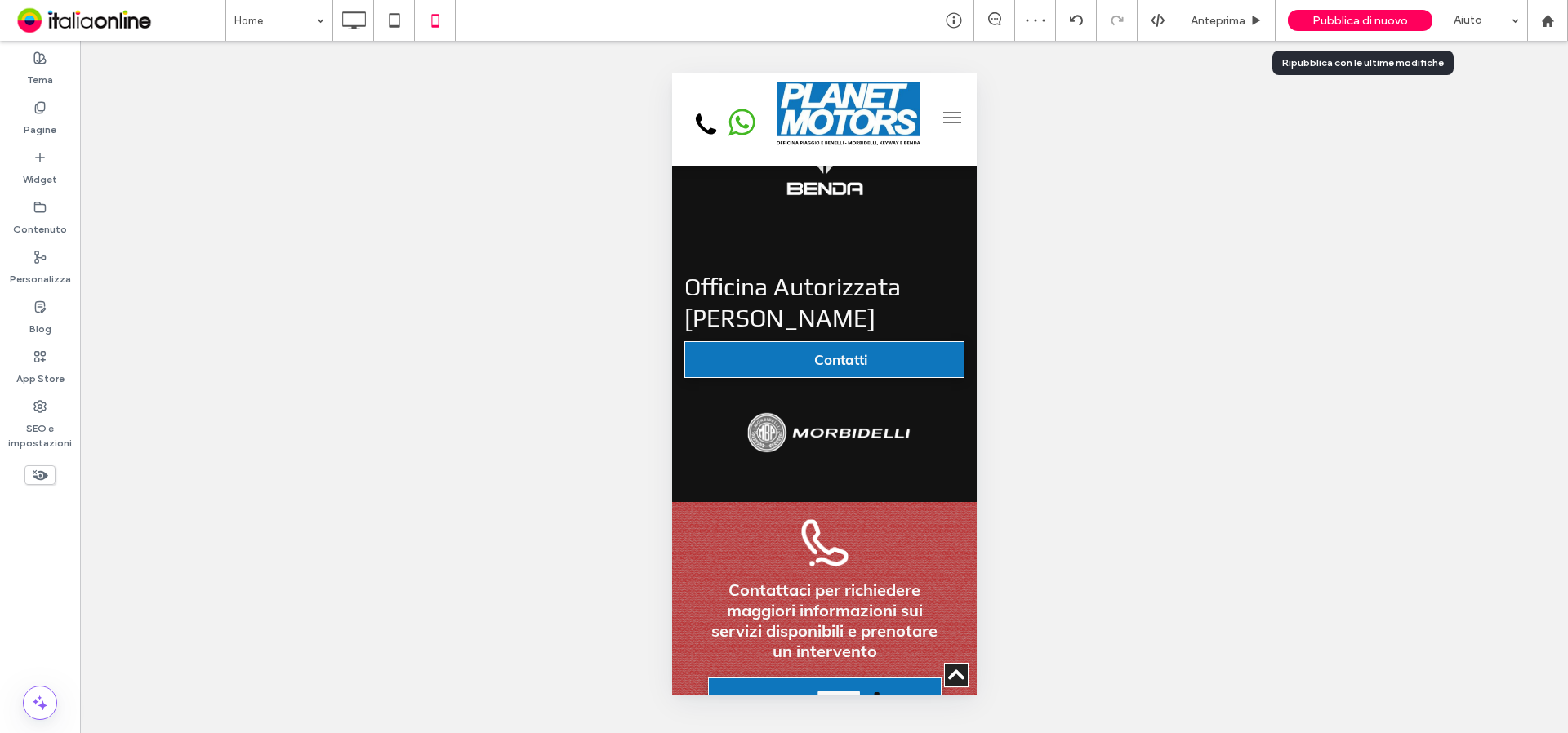
click at [1389, 20] on span "Pubblica di nuovo" at bounding box center [1361, 21] width 96 height 14
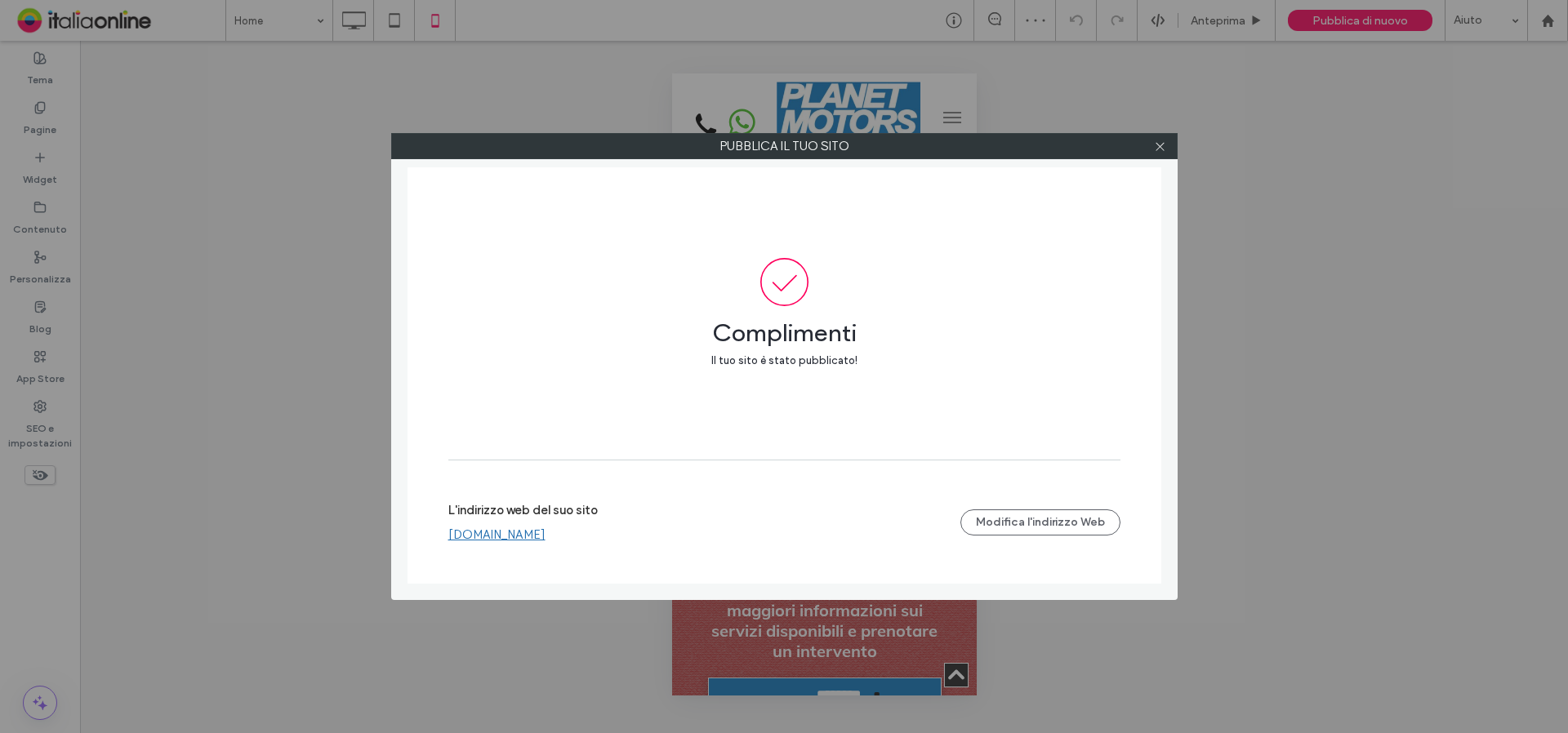
drag, startPoint x: 1164, startPoint y: 146, endPoint x: 1144, endPoint y: 160, distance: 24.4
click at [1164, 146] on icon at bounding box center [1160, 146] width 12 height 12
